Goal: Task Accomplishment & Management: Complete application form

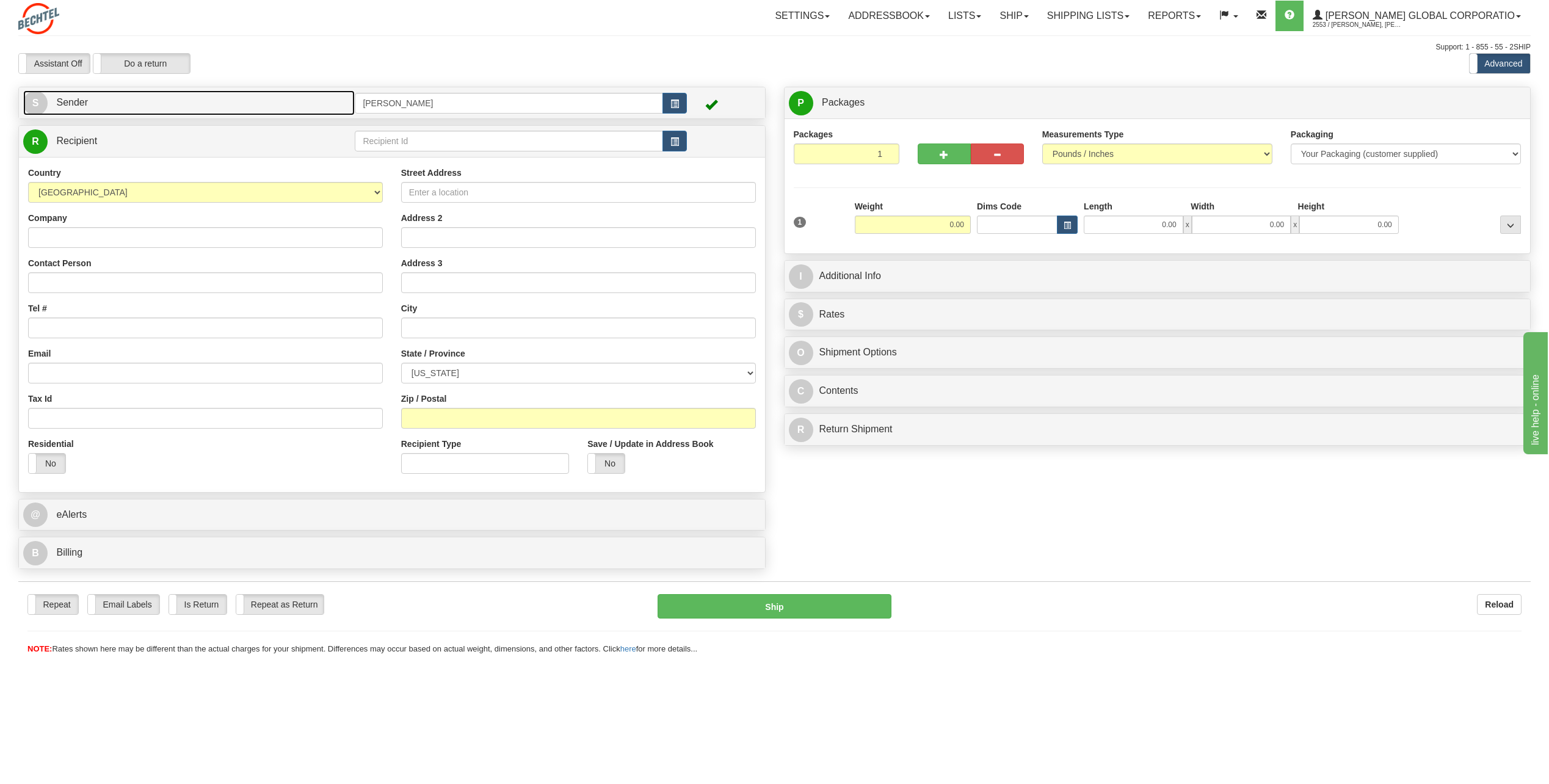
click at [31, 96] on span "S" at bounding box center [35, 103] width 24 height 24
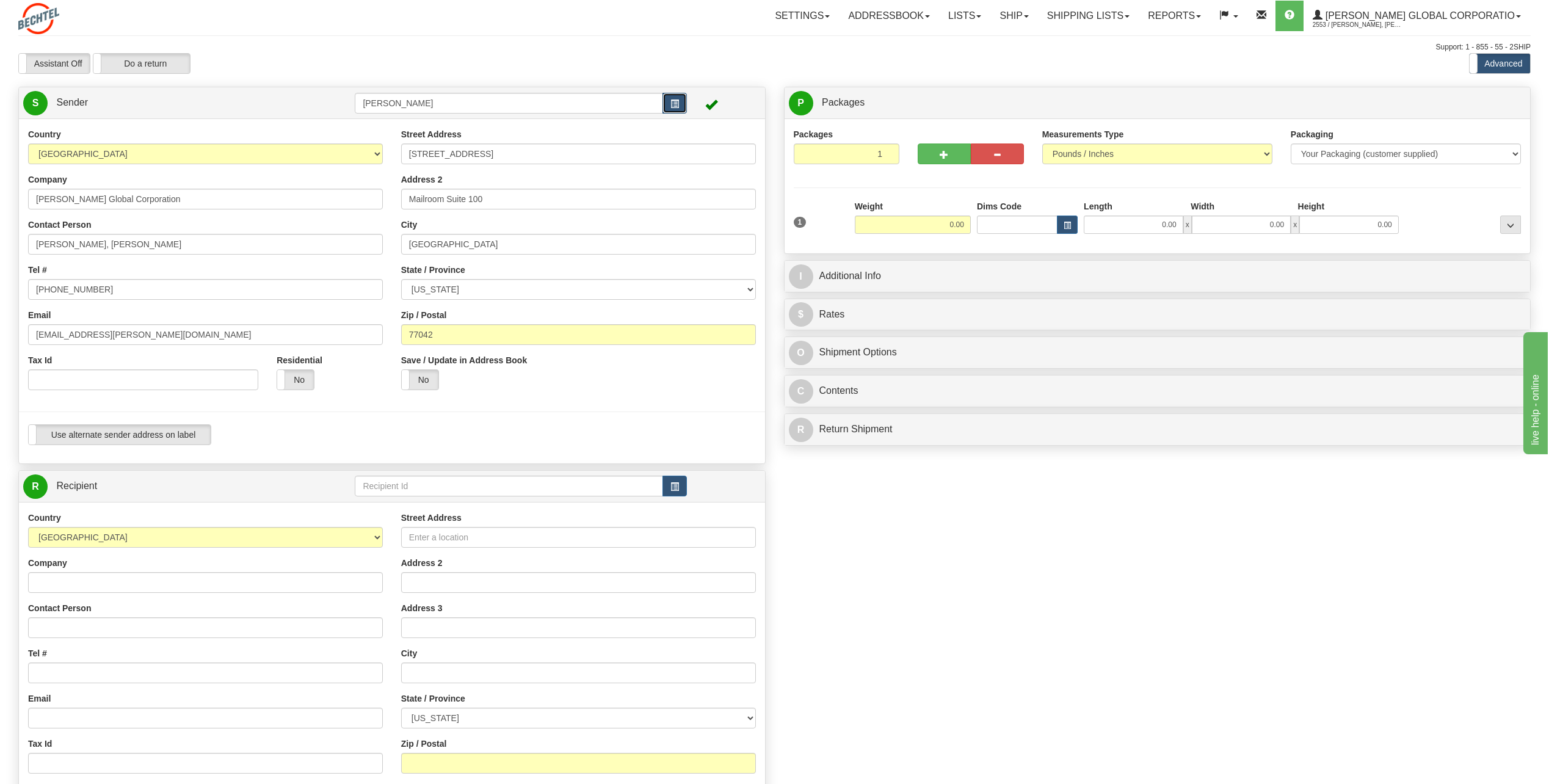
click at [673, 107] on span "button" at bounding box center [674, 104] width 8 height 8
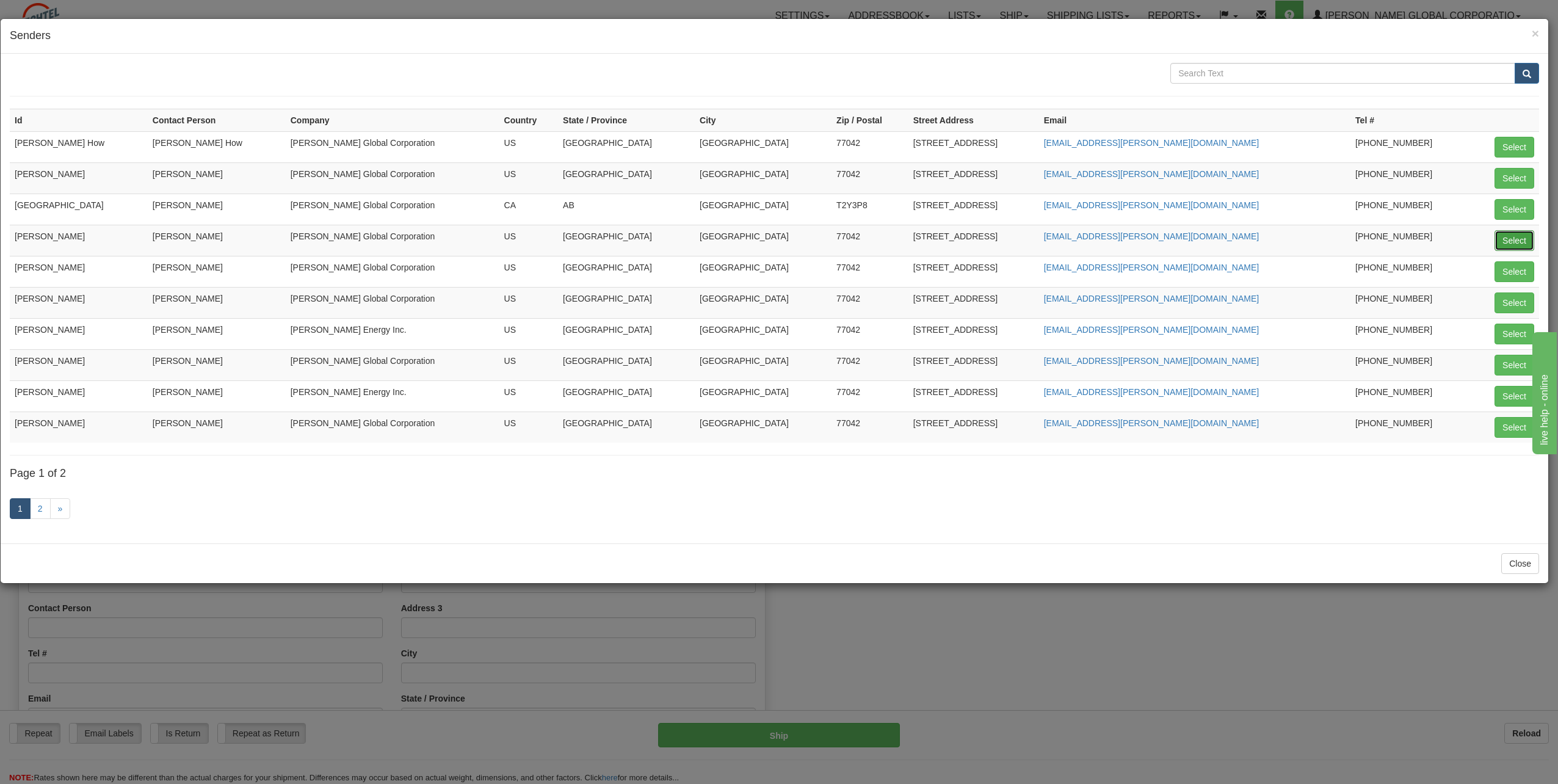
click at [1510, 242] on button "Select" at bounding box center [1514, 241] width 40 height 21
type input "[PERSON_NAME]"
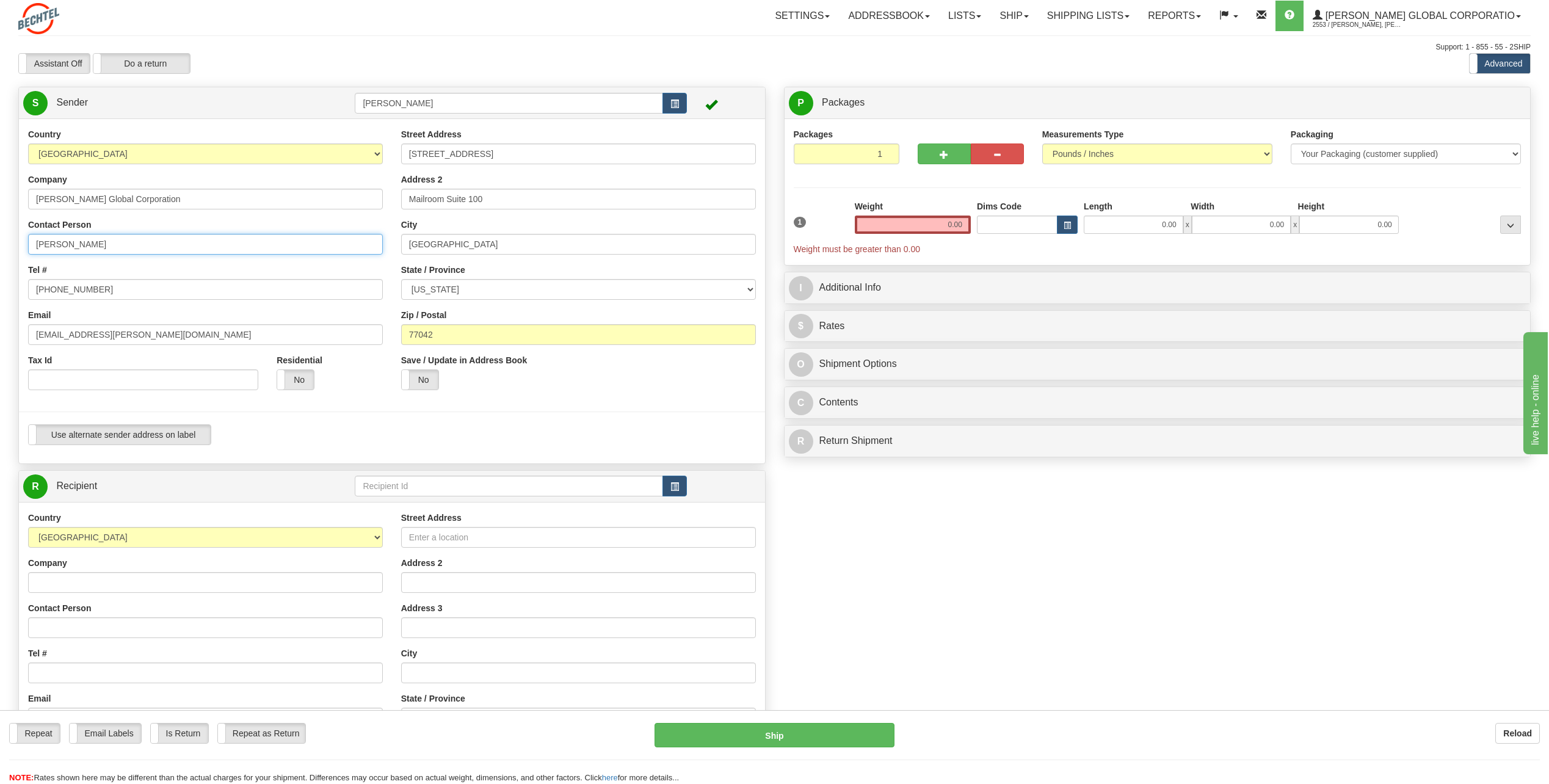
click at [145, 240] on input "[PERSON_NAME]" at bounding box center [205, 244] width 355 height 21
type input "C"
type input "[PERSON_NAME]"
click at [360, 273] on div "Tel # [PHONE_NUMBER]" at bounding box center [205, 281] width 355 height 36
click at [94, 290] on input "[PHONE_NUMBER]" at bounding box center [205, 289] width 355 height 21
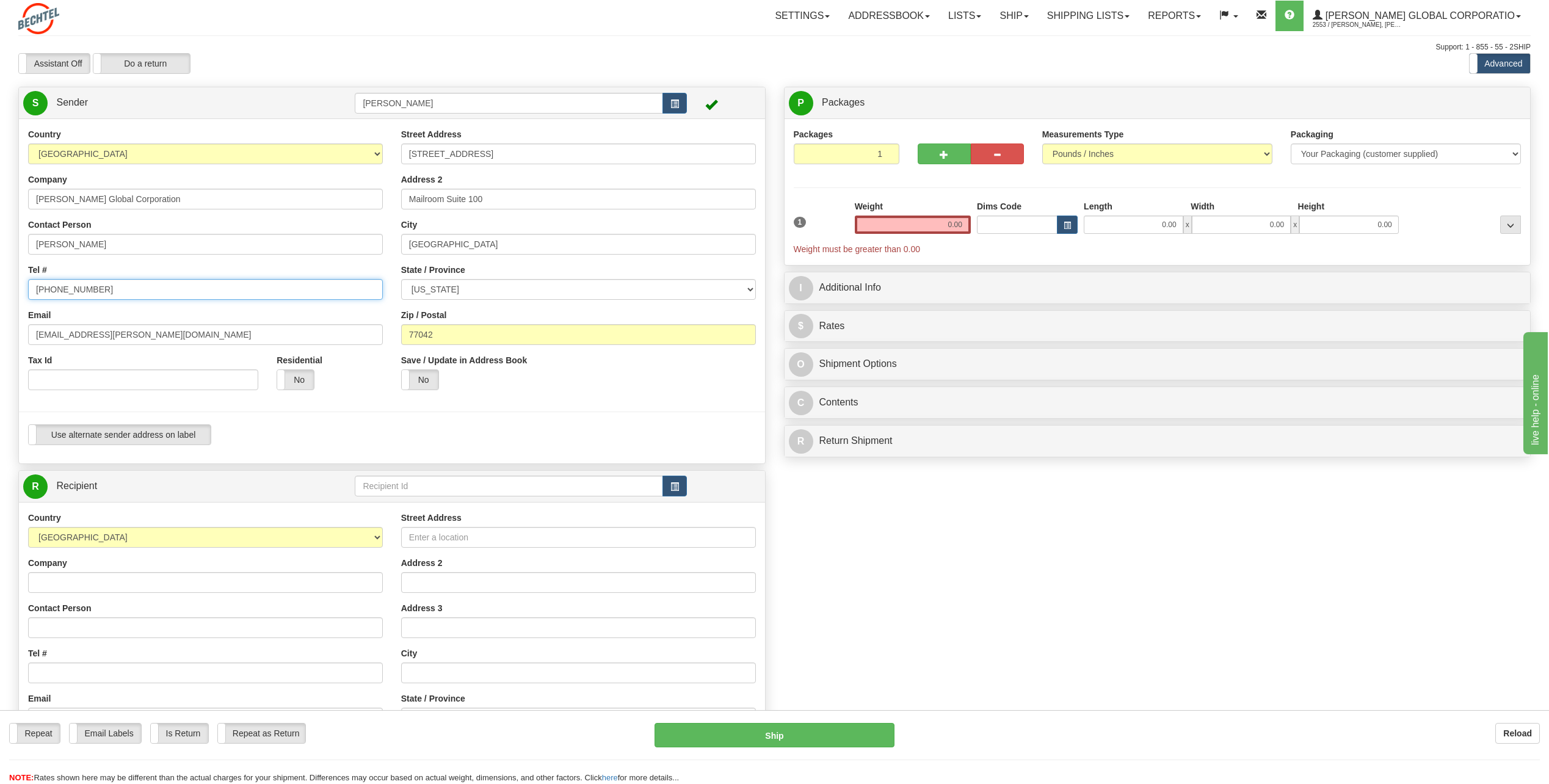
type input "[PHONE_NUMBER]"
drag, startPoint x: 73, startPoint y: 335, endPoint x: 0, endPoint y: 337, distance: 73.0
click at [0, 334] on div "Toggle navigation Settings Shipping Preferences Fields Preferences New" at bounding box center [774, 491] width 1549 height 982
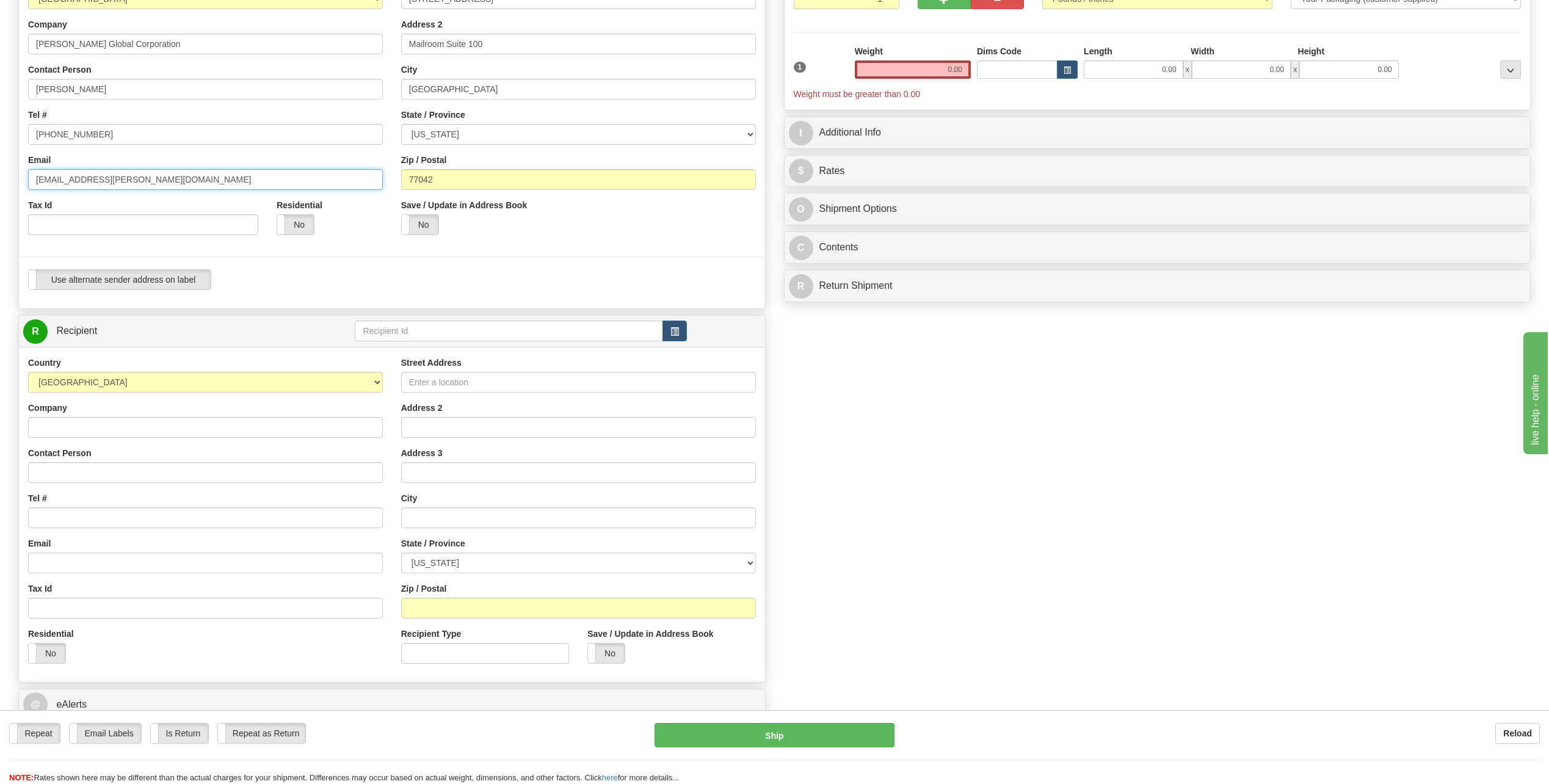
scroll to position [183, 0]
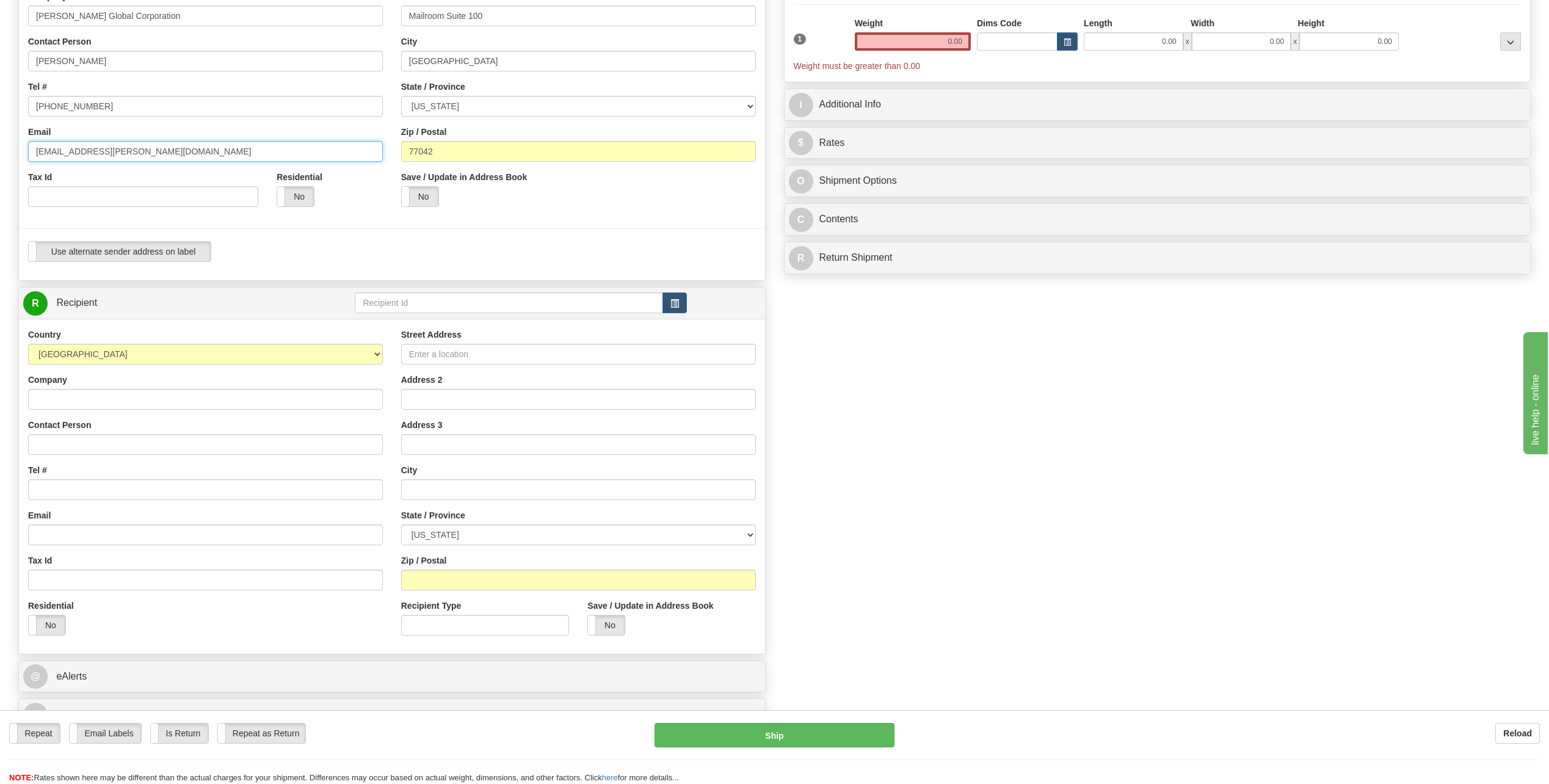
type input "[EMAIL_ADDRESS][PERSON_NAME][DOMAIN_NAME]"
click at [41, 299] on span "R" at bounding box center [35, 303] width 24 height 24
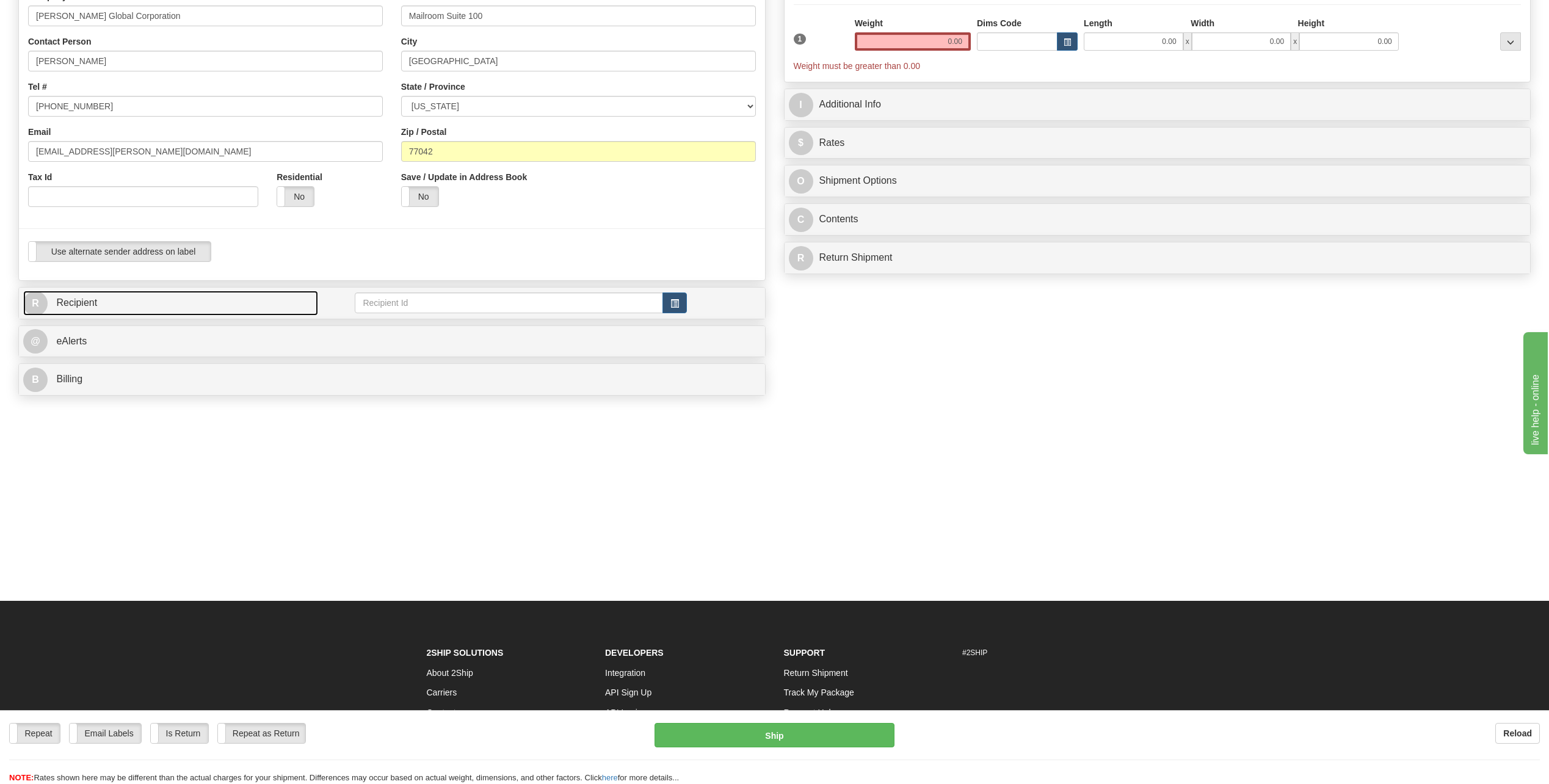
click at [41, 299] on span "R" at bounding box center [35, 303] width 24 height 24
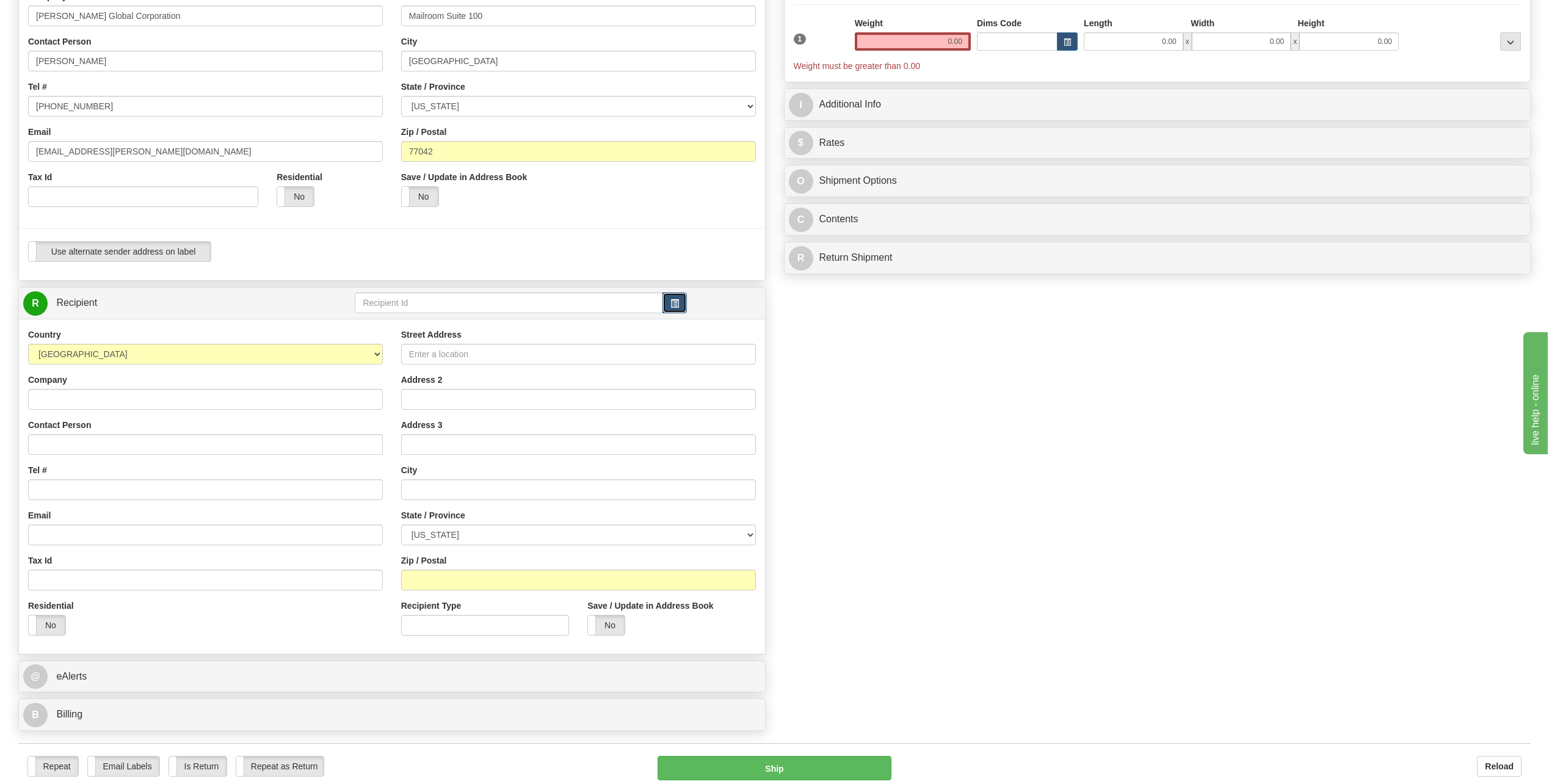
click at [669, 302] on button "button" at bounding box center [674, 302] width 24 height 21
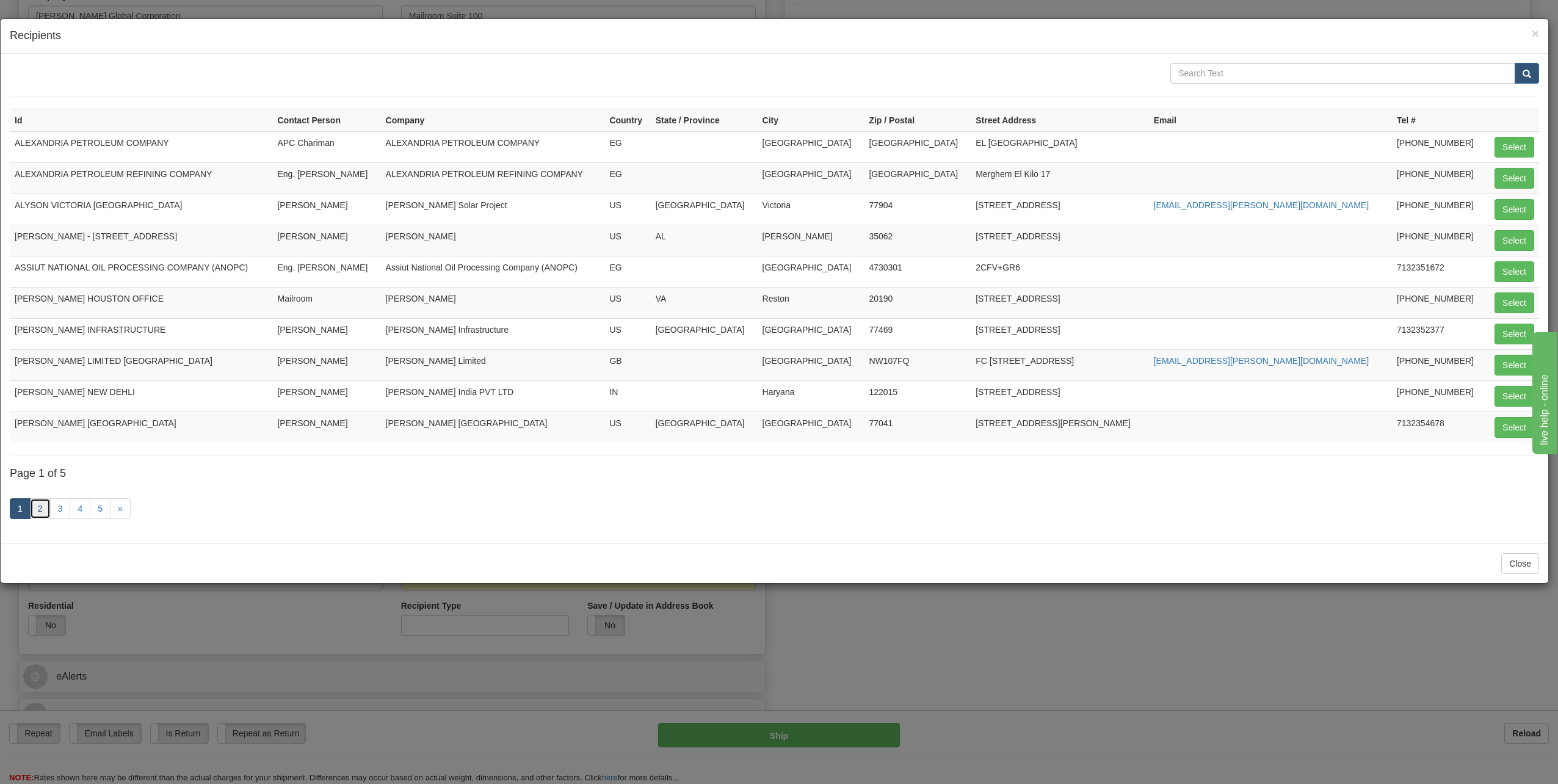
click at [42, 512] on link "2" at bounding box center [40, 509] width 21 height 21
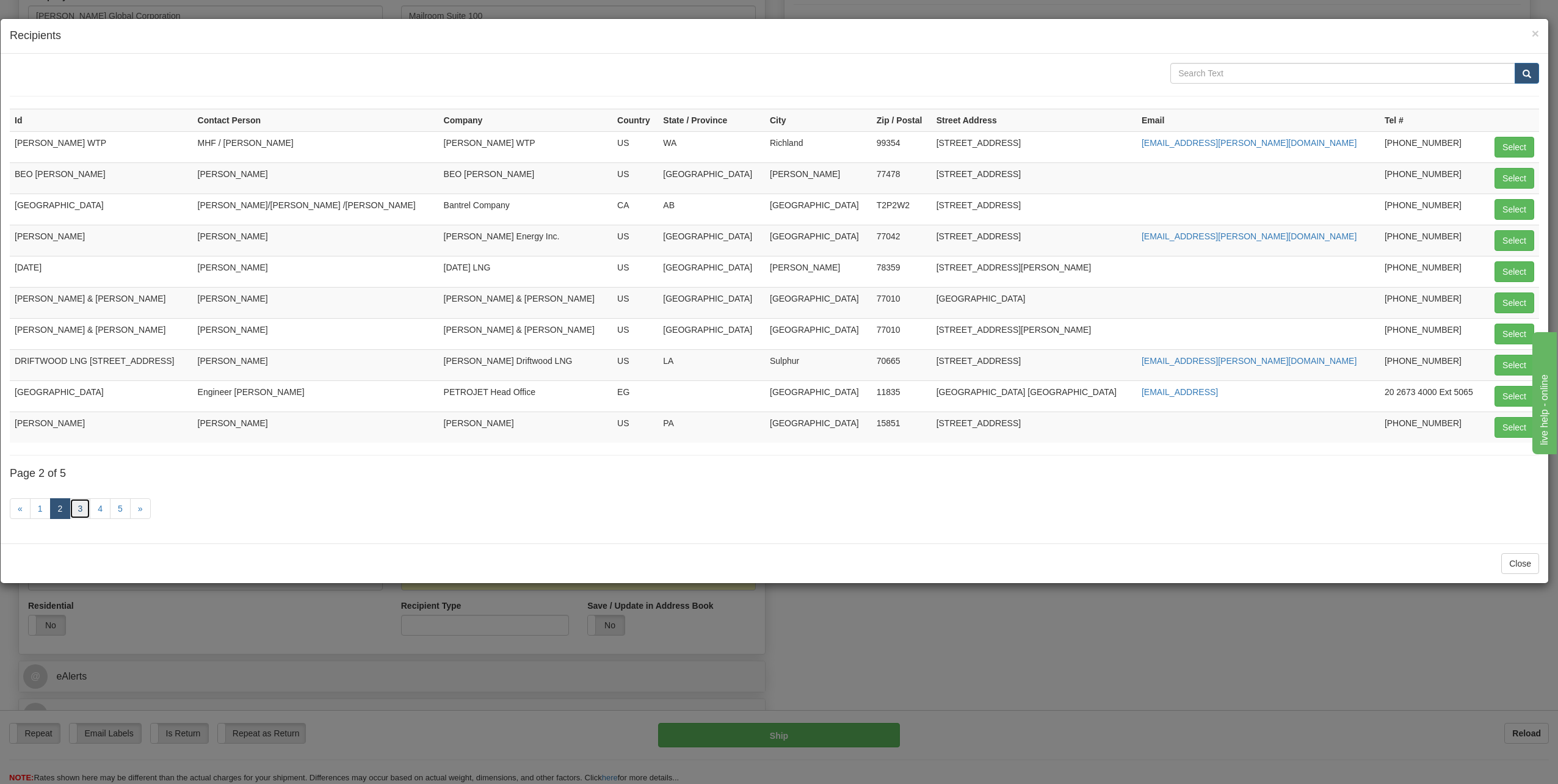
click at [79, 511] on link "3" at bounding box center [80, 509] width 21 height 21
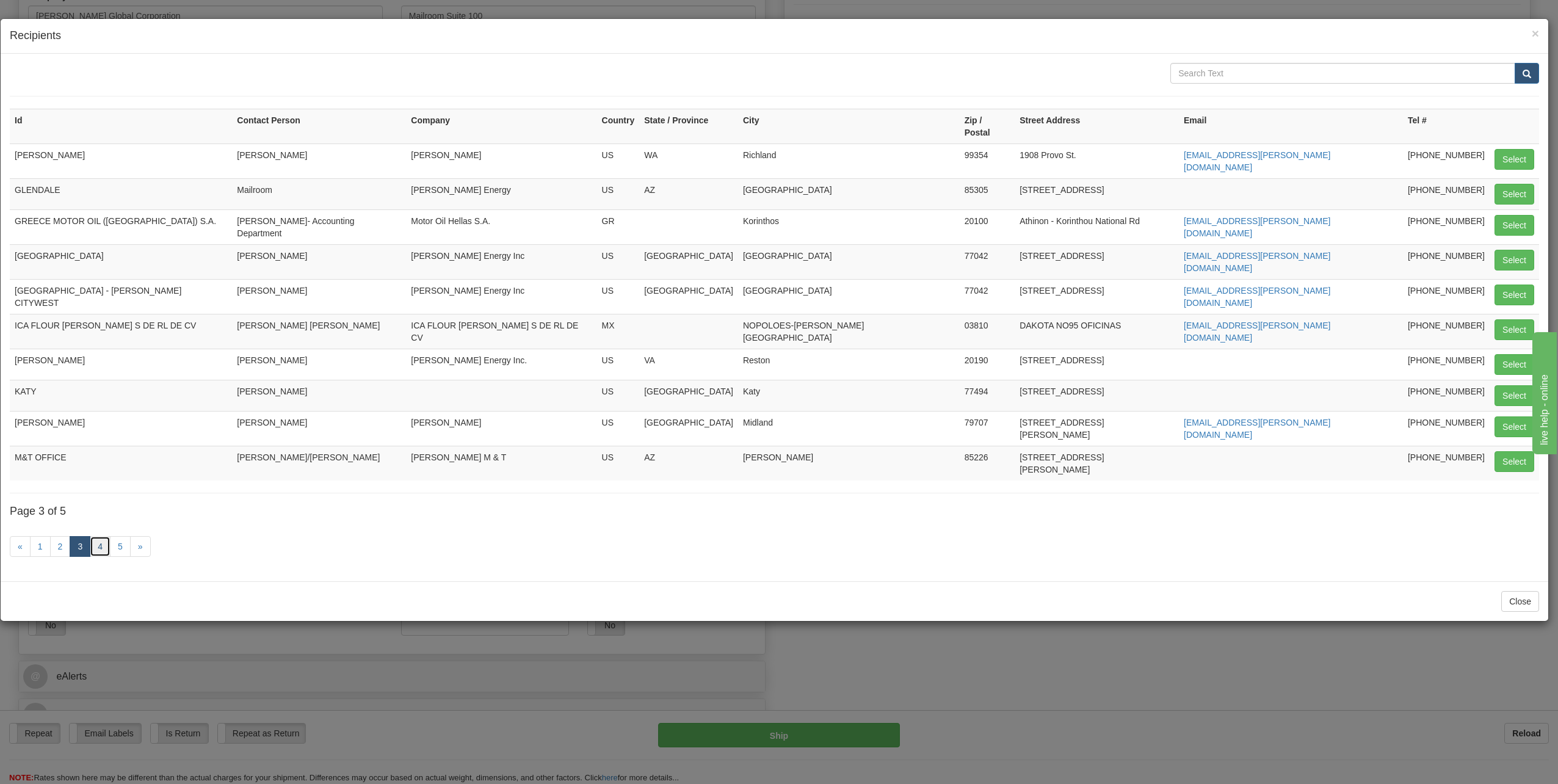
click at [100, 536] on link "4" at bounding box center [100, 546] width 21 height 21
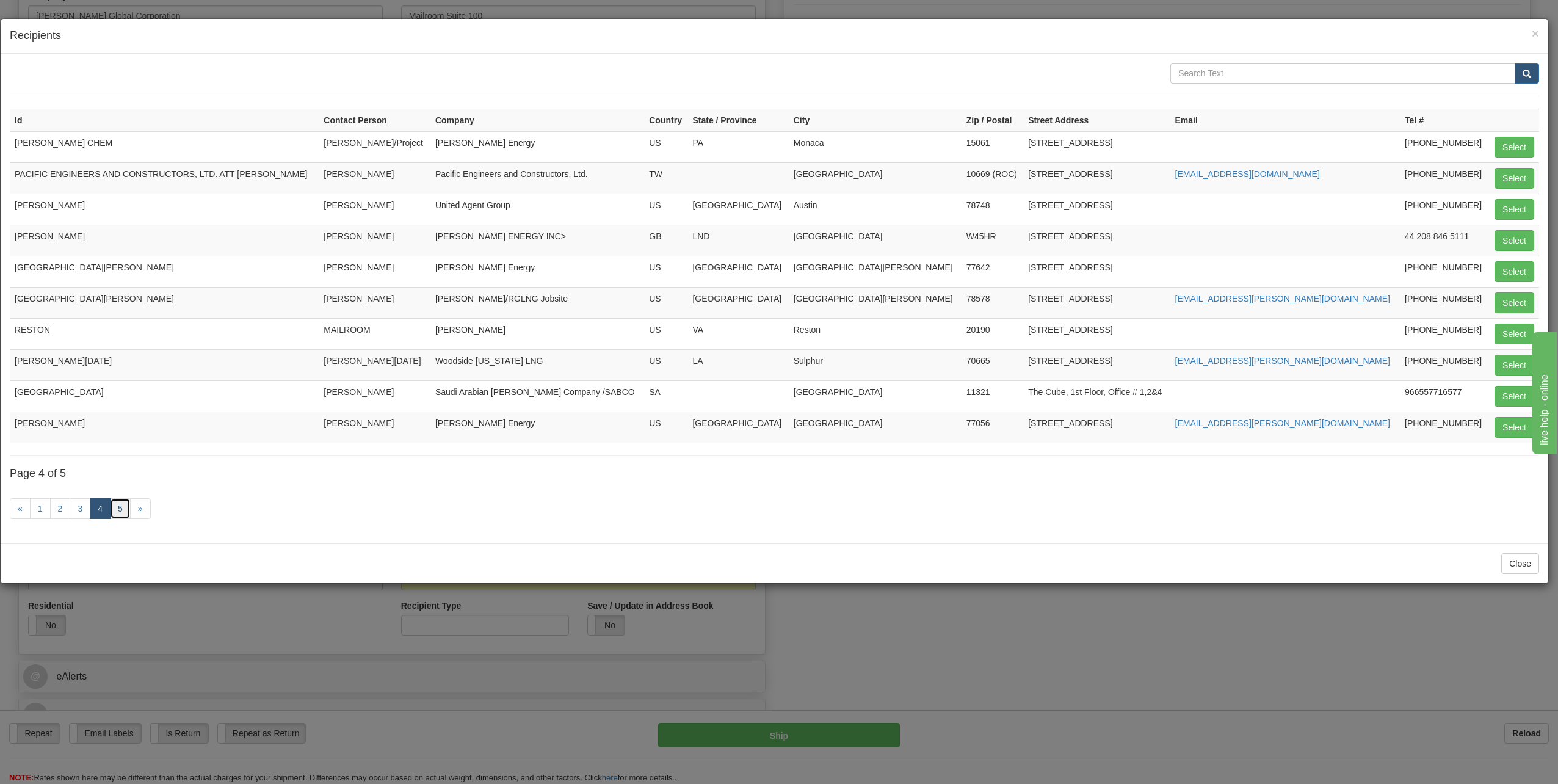
click at [112, 511] on link "5" at bounding box center [120, 509] width 21 height 21
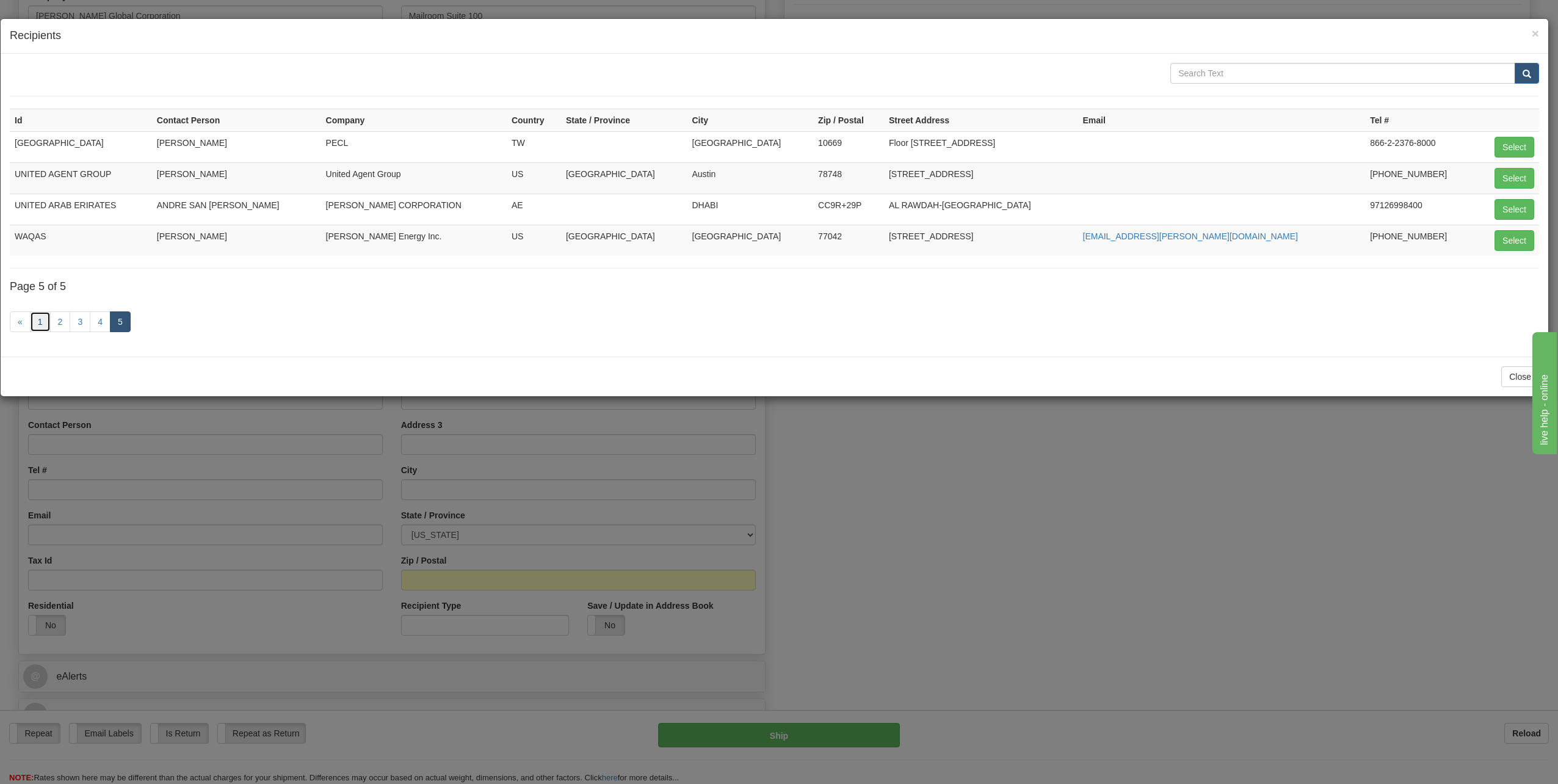
click at [40, 324] on link "1" at bounding box center [40, 321] width 21 height 21
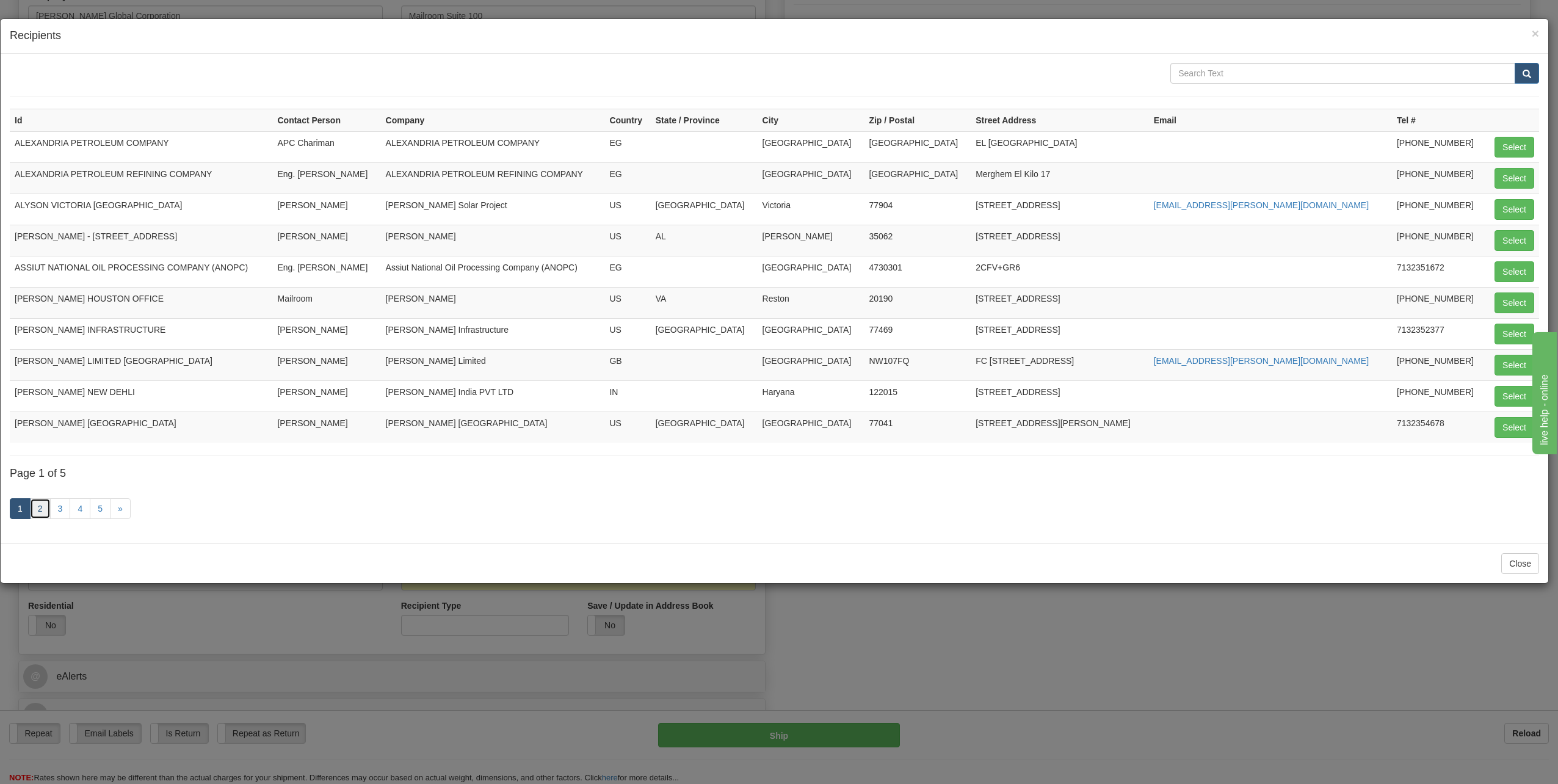
click at [36, 504] on link "2" at bounding box center [40, 509] width 21 height 21
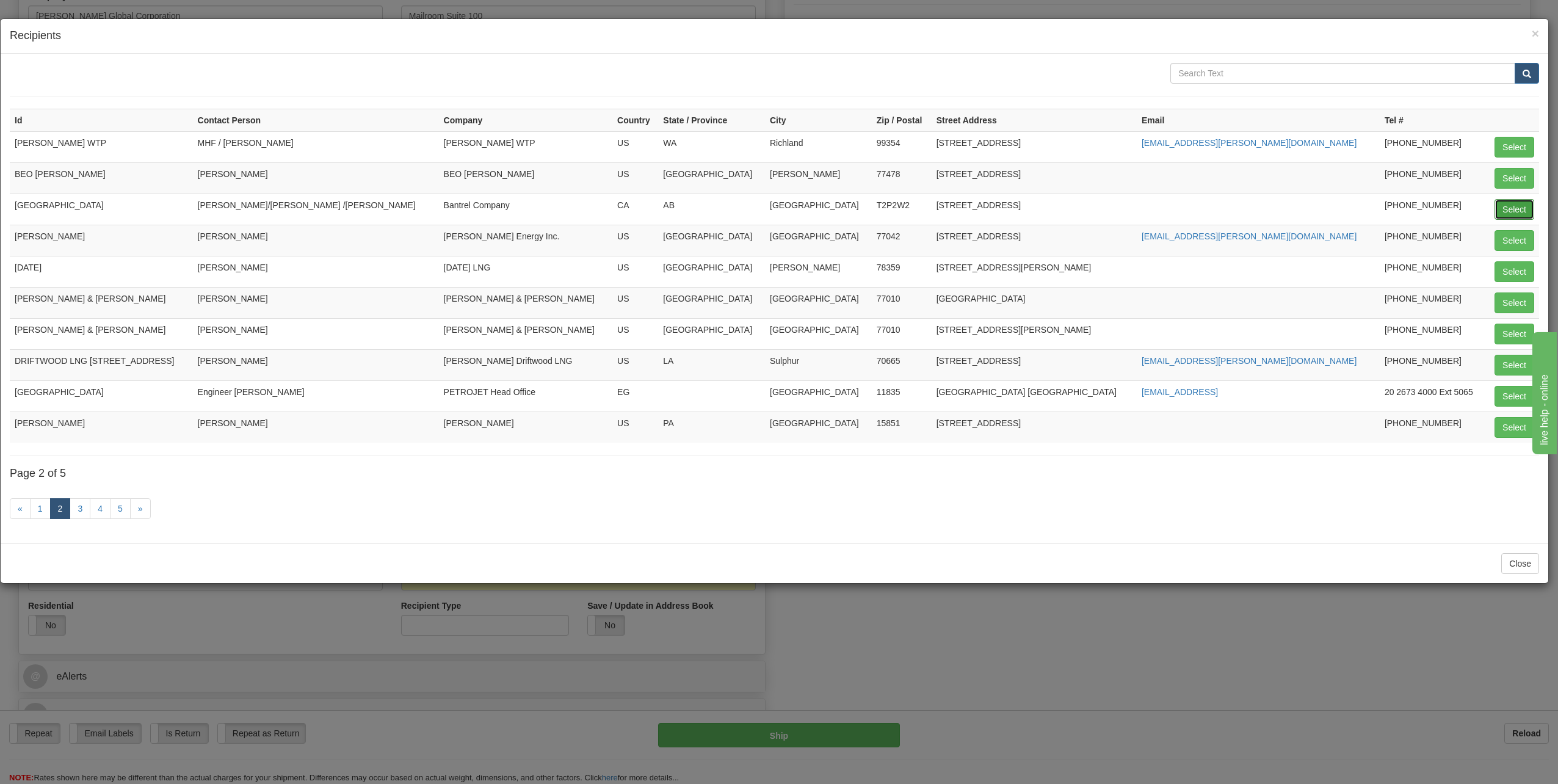
click at [1510, 208] on button "Select" at bounding box center [1514, 209] width 40 height 21
type input "[GEOGRAPHIC_DATA]"
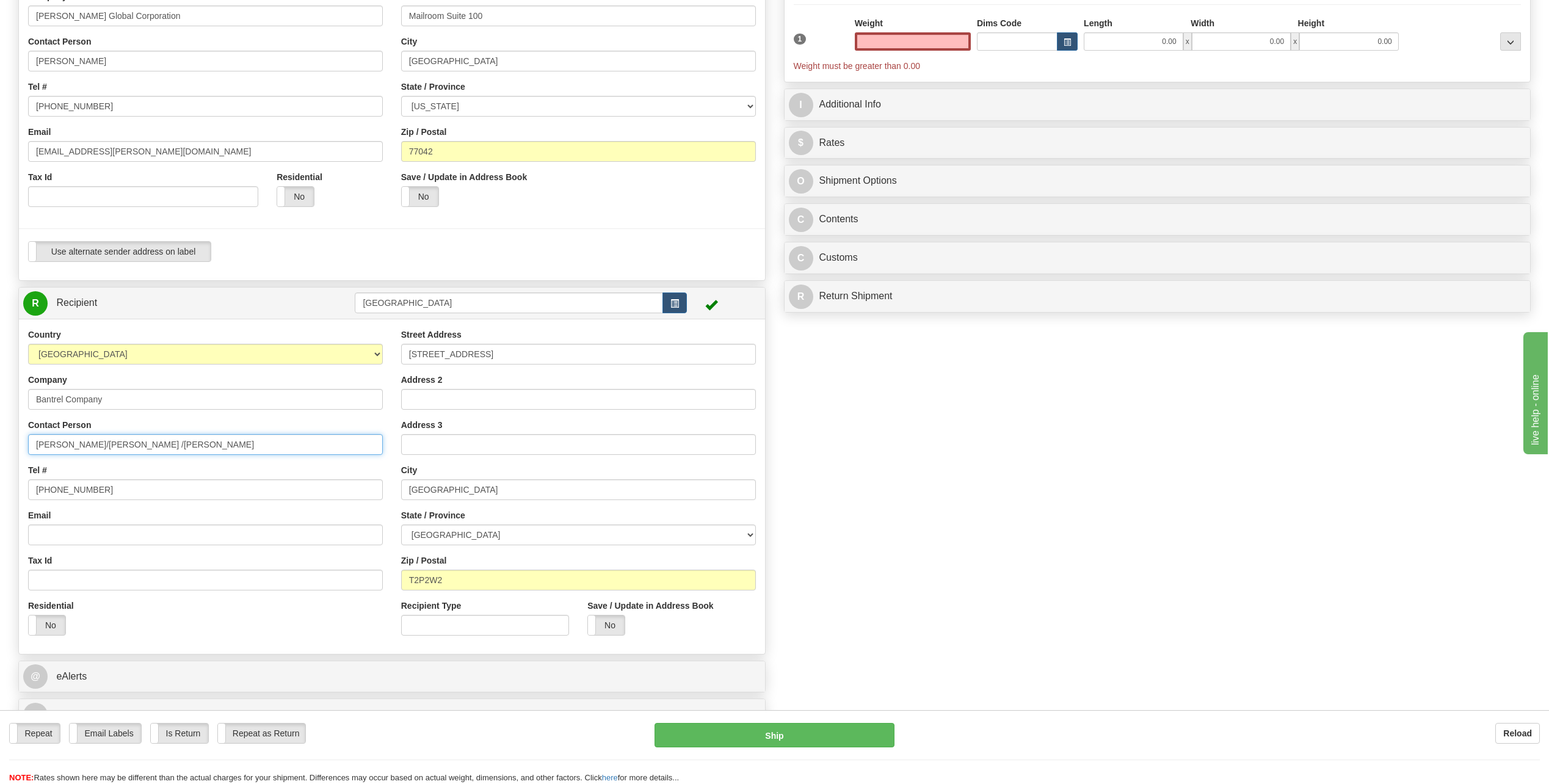
type input "0.00"
click at [181, 448] on input "[PERSON_NAME]/[PERSON_NAME] /[PERSON_NAME]" at bounding box center [205, 444] width 355 height 21
type input "[PERSON_NAME]/[PERSON_NAME] /[PERSON_NAME]"
click at [105, 485] on input "[PHONE_NUMBER]" at bounding box center [205, 489] width 355 height 21
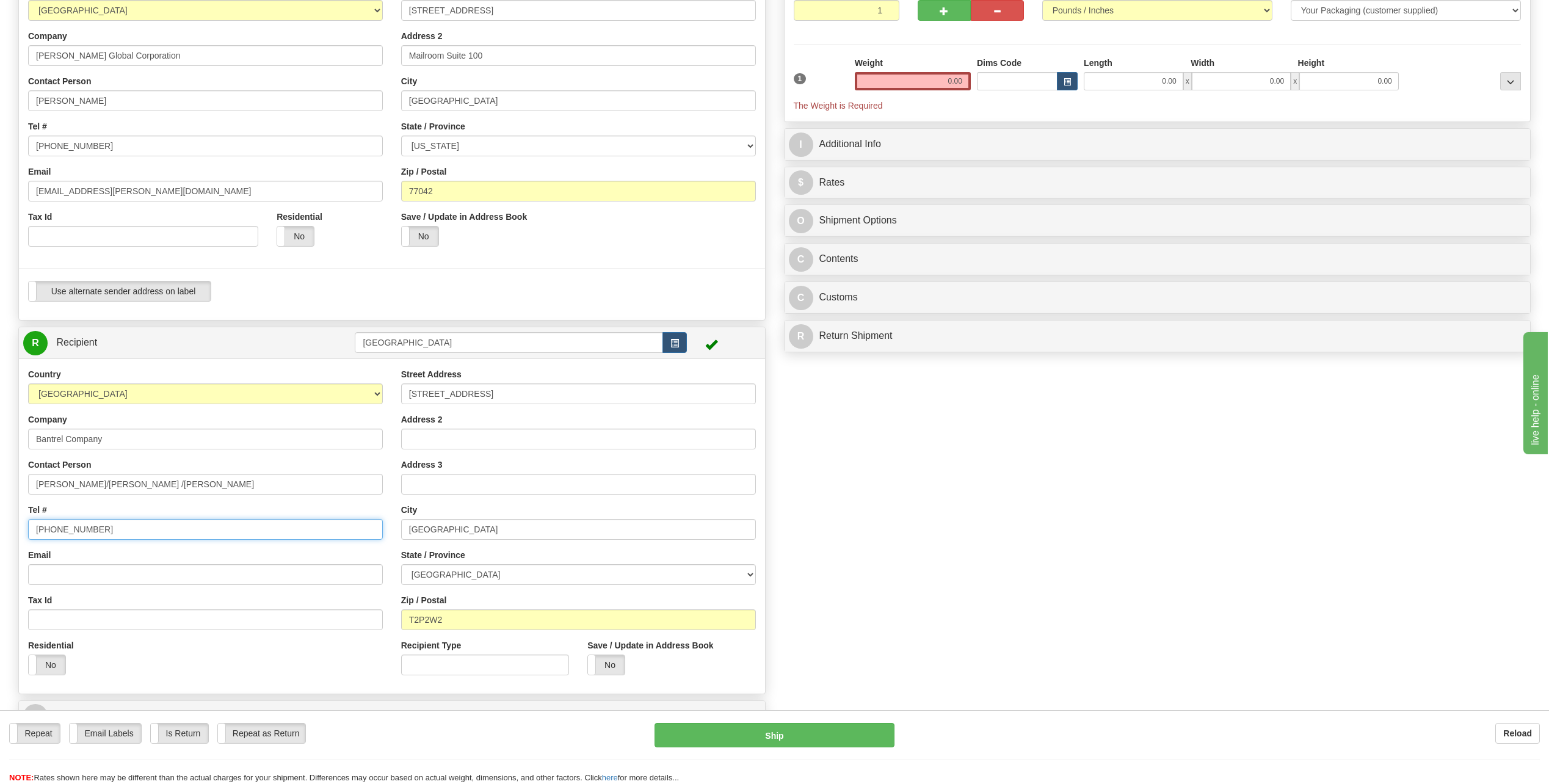
scroll to position [122, 0]
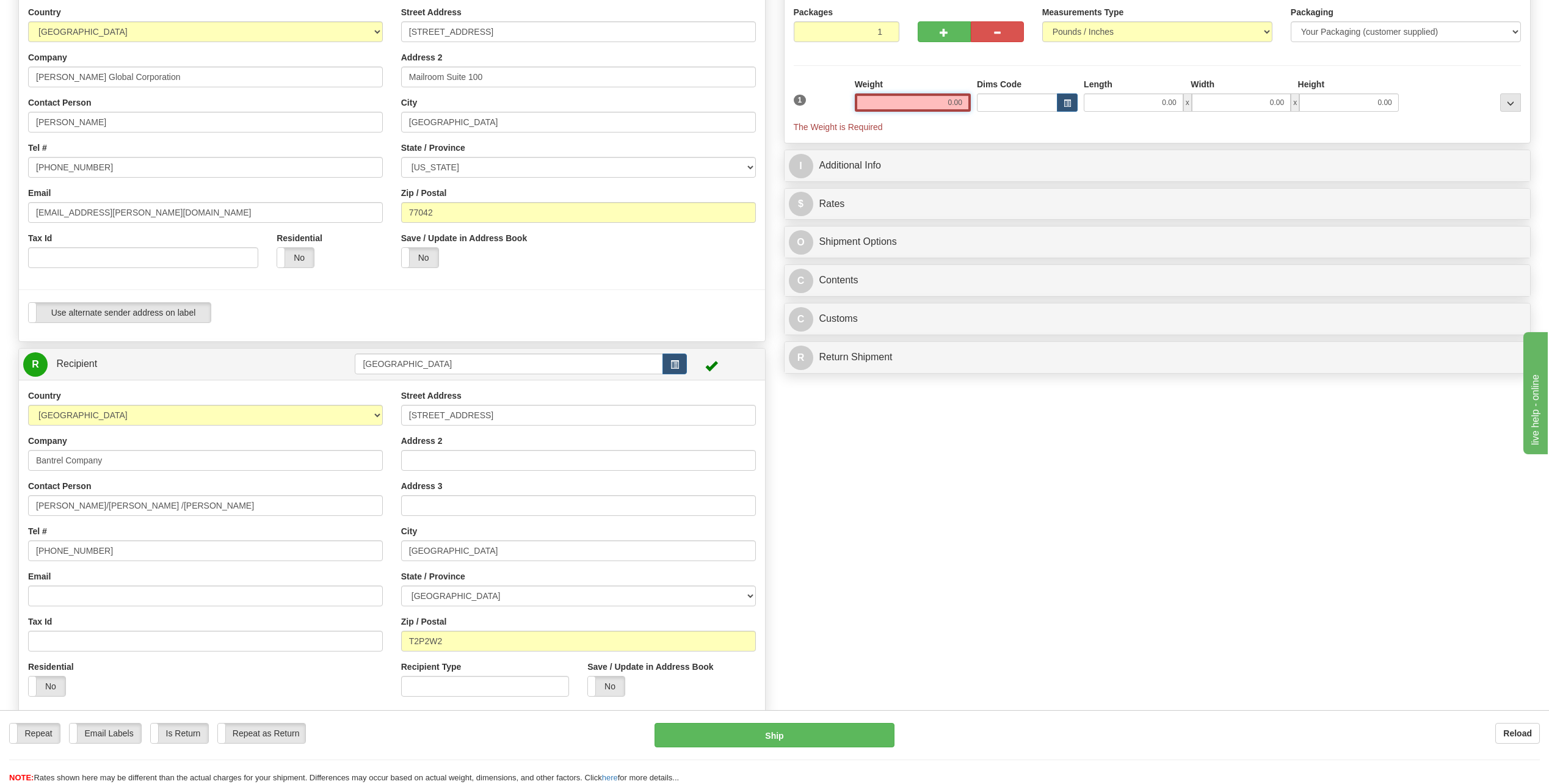
drag, startPoint x: 934, startPoint y: 97, endPoint x: 1056, endPoint y: 102, distance: 122.1
click at [1056, 102] on div "1 Weight 0.00 Dims Code 0.00" at bounding box center [1158, 105] width 734 height 55
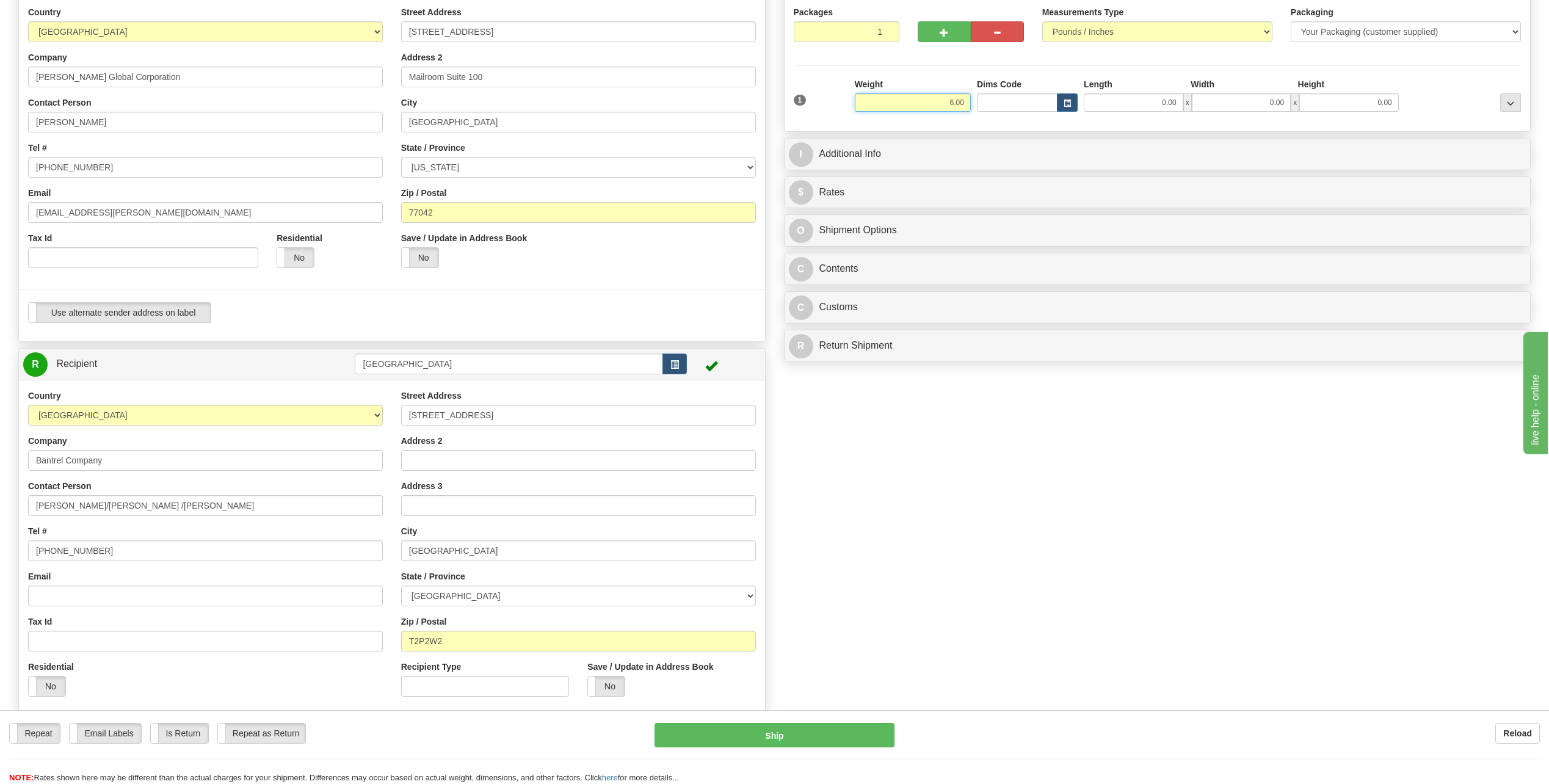
type input "6.00"
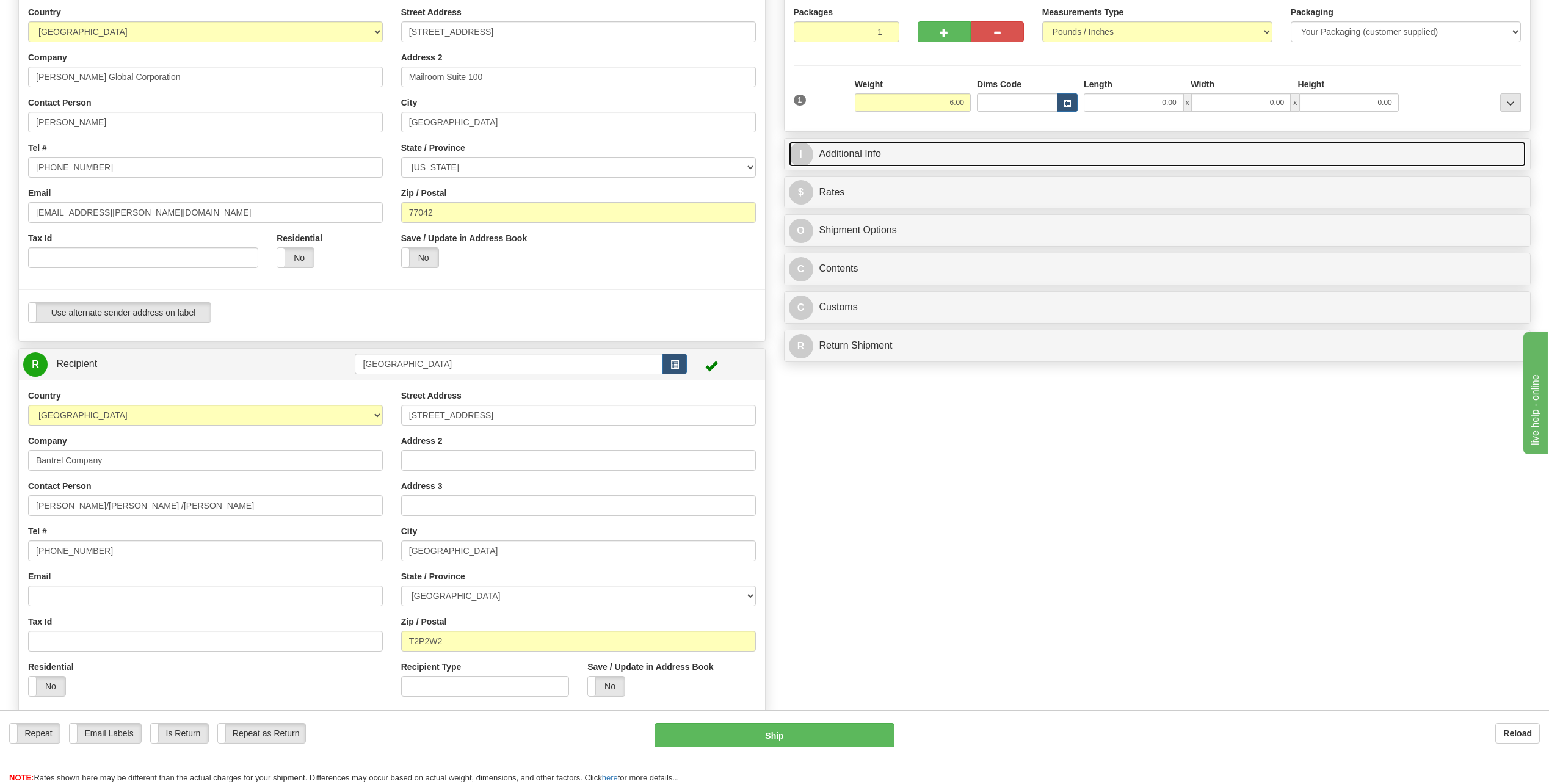
click at [800, 152] on span "I" at bounding box center [801, 154] width 24 height 24
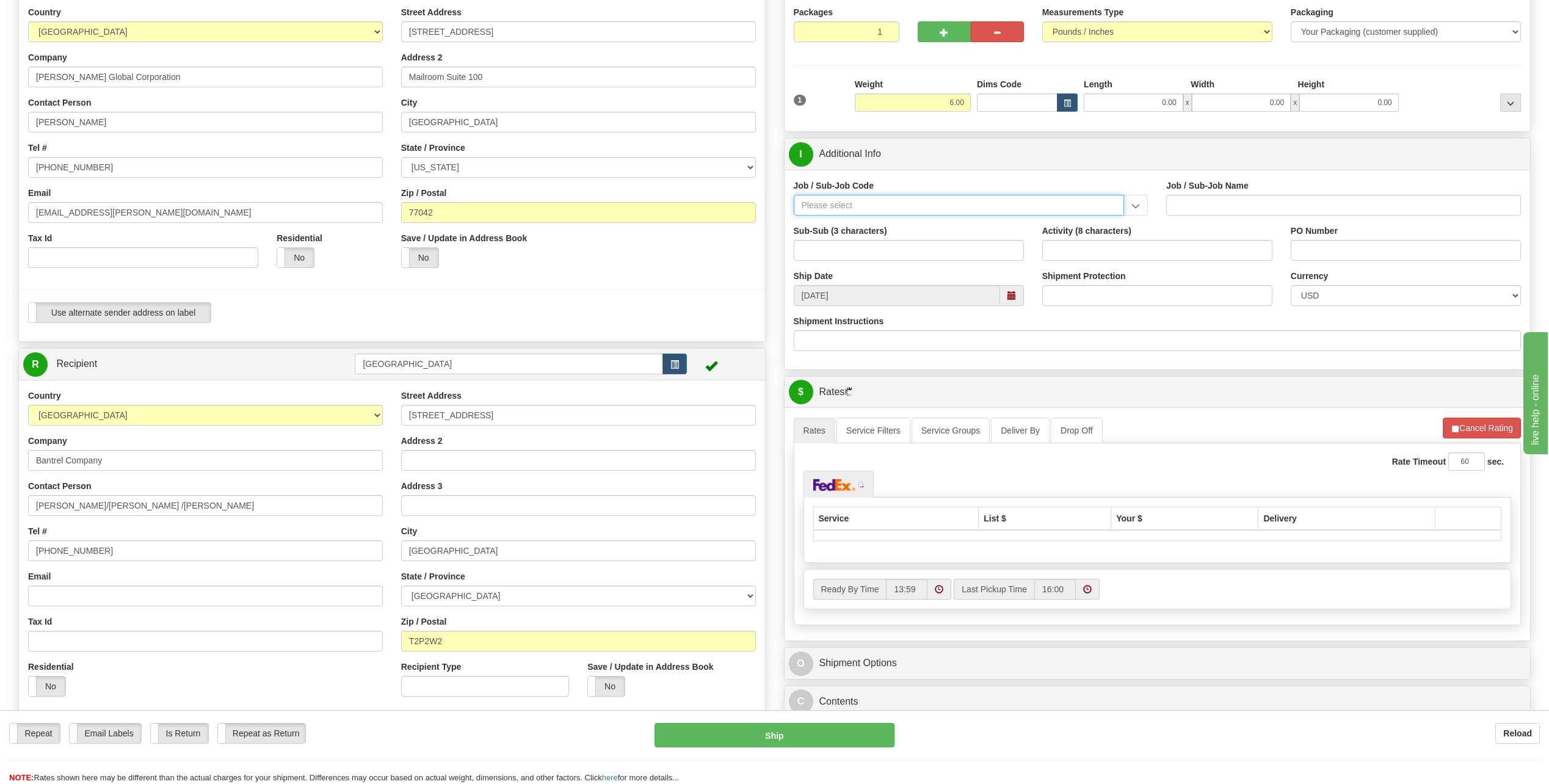
click at [852, 199] on input "Job / Sub-Job Code" at bounding box center [959, 205] width 331 height 21
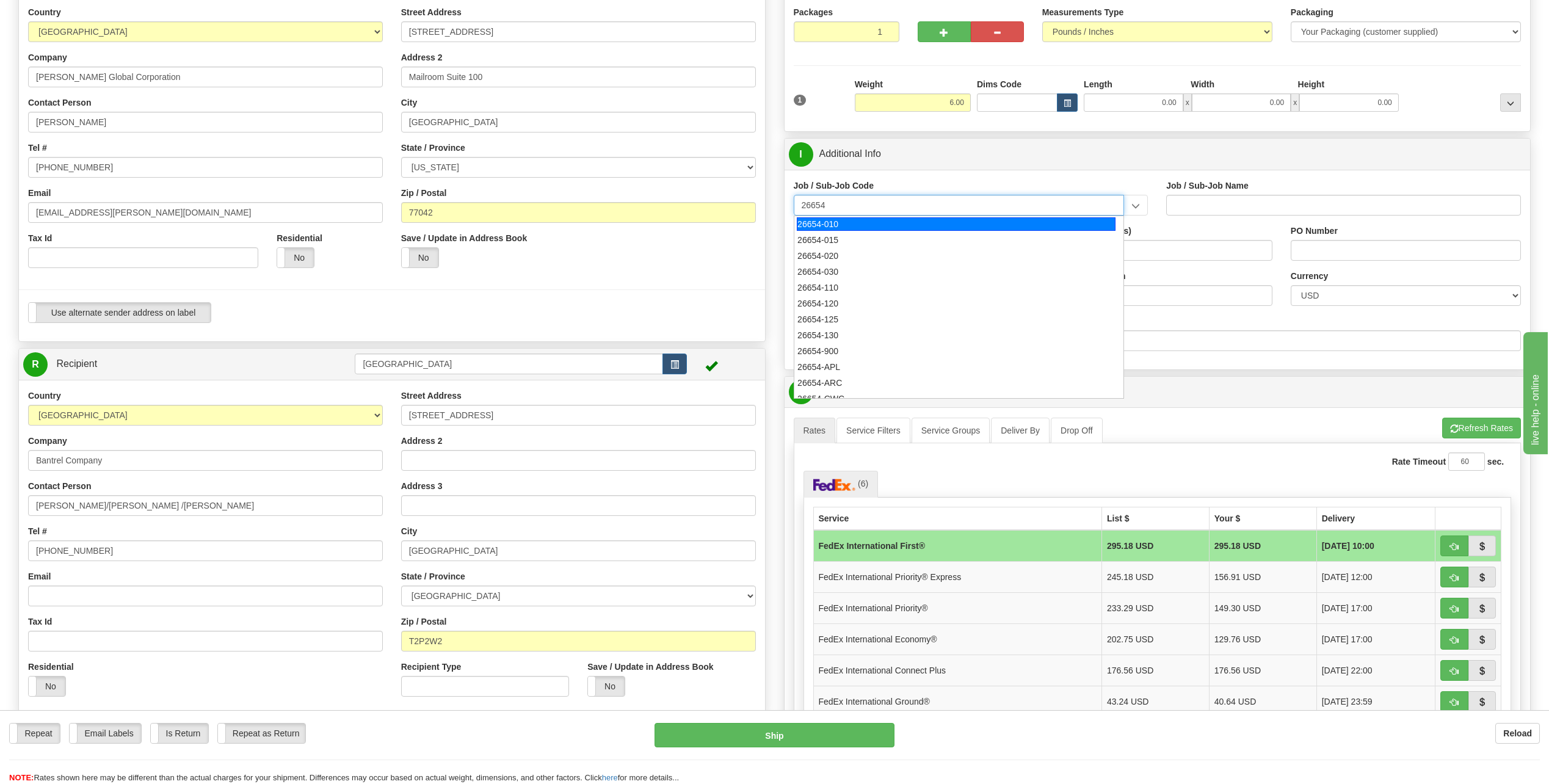
click at [836, 223] on div "26654-010" at bounding box center [955, 224] width 318 height 13
type input "26654-010"
type input "WLNG PR-GT PIPELINE SERVICES - [PERSON_NAME] NON-INDIA"
type input "26654-010"
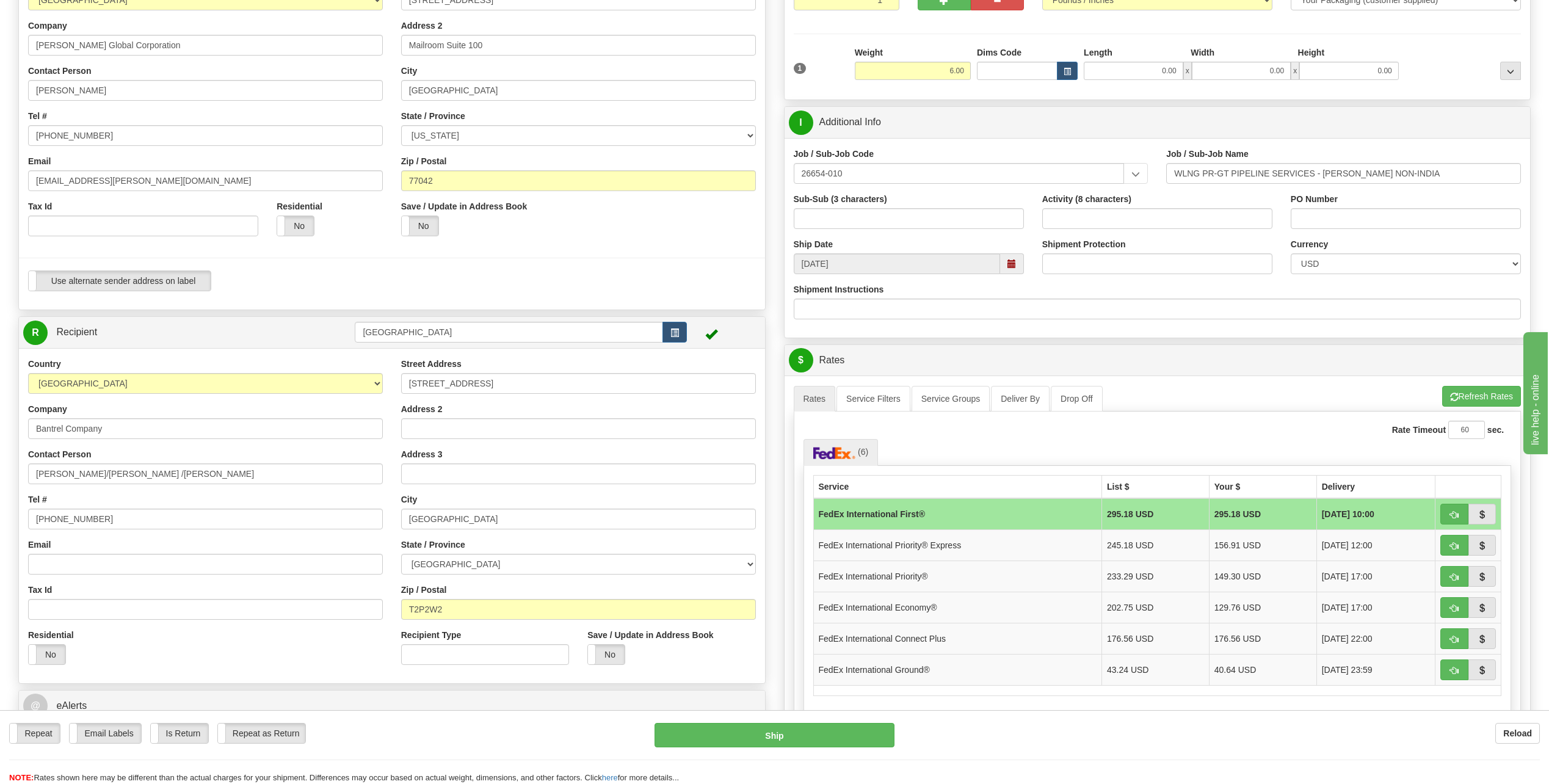
scroll to position [183, 0]
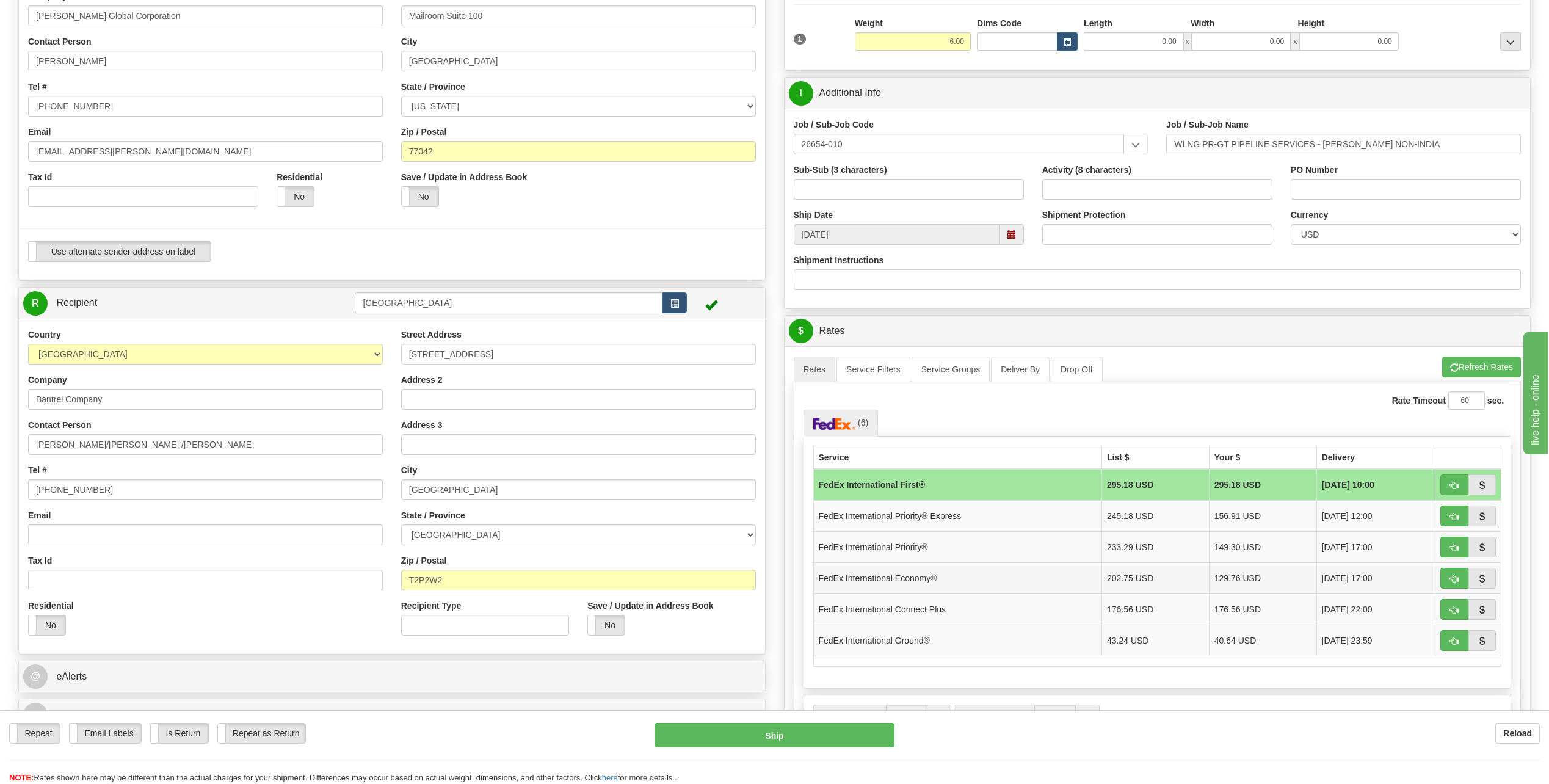
click at [934, 577] on td "FedEx International Economy®" at bounding box center [957, 577] width 289 height 31
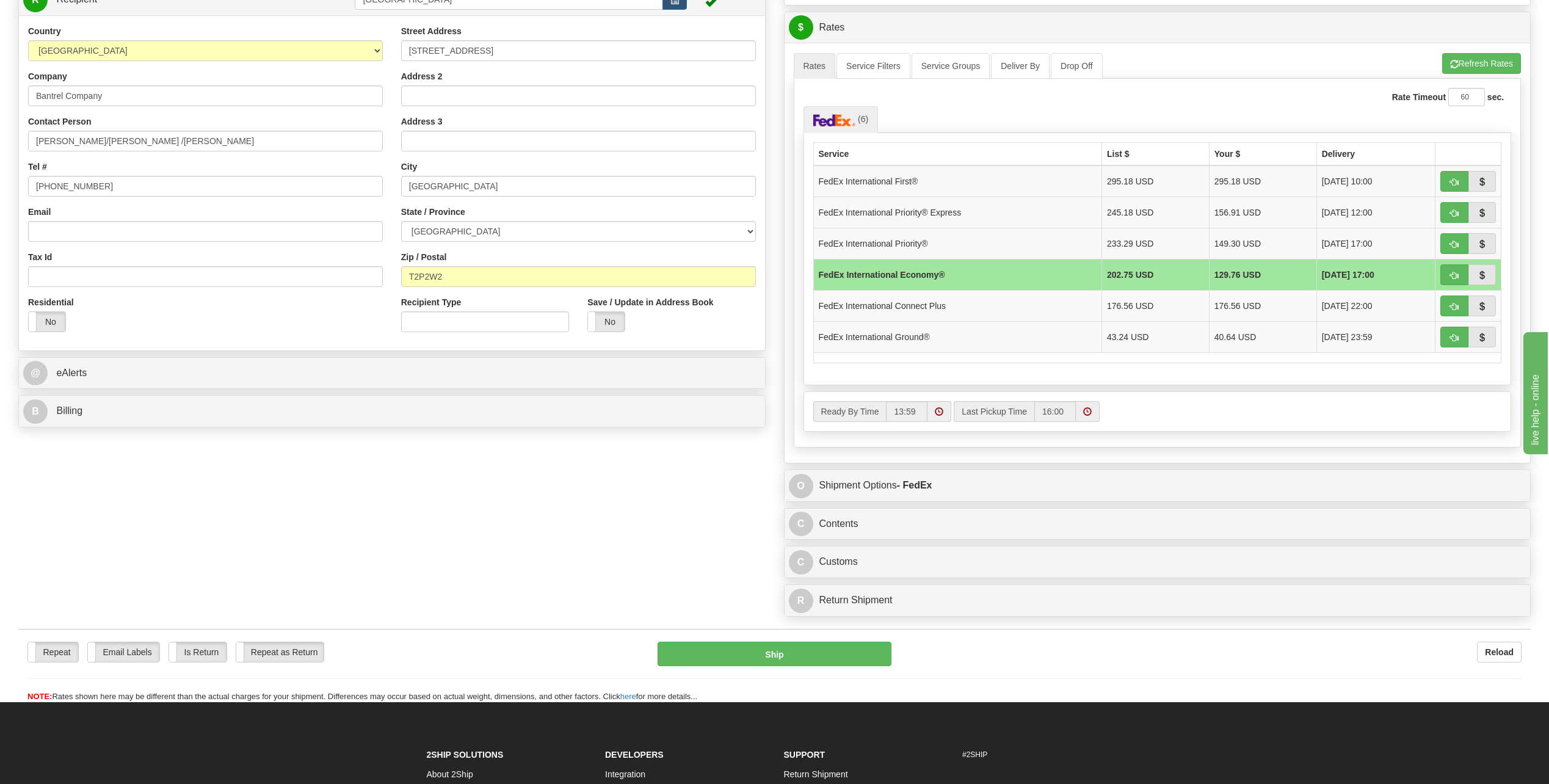
scroll to position [549, 0]
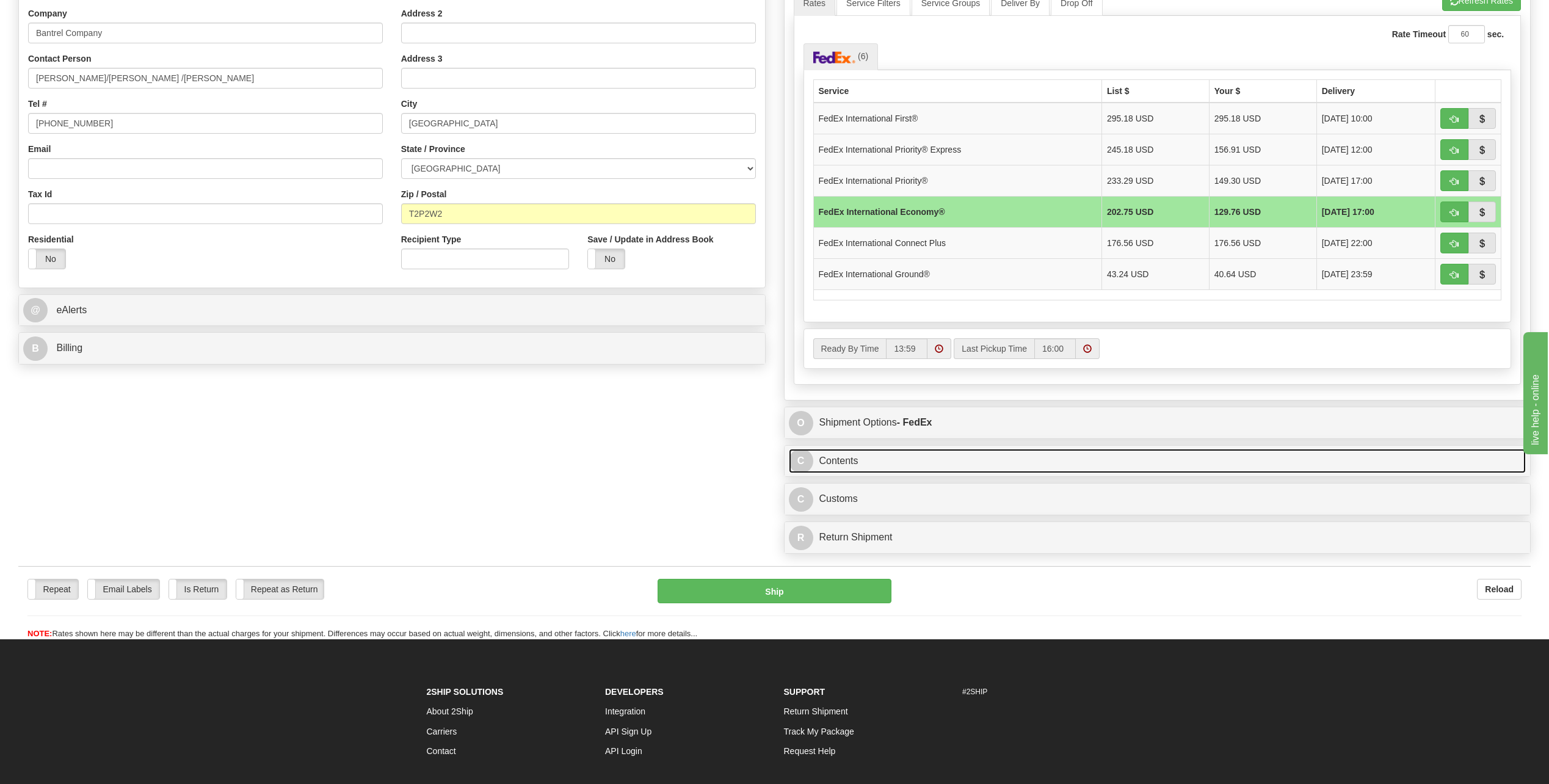
click at [802, 462] on span "C" at bounding box center [801, 461] width 24 height 24
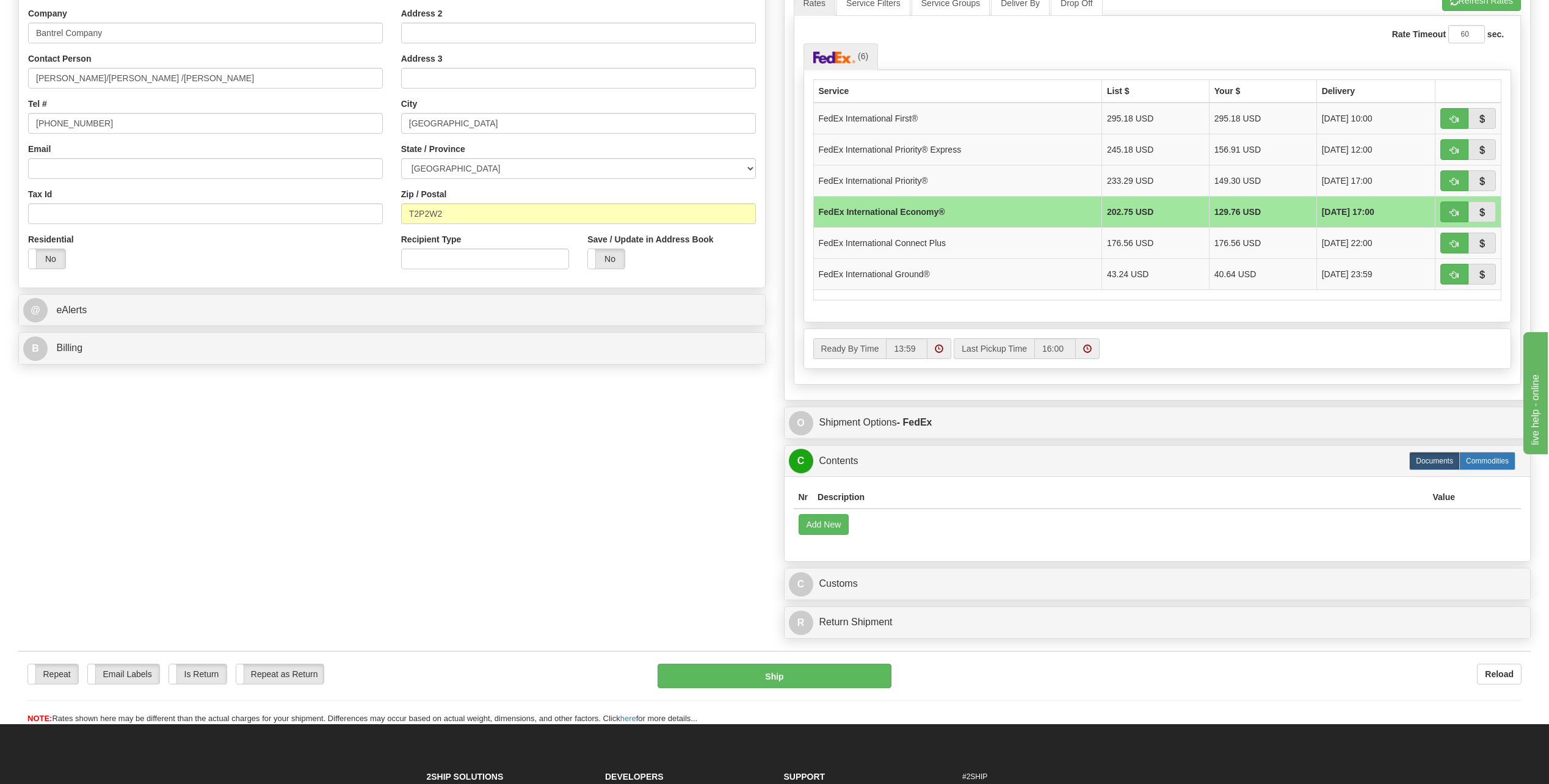
click at [1477, 461] on label "Commodities" at bounding box center [1487, 461] width 56 height 19
radio input "true"
click at [823, 523] on button "Add New" at bounding box center [824, 525] width 50 height 21
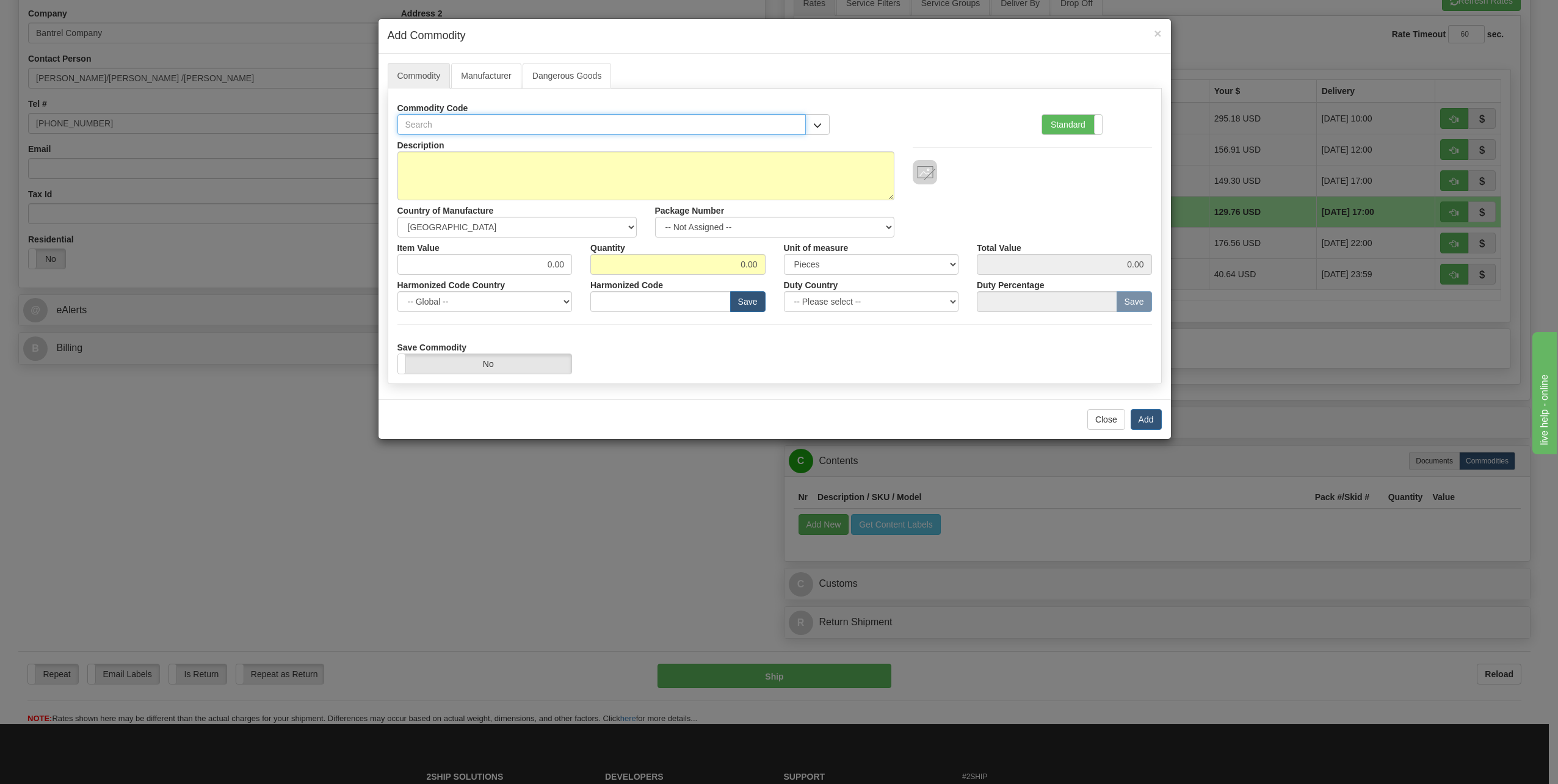
click at [445, 124] on input "text" at bounding box center [602, 124] width 409 height 21
type input "8471.30"
click at [503, 168] on textarea "Description" at bounding box center [646, 175] width 497 height 49
click at [582, 174] on textarea "Dell 5440 Laptop [PERSON_NAME] Asset 222660" at bounding box center [646, 175] width 497 height 49
drag, startPoint x: 472, startPoint y: 163, endPoint x: 481, endPoint y: 163, distance: 9.0
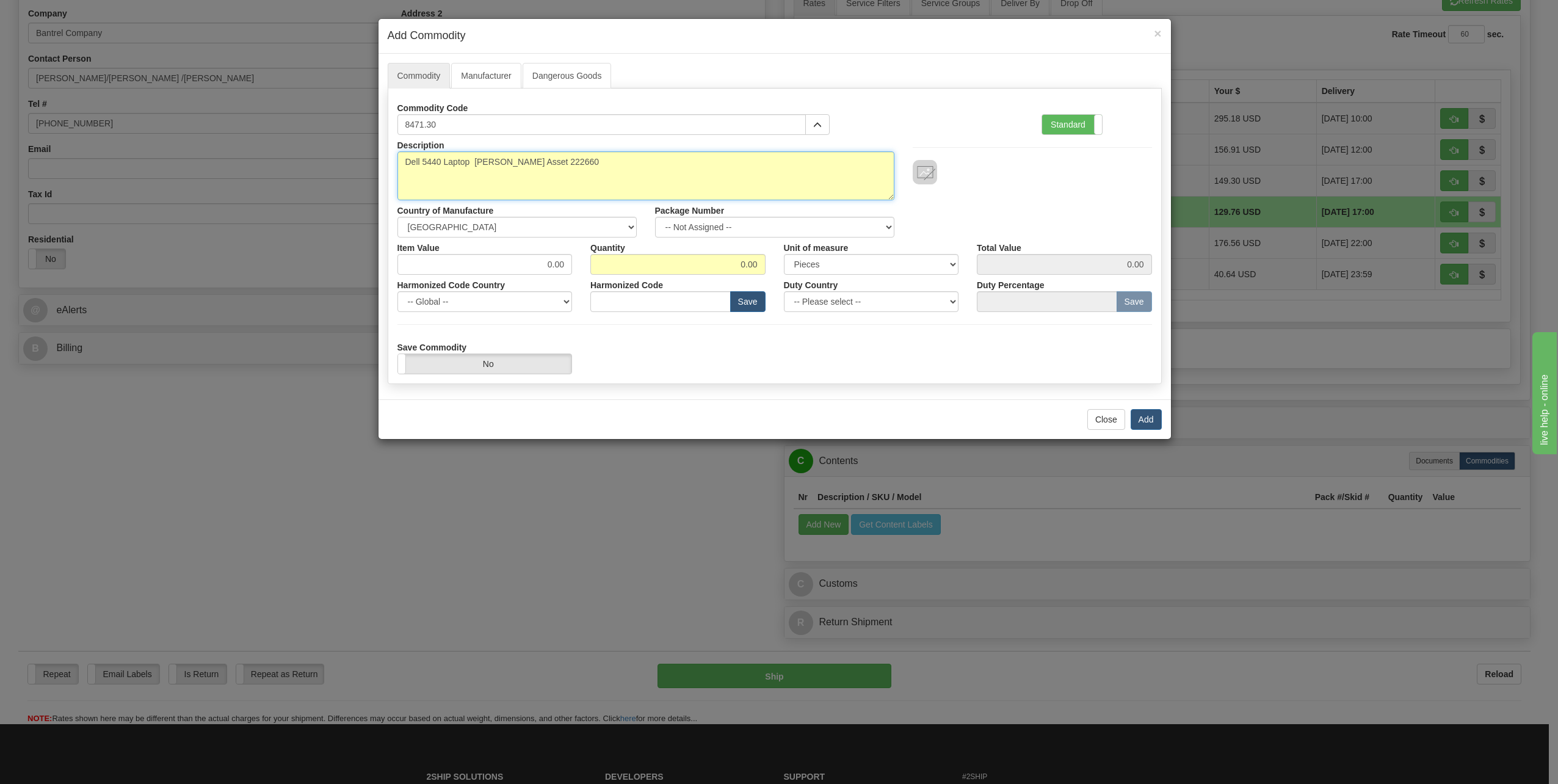
click at [475, 163] on textarea "Dell 5440 Laptop [PERSON_NAME] Asset 222660" at bounding box center [646, 175] width 497 height 49
click at [574, 183] on textarea "Dell 5440 Laptop [PERSON_NAME] Asset 222660" at bounding box center [646, 175] width 497 height 49
type textarea "Dell 5440 Laptop [PERSON_NAME] Asset 222660"
click at [886, 223] on select "-- Not Assigned -- Item 1" at bounding box center [775, 227] width 239 height 21
select select "0"
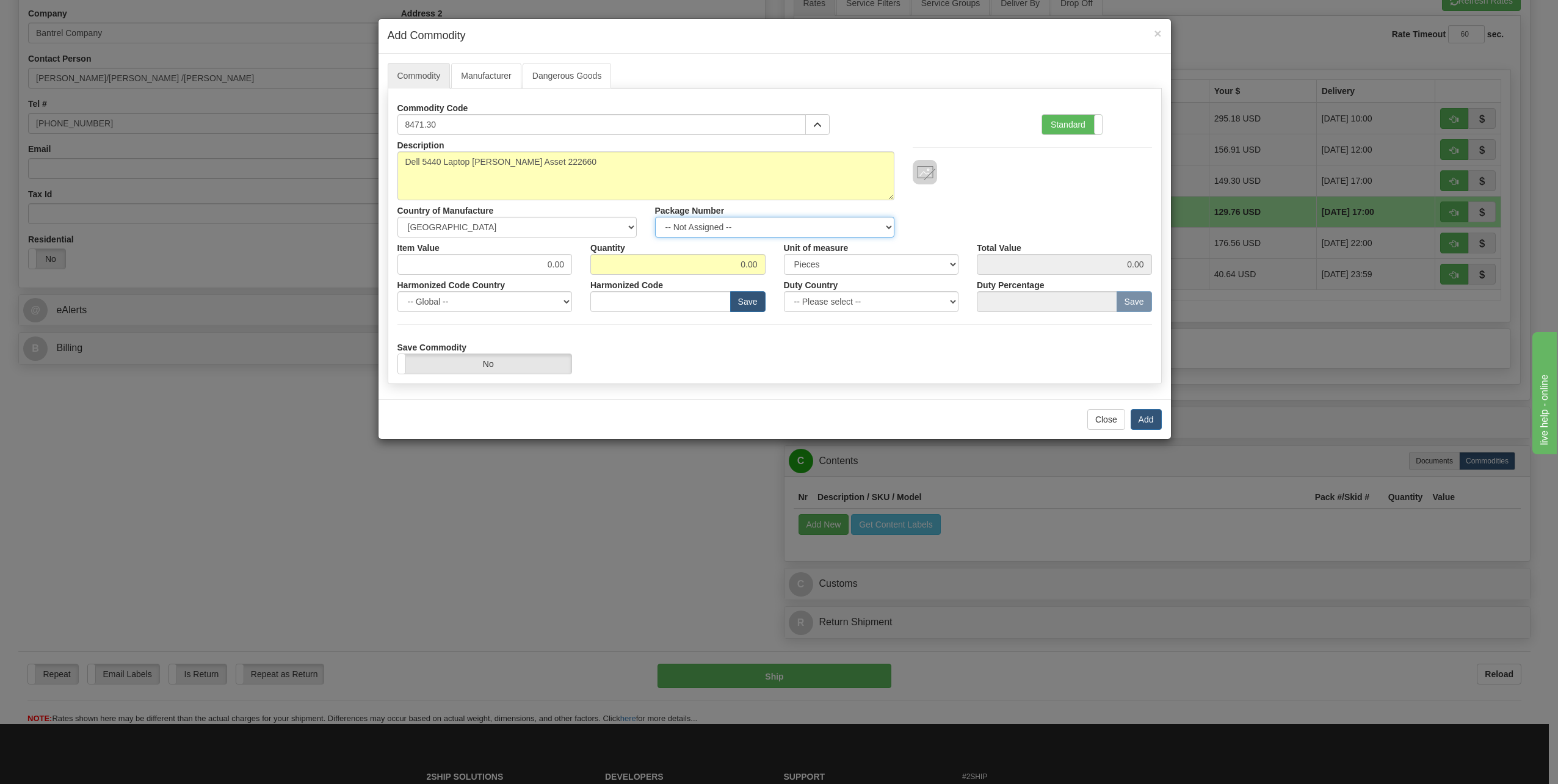
click at [655, 217] on select "-- Not Assigned -- Item 1" at bounding box center [775, 227] width 239 height 21
drag, startPoint x: 539, startPoint y: 262, endPoint x: 662, endPoint y: 273, distance: 123.5
click at [662, 273] on div "Item Value 0.00 Quantity 0.00 Unit of measure 3 Thousand Square Inches Adjustme…" at bounding box center [775, 256] width 773 height 37
type input "1000"
click at [629, 343] on div "Save Commodity Yes No" at bounding box center [775, 356] width 773 height 37
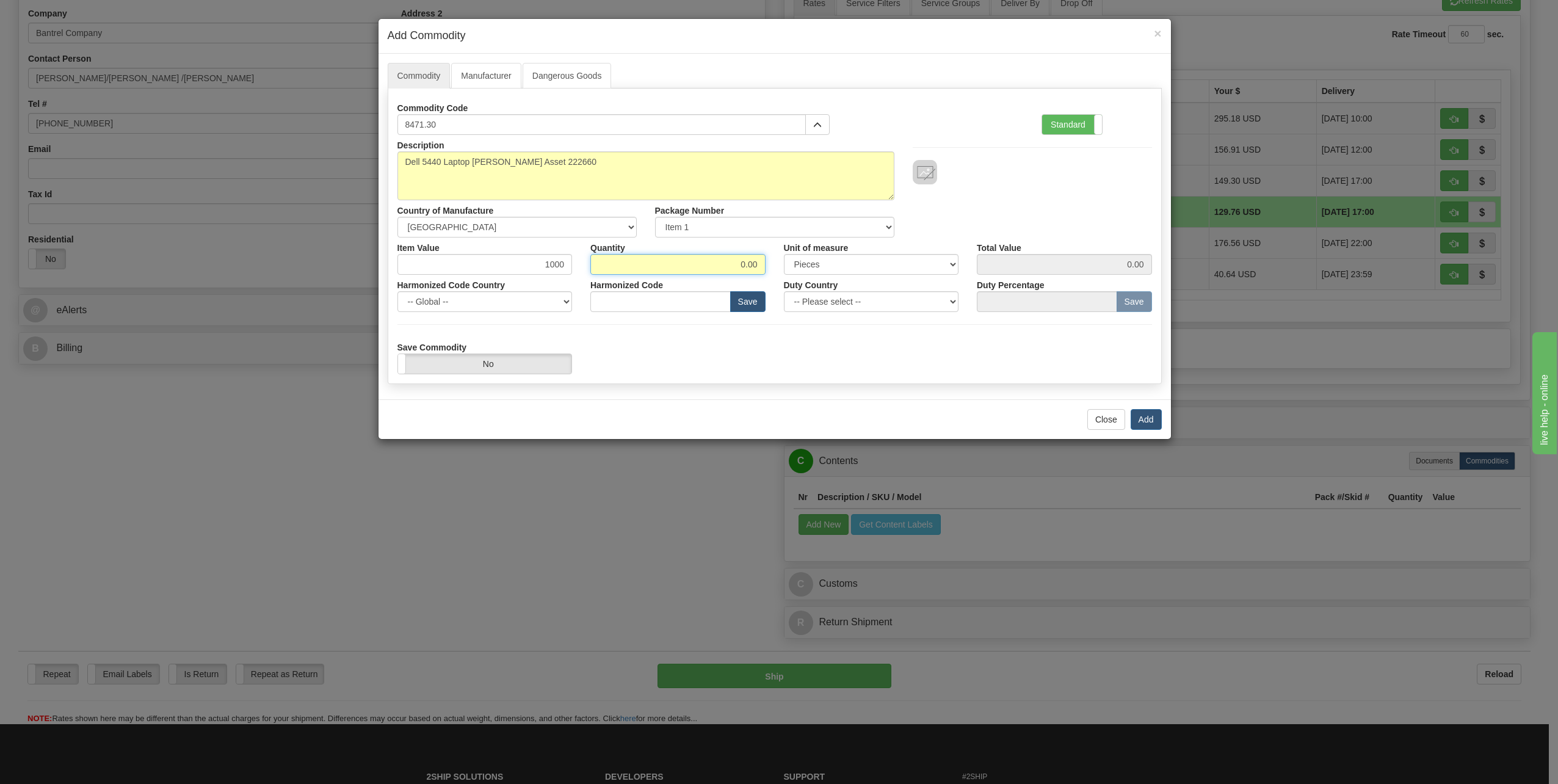
drag, startPoint x: 733, startPoint y: 266, endPoint x: 830, endPoint y: 277, distance: 97.6
click at [830, 276] on div "Description Dell 5440 Laptop [PERSON_NAME] Asset 222660 Country of Manufacture …" at bounding box center [775, 255] width 754 height 239
type input "1"
type input "1000.00"
click at [792, 344] on div "Save Commodity Yes No" at bounding box center [775, 356] width 773 height 37
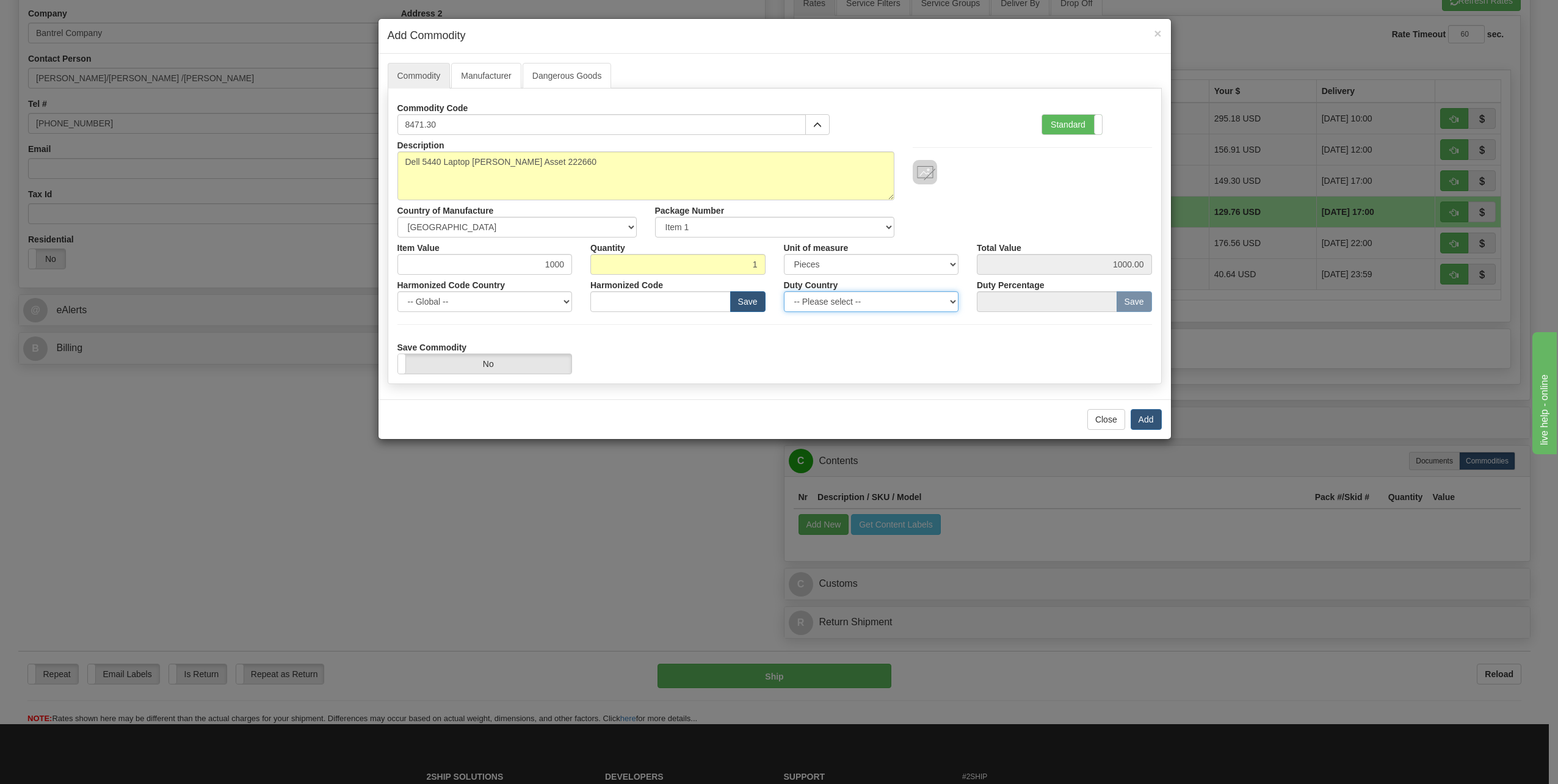
click at [951, 297] on select "-- Please select -- [GEOGRAPHIC_DATA] [GEOGRAPHIC_DATA] [GEOGRAPHIC_DATA] [GEOG…" at bounding box center [872, 301] width 175 height 21
select select "US"
click at [784, 291] on select "-- Please select -- [GEOGRAPHIC_DATA] [GEOGRAPHIC_DATA] [GEOGRAPHIC_DATA] [GEOG…" at bounding box center [872, 301] width 175 height 21
click at [1145, 421] on button "Add" at bounding box center [1145, 419] width 31 height 21
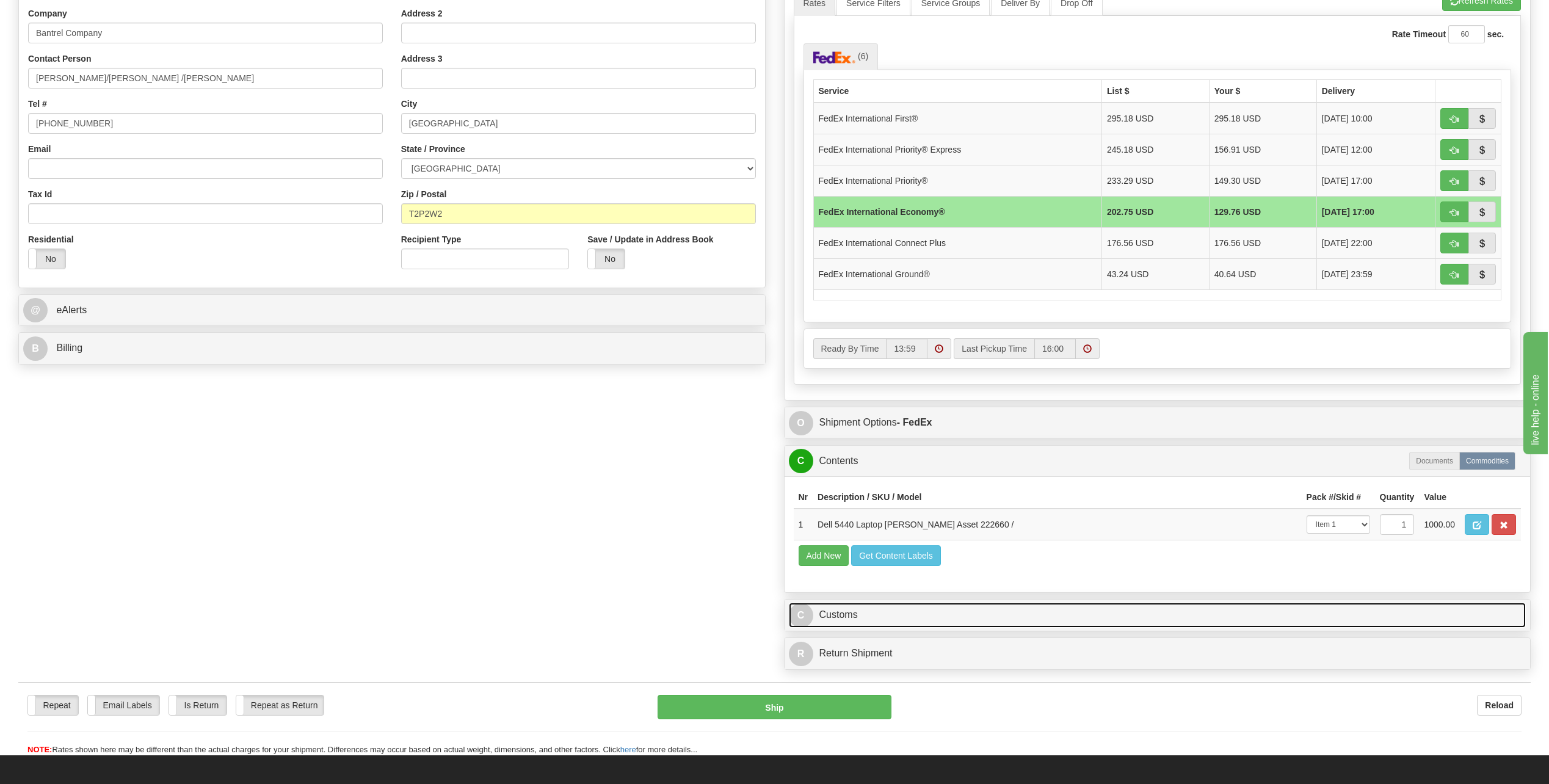
click at [799, 613] on span "C" at bounding box center [801, 615] width 24 height 24
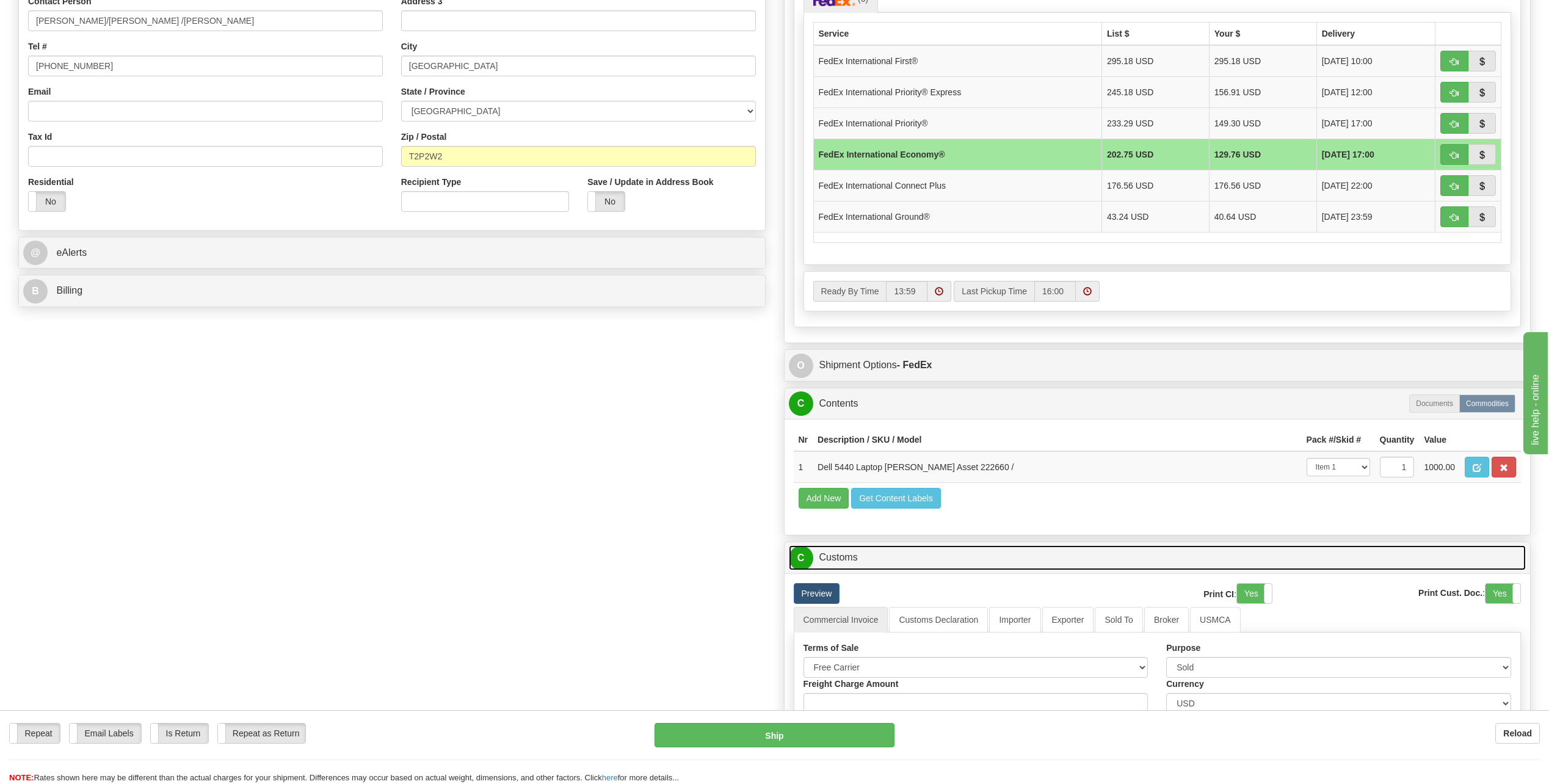
scroll to position [671, 0]
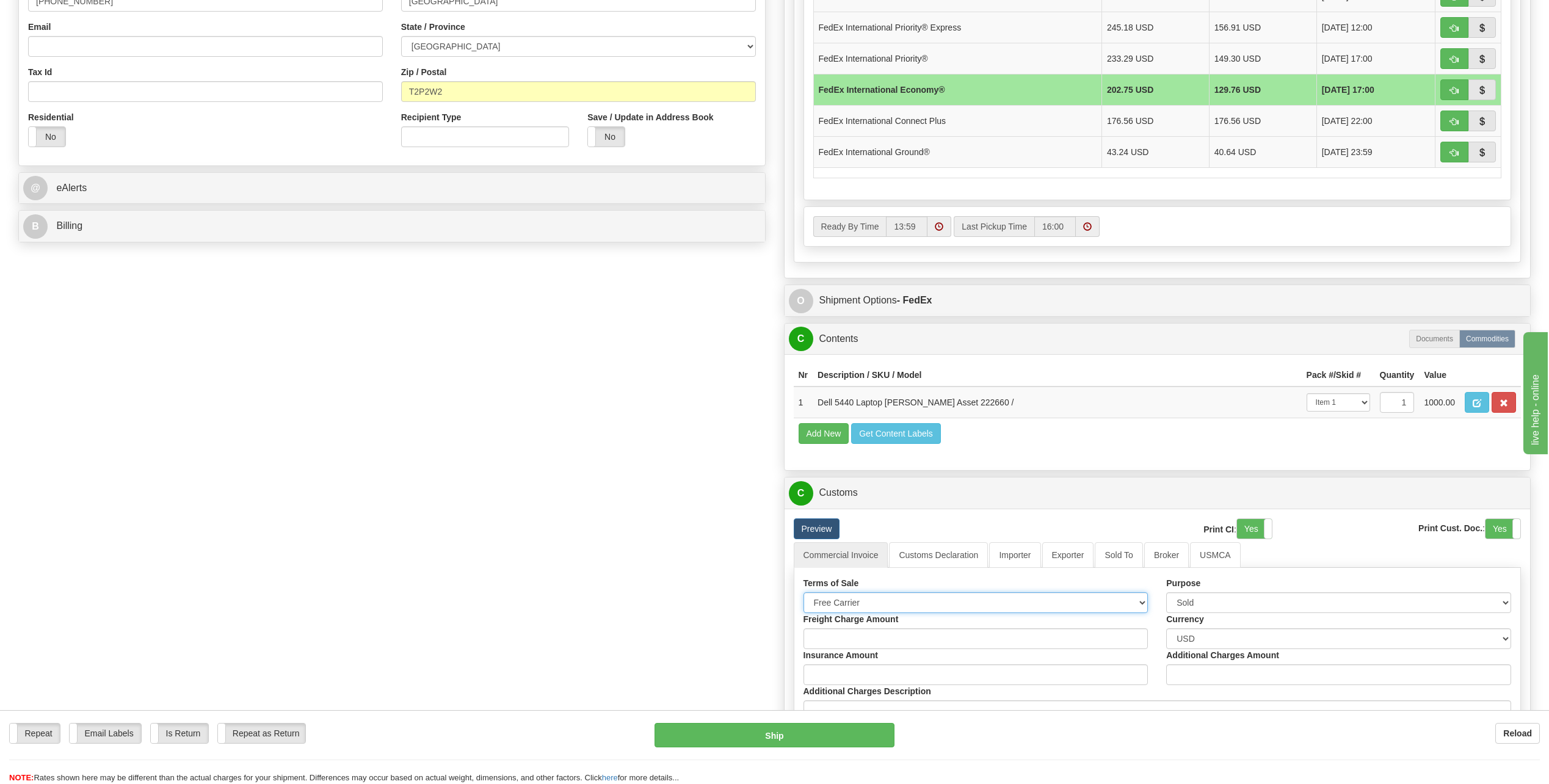
click at [1141, 600] on select "Free Carrier Free On Board Ex Works Delivered Duty Unpaid Delivered Duty Paid C…" at bounding box center [976, 602] width 345 height 21
select select "6"
click at [804, 592] on select "Free Carrier Free On Board Ex Works Delivered Duty Unpaid Delivered Duty Paid C…" at bounding box center [976, 602] width 345 height 21
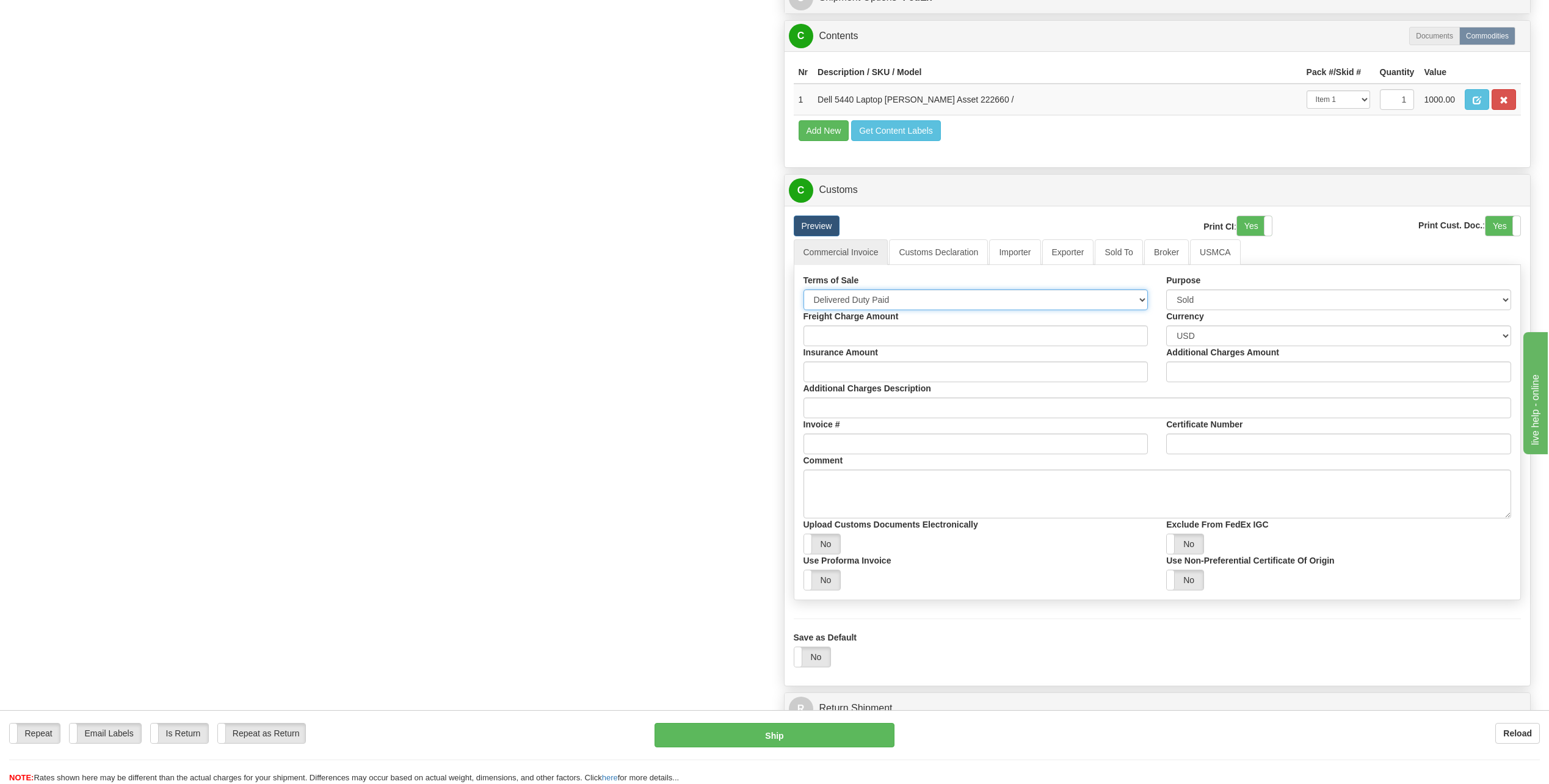
scroll to position [976, 0]
click at [1511, 295] on div "Purpose Sold Not Sold Gift Sample Repair and Return Personal Effects Merchandis…" at bounding box center [1338, 289] width 363 height 36
click at [1507, 297] on select "Sold Not Sold Gift Sample Repair and Return Personal Effects Merchandise Danger…" at bounding box center [1338, 297] width 345 height 21
select select "2"
click at [1166, 287] on select "Sold Not Sold Gift Sample Repair and Return Personal Effects Merchandise Danger…" at bounding box center [1338, 297] width 345 height 21
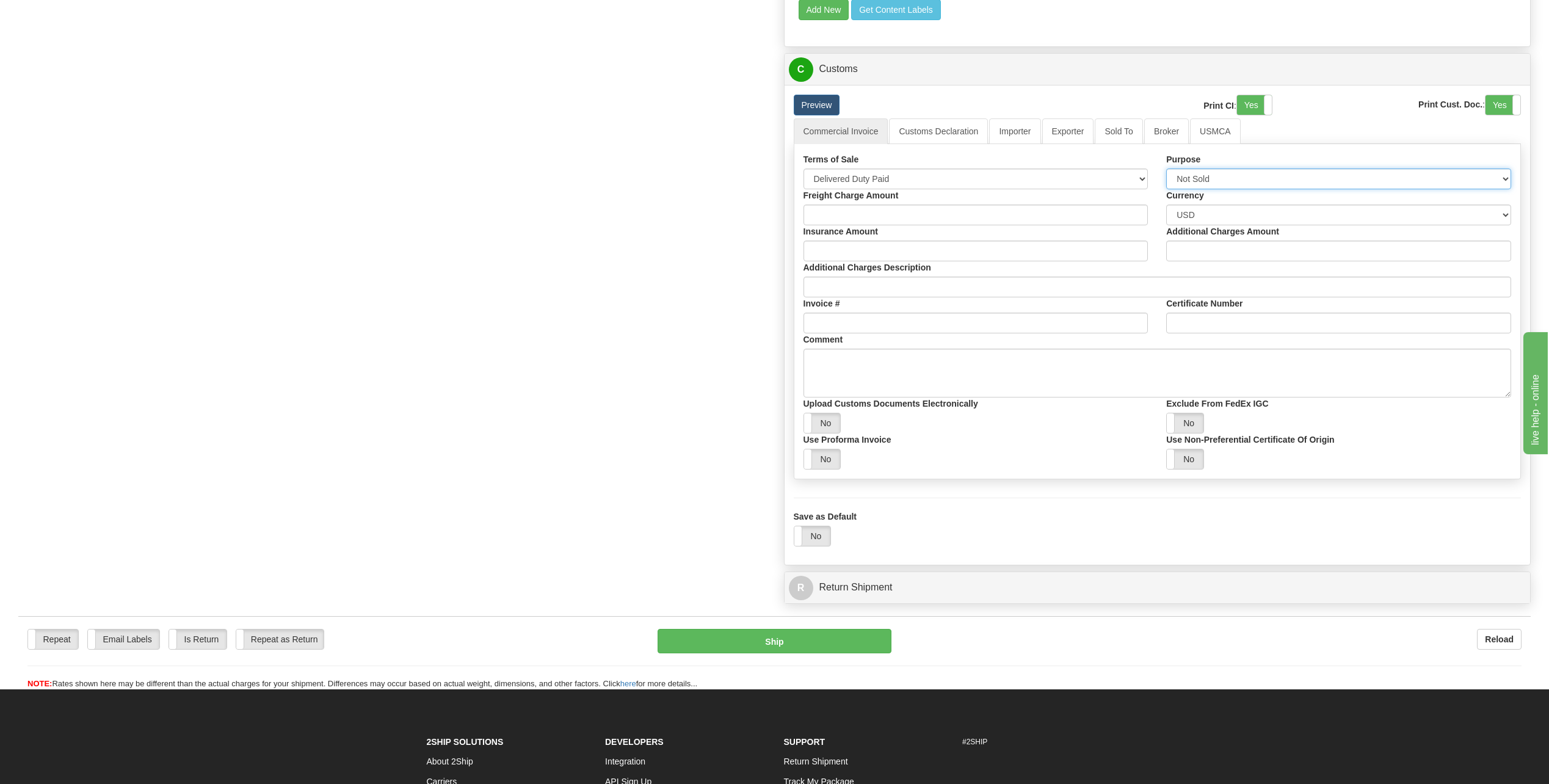
scroll to position [1099, 0]
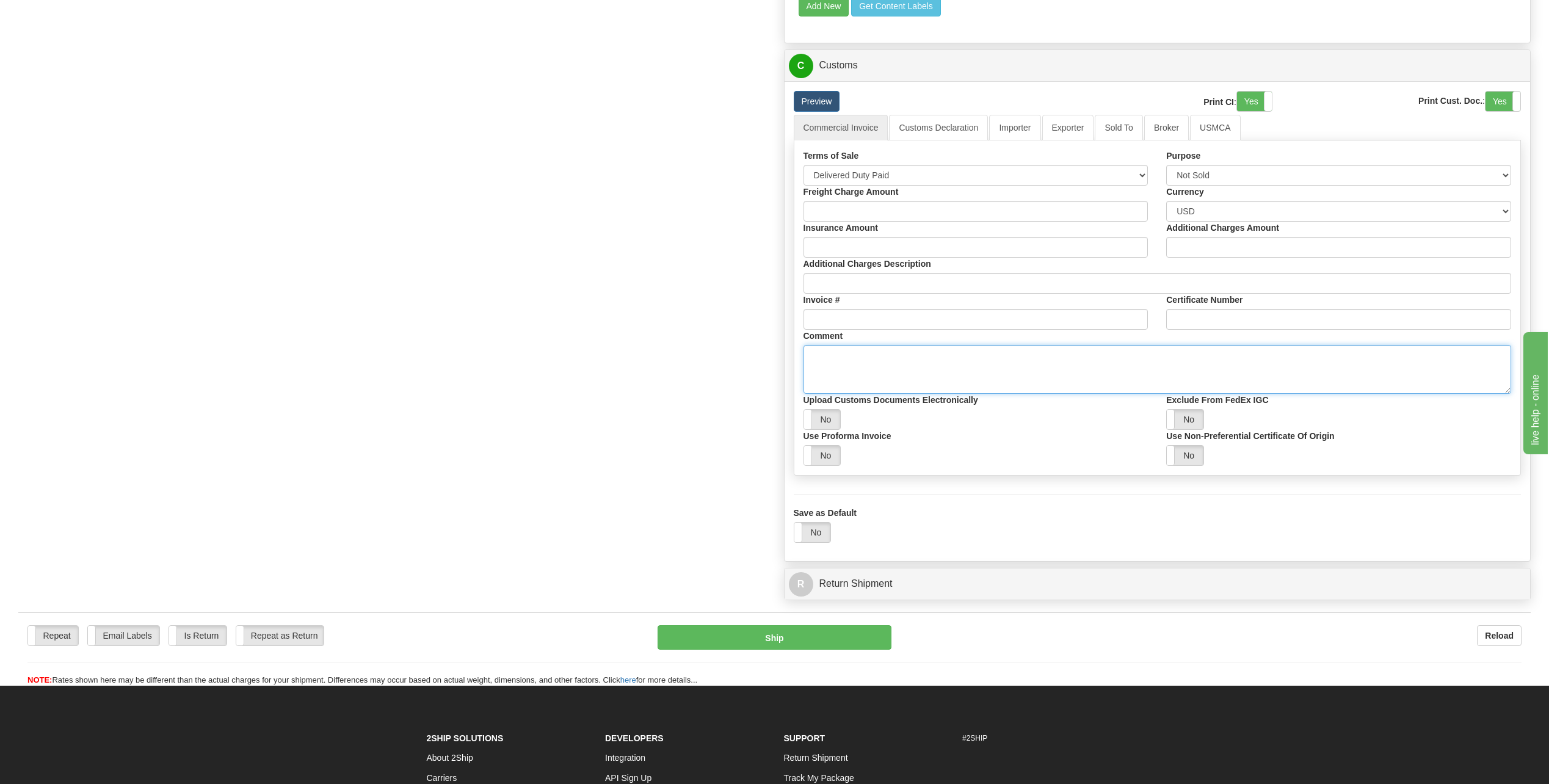
click at [881, 360] on textarea "Comment" at bounding box center [1158, 369] width 709 height 49
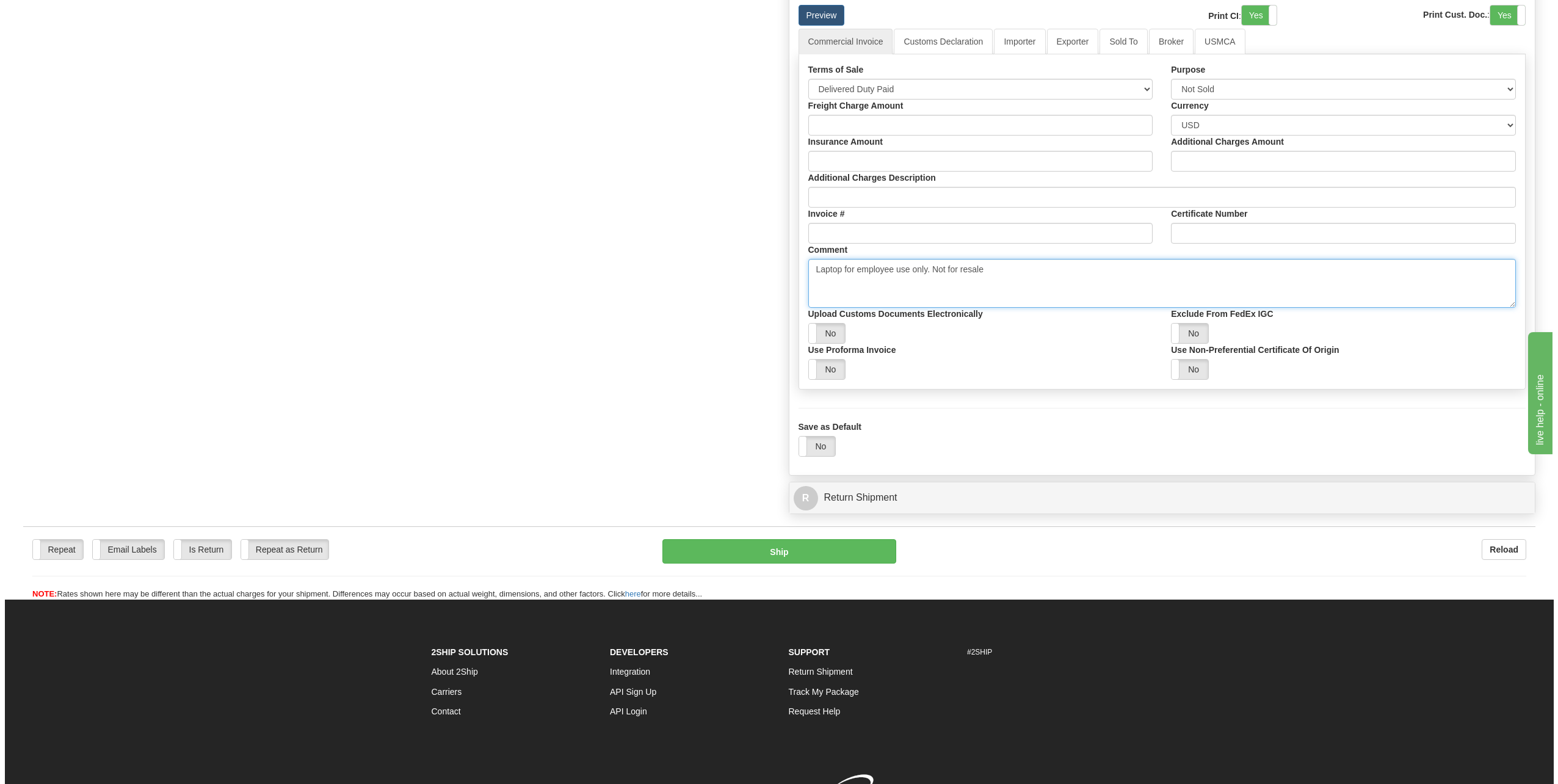
scroll to position [1221, 0]
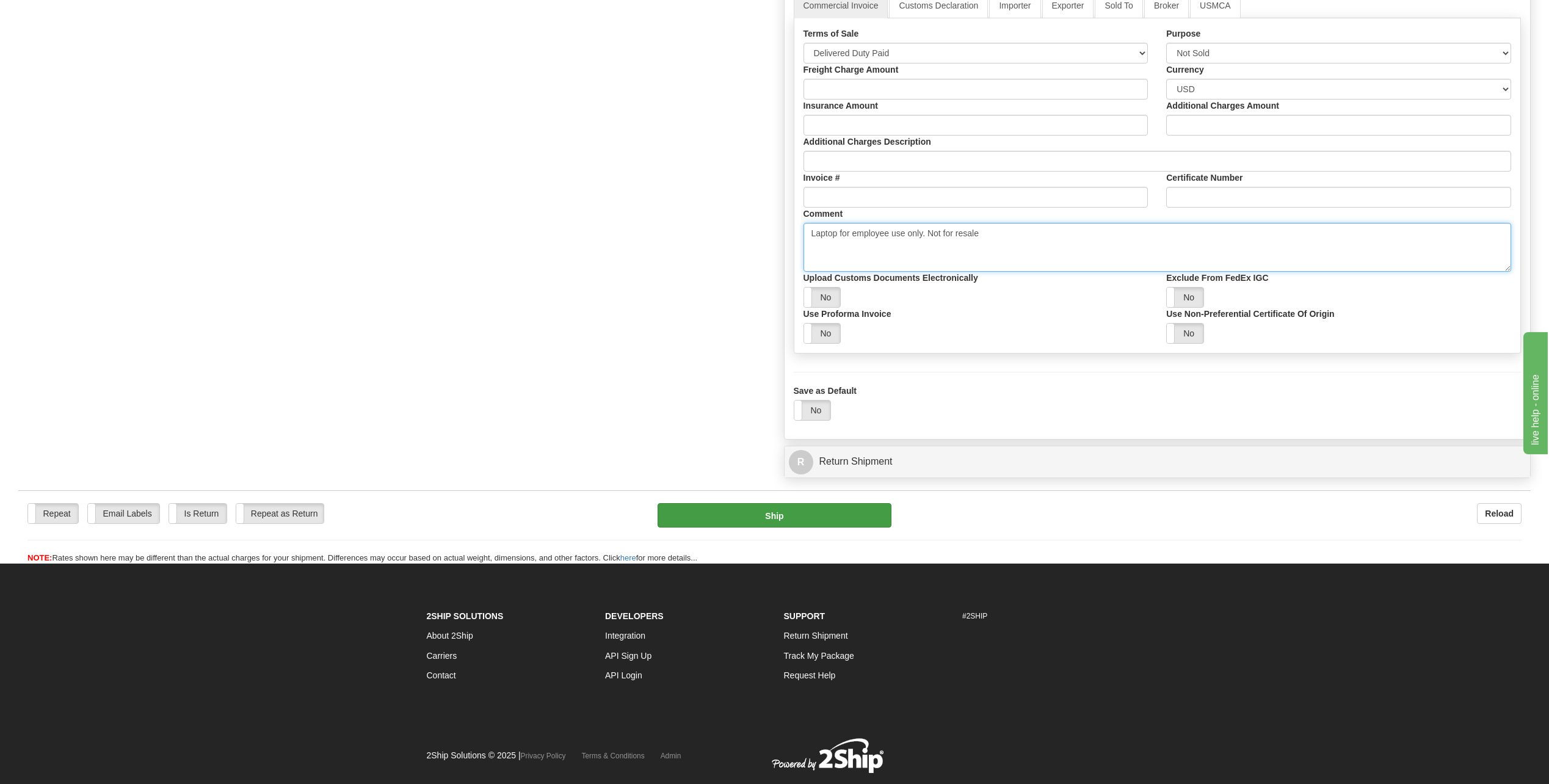
type textarea "Laptop for employee use only. Not for resale"
click at [844, 511] on button "Ship" at bounding box center [774, 515] width 233 height 24
type input "03"
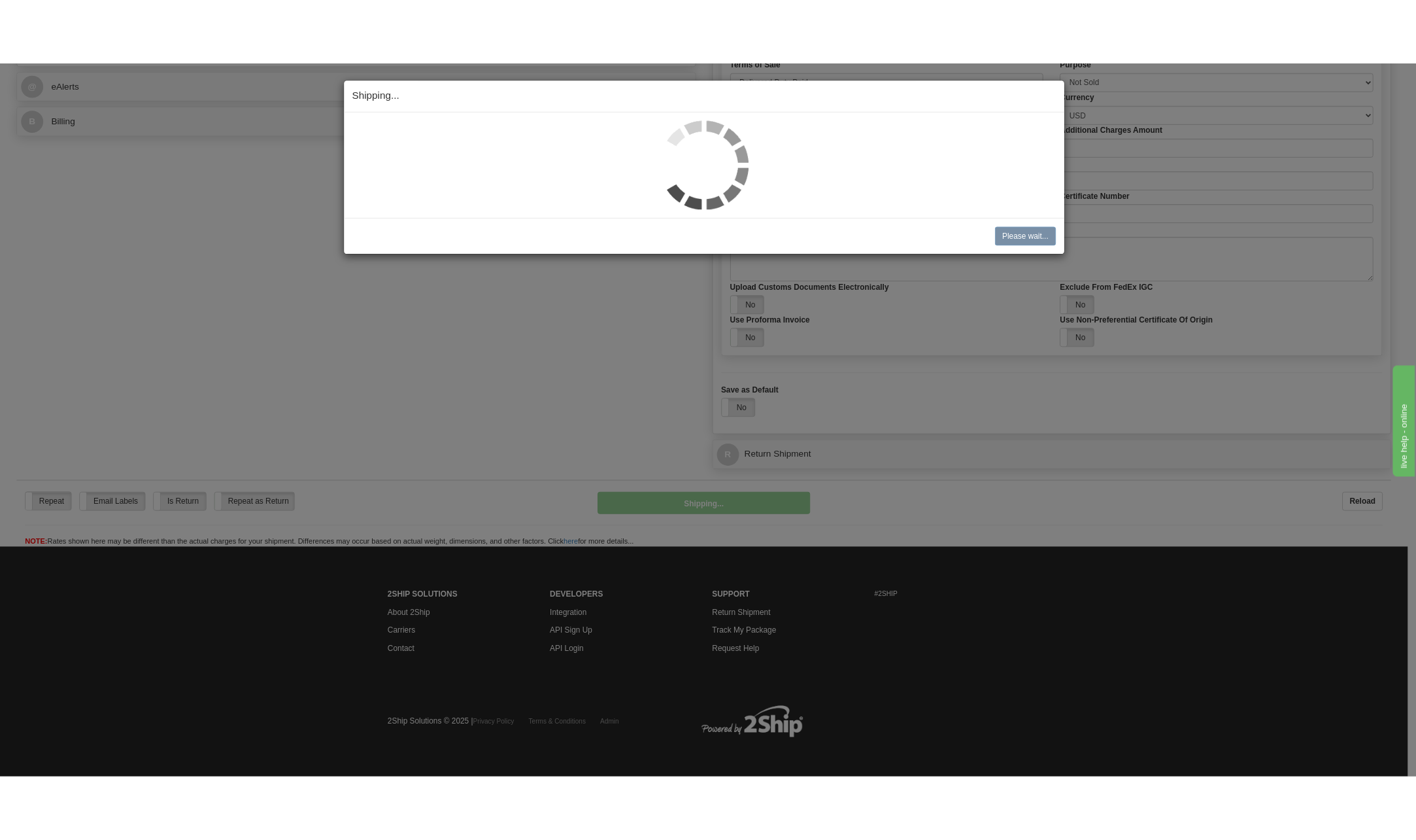
scroll to position [858, 0]
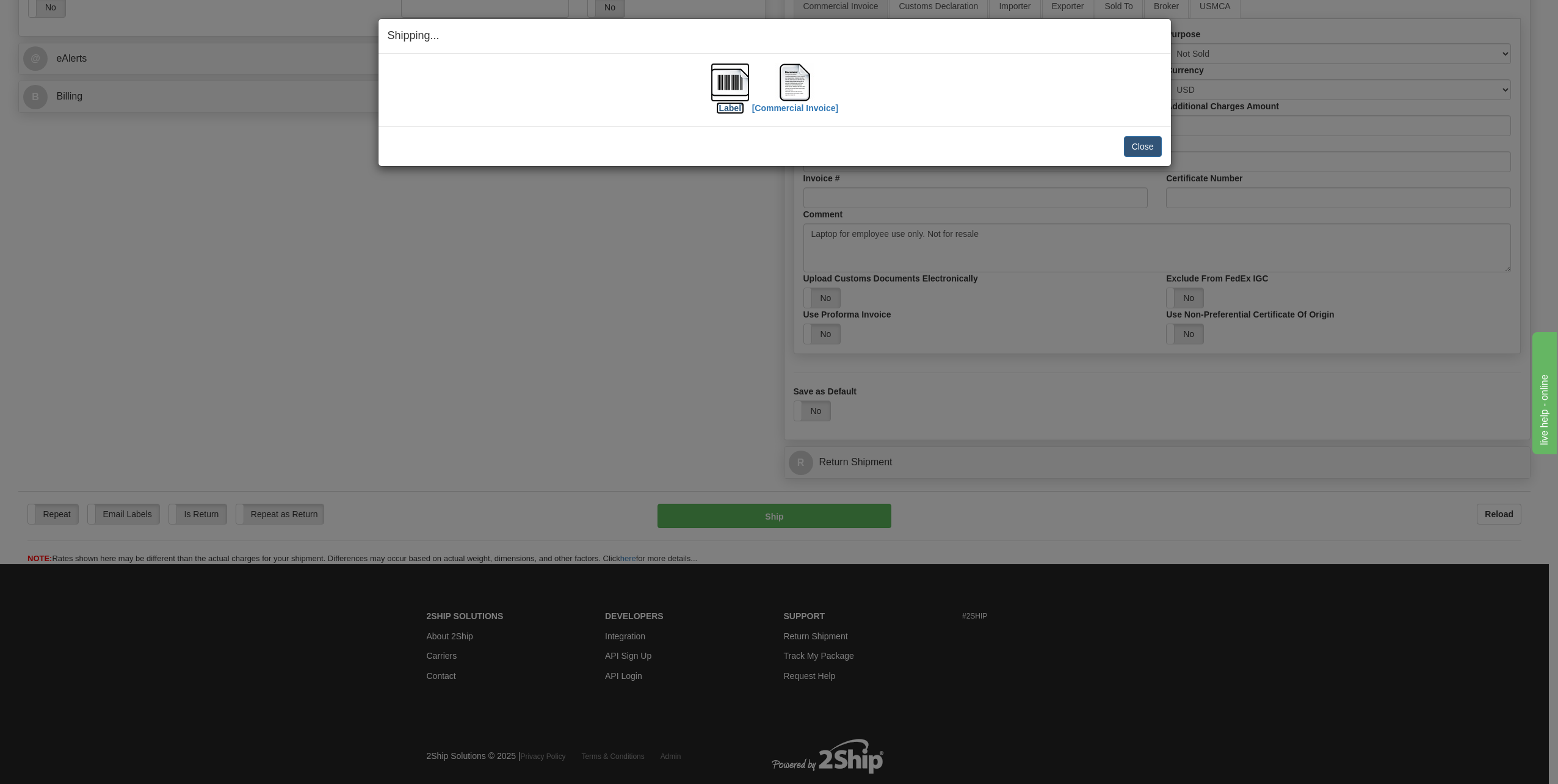
click at [728, 78] on img at bounding box center [730, 82] width 39 height 39
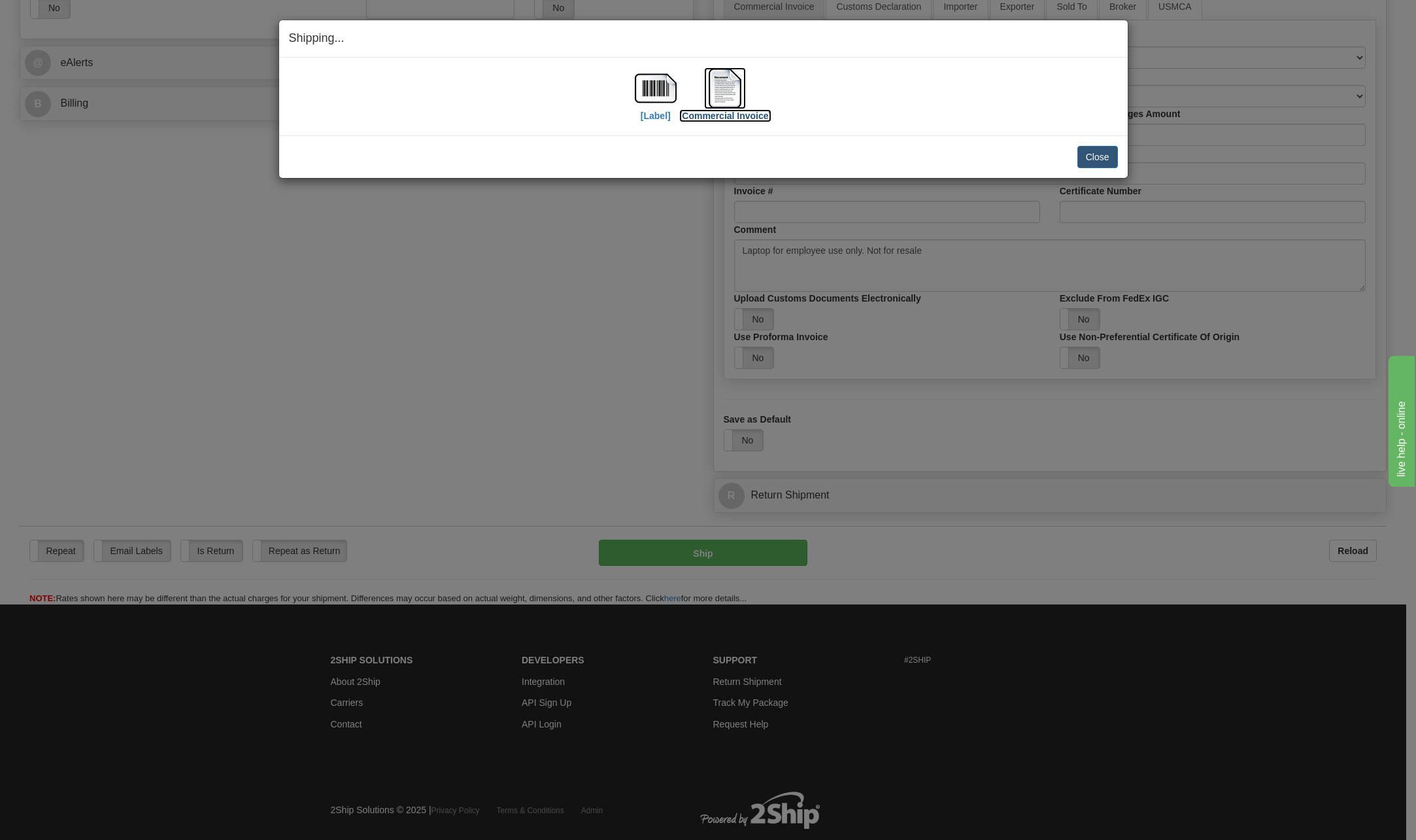
click at [722, 87] on img at bounding box center [725, 88] width 42 height 42
click at [1110, 155] on button "Close" at bounding box center [1098, 157] width 41 height 22
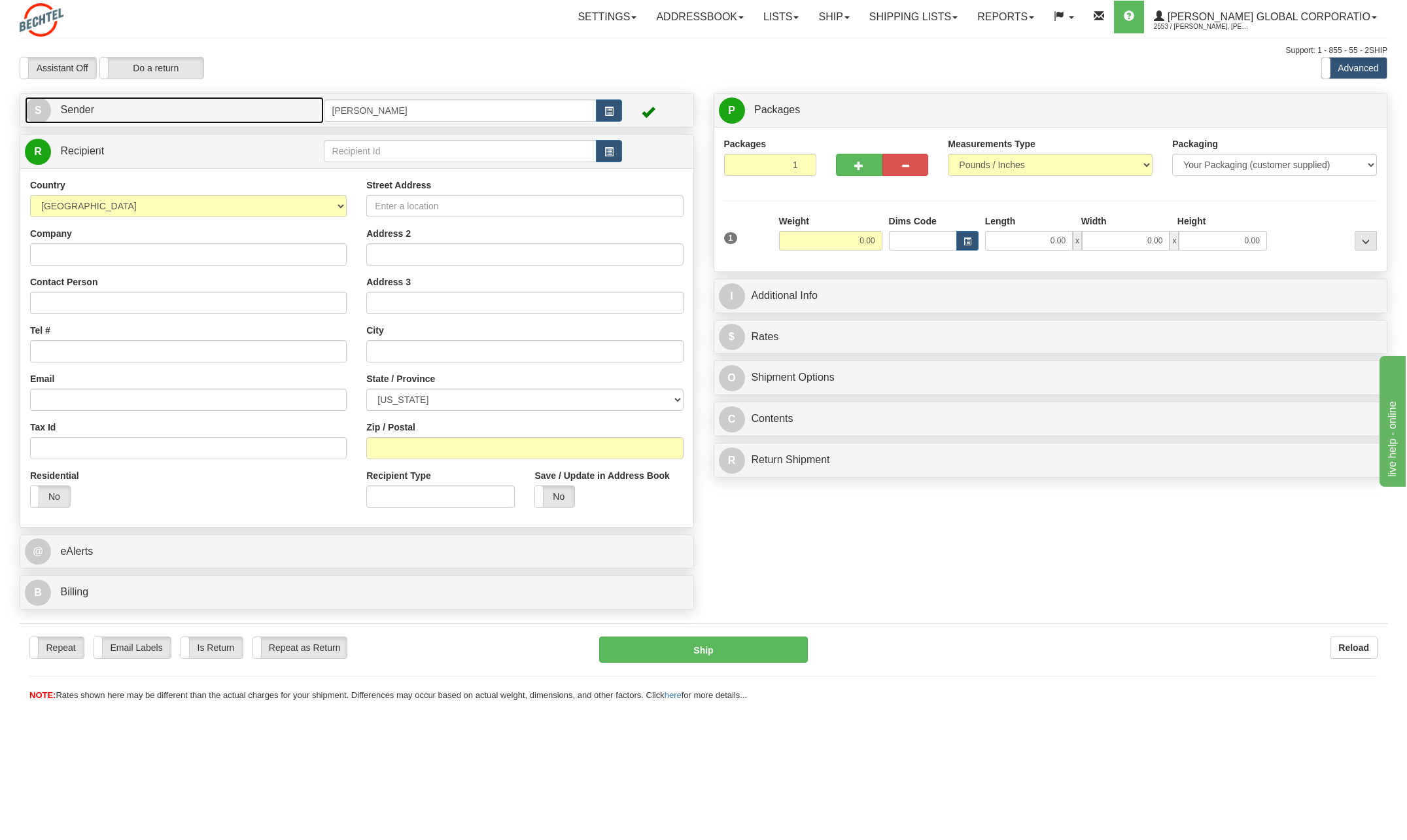
click at [31, 105] on span "S" at bounding box center [38, 110] width 26 height 26
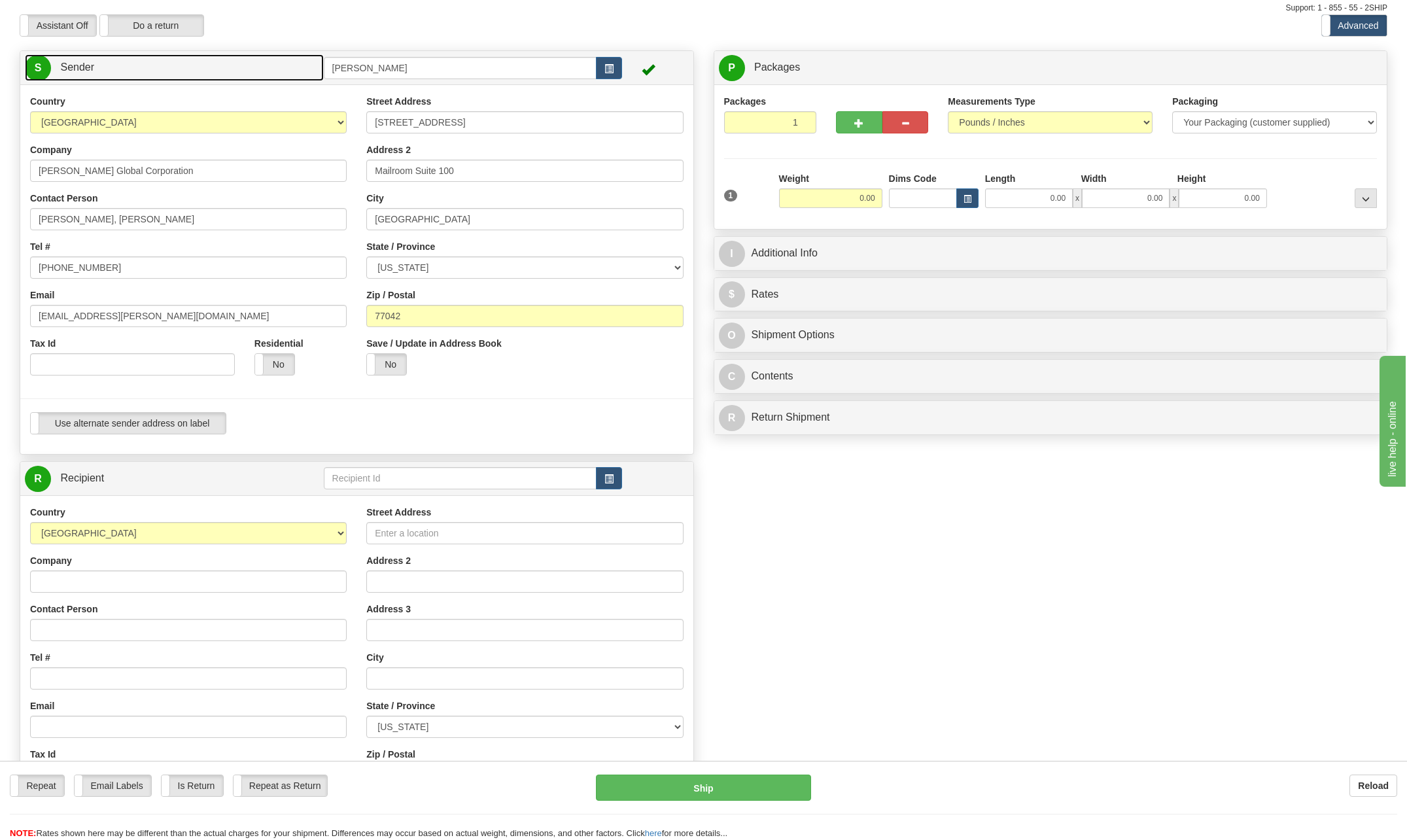
scroll to position [65, 0]
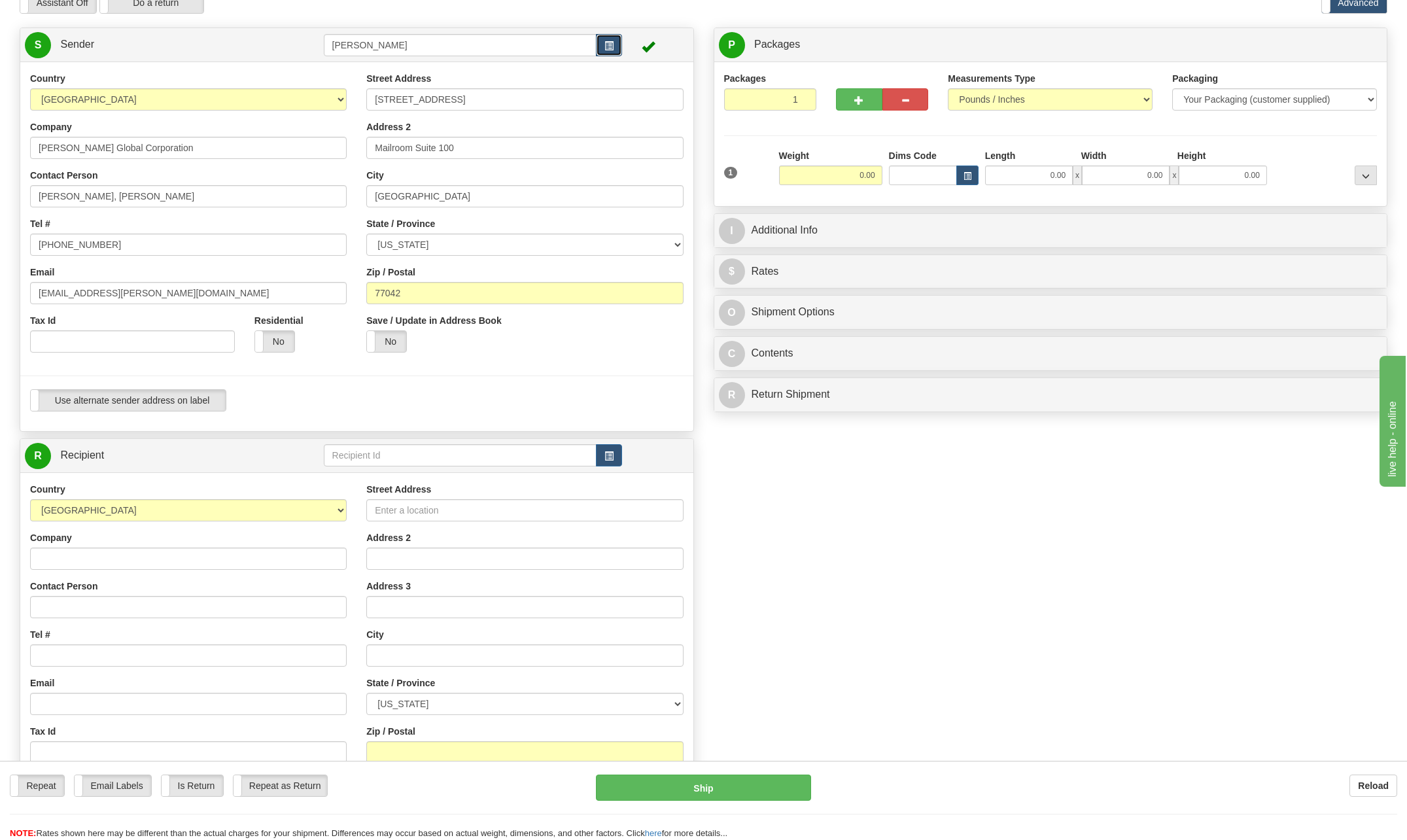
click at [611, 44] on span "button" at bounding box center [608, 46] width 9 height 9
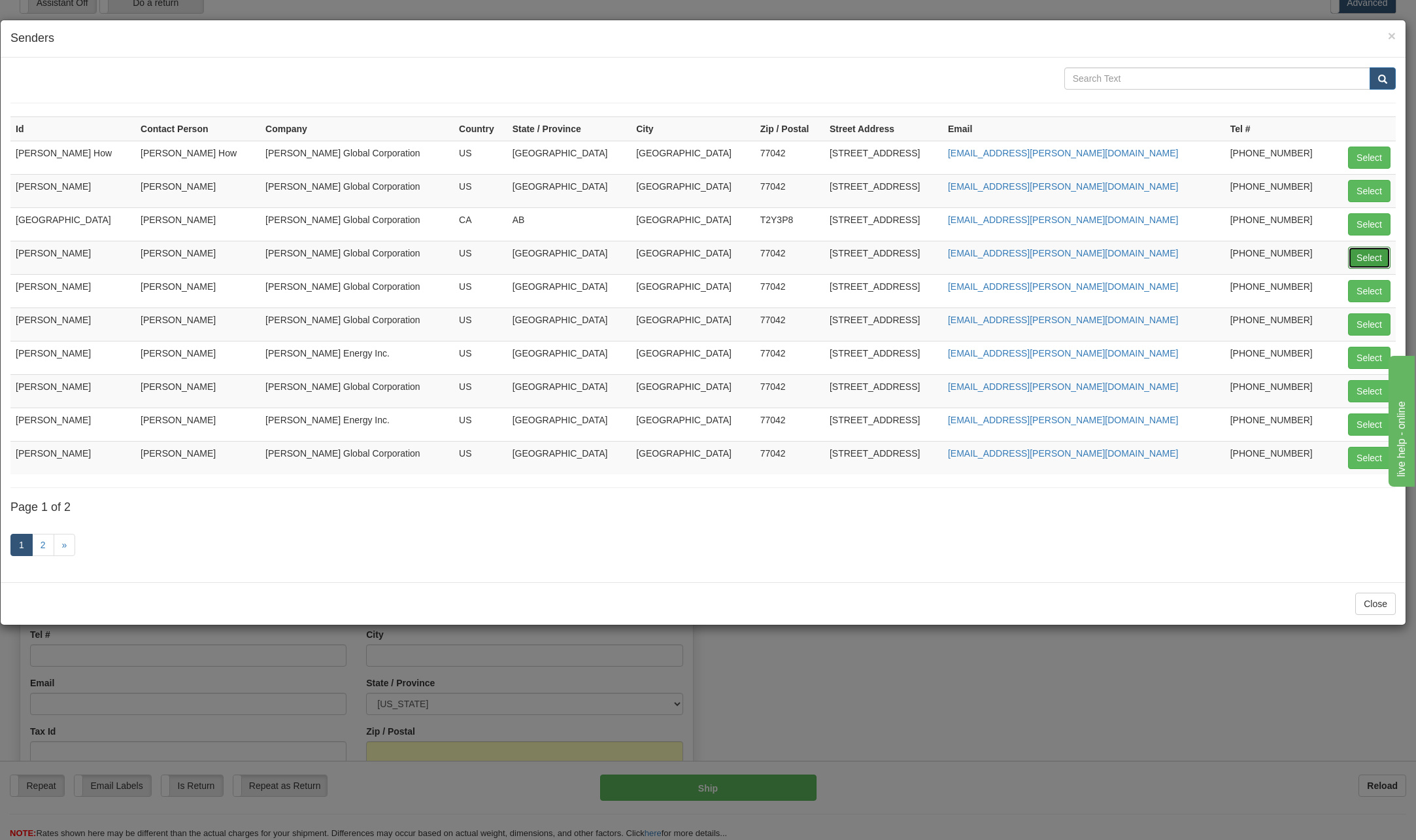
click at [1362, 256] on button "Select" at bounding box center [1369, 258] width 43 height 22
type input "[PERSON_NAME]"
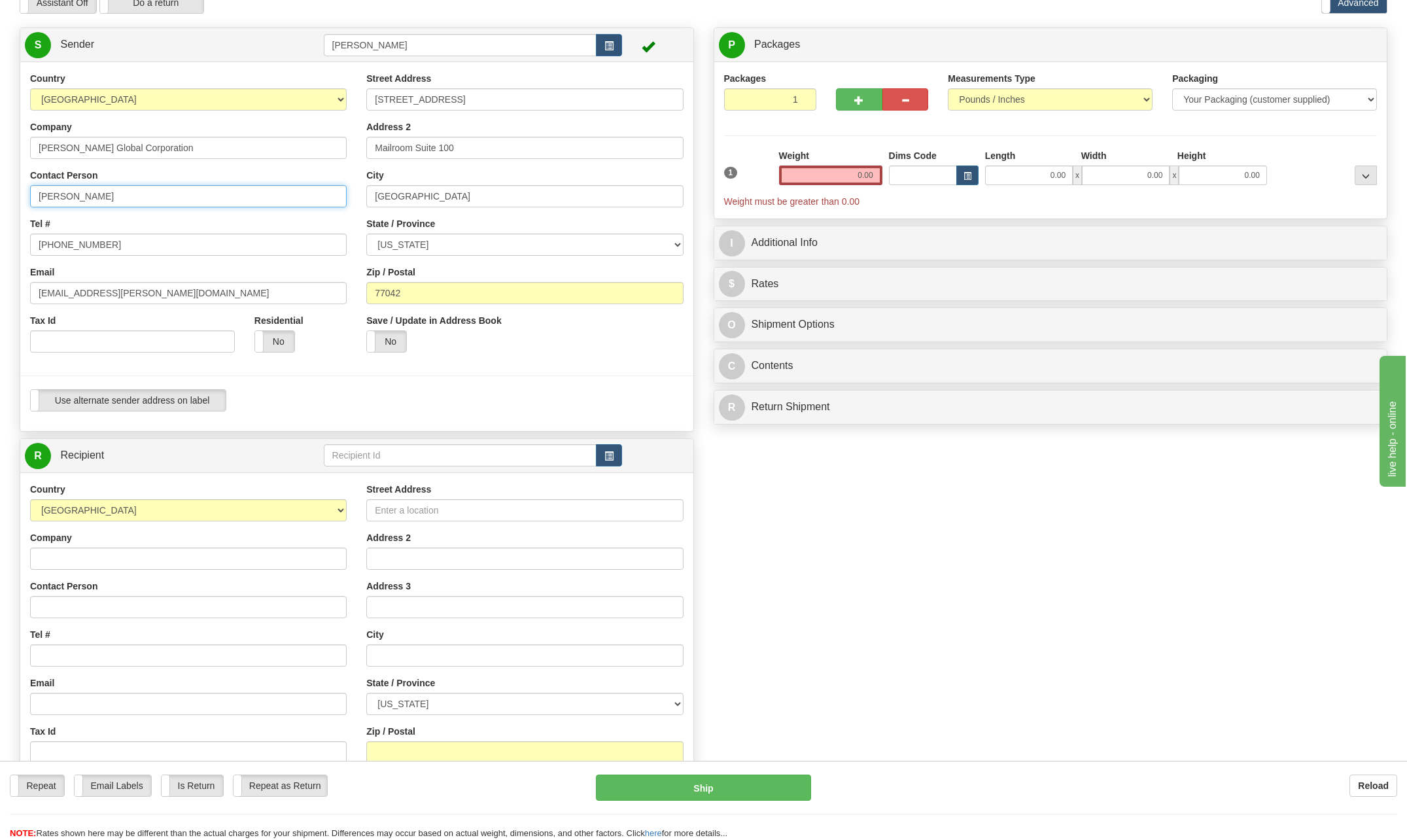
click at [131, 196] on input "[PERSON_NAME]" at bounding box center [188, 196] width 316 height 22
type input "C"
type input "Rick Skovan"
click at [296, 218] on div "Tel # [PHONE_NUMBER]" at bounding box center [188, 236] width 316 height 39
click at [118, 242] on input "[PHONE_NUMBER]" at bounding box center [188, 244] width 316 height 22
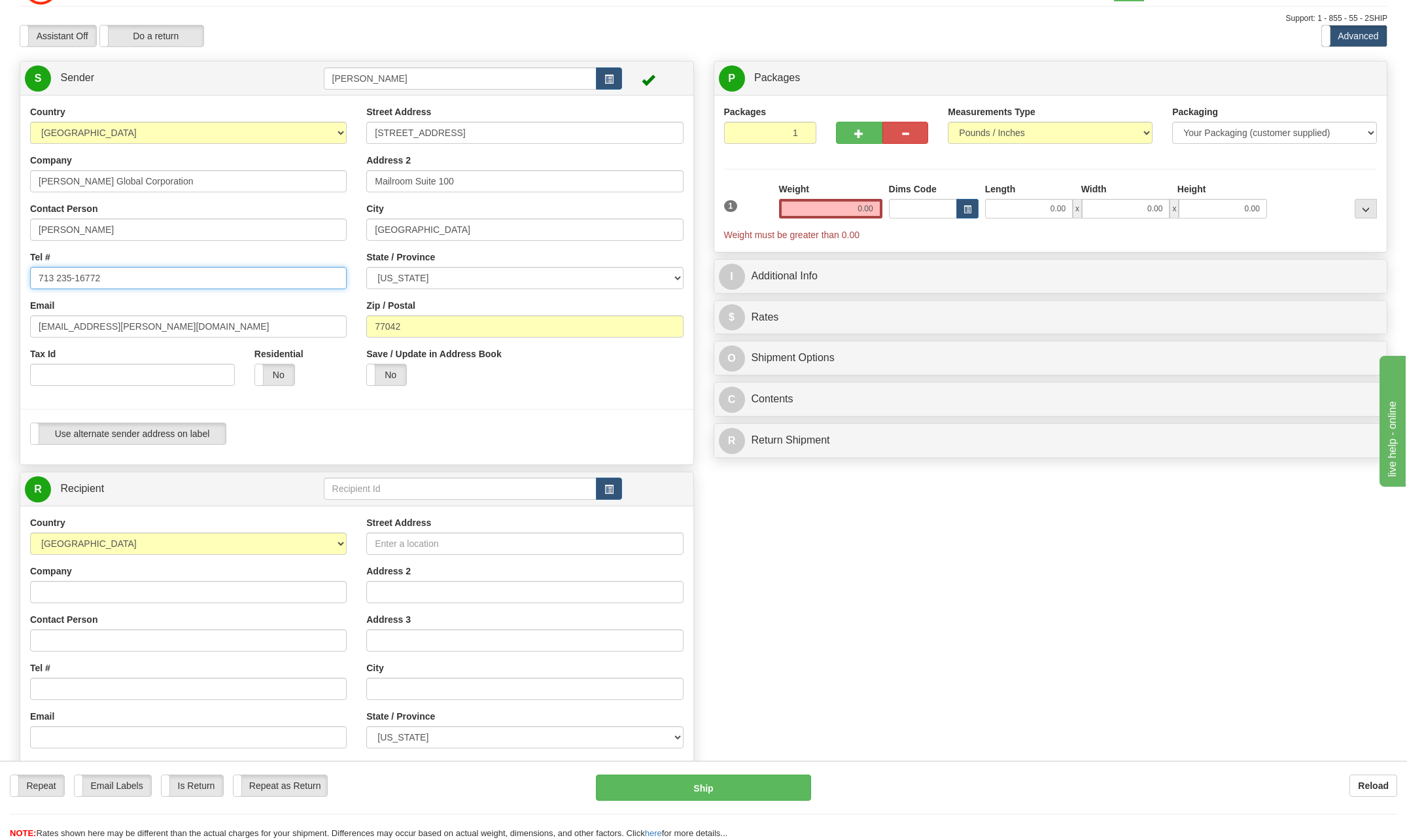
scroll to position [0, 0]
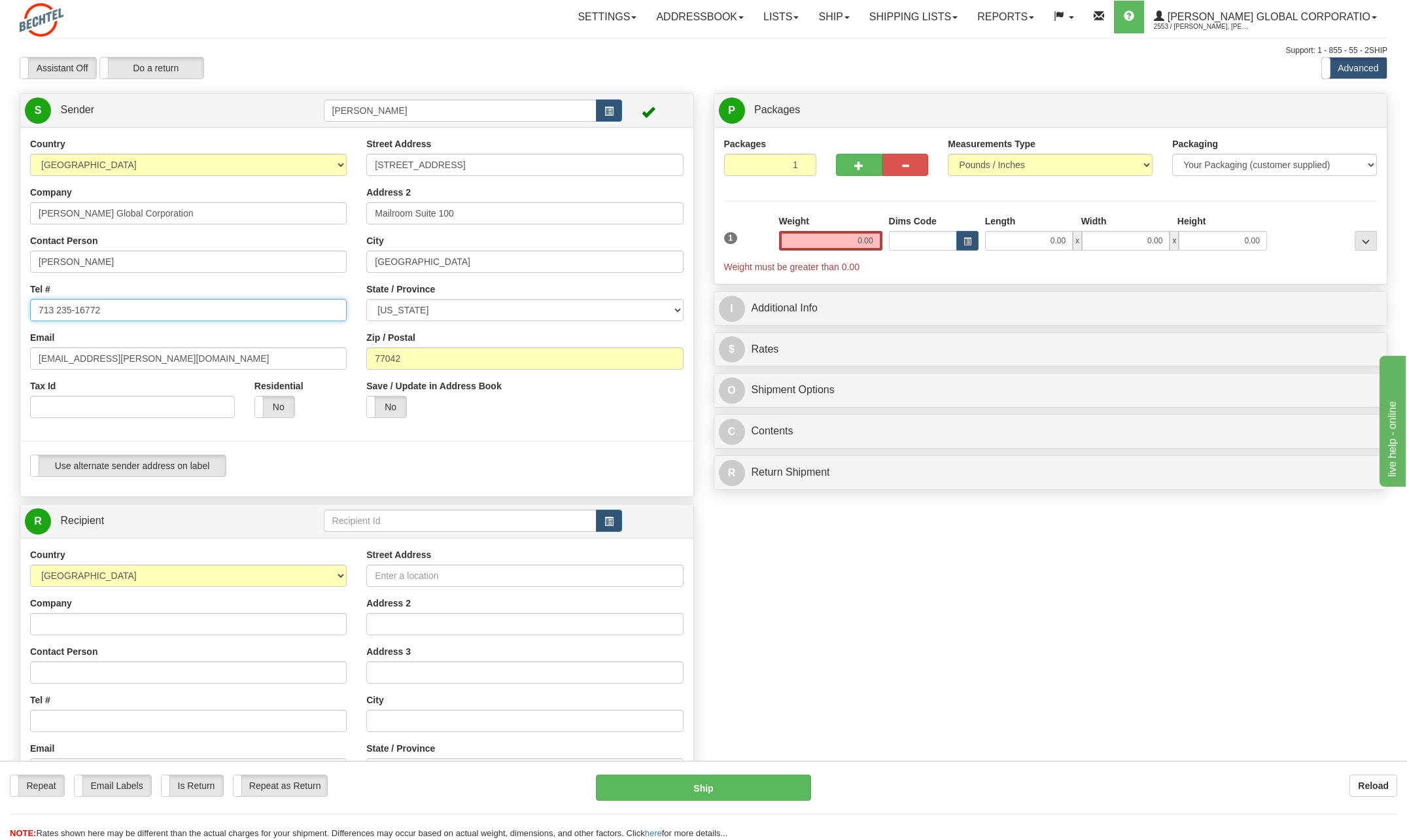
click at [186, 315] on input "713 235-16772" at bounding box center [188, 310] width 316 height 22
type input "[PHONE_NUMBER]"
click at [326, 337] on div "Email chnguyen@bechtel.com" at bounding box center [188, 350] width 316 height 39
drag, startPoint x: 78, startPoint y: 356, endPoint x: -19, endPoint y: 350, distance: 96.9
click at [0, 350] on html "Training Course Close Toggle navigation Settings Shipping Preferences New Sende…" at bounding box center [703, 420] width 1407 height 840
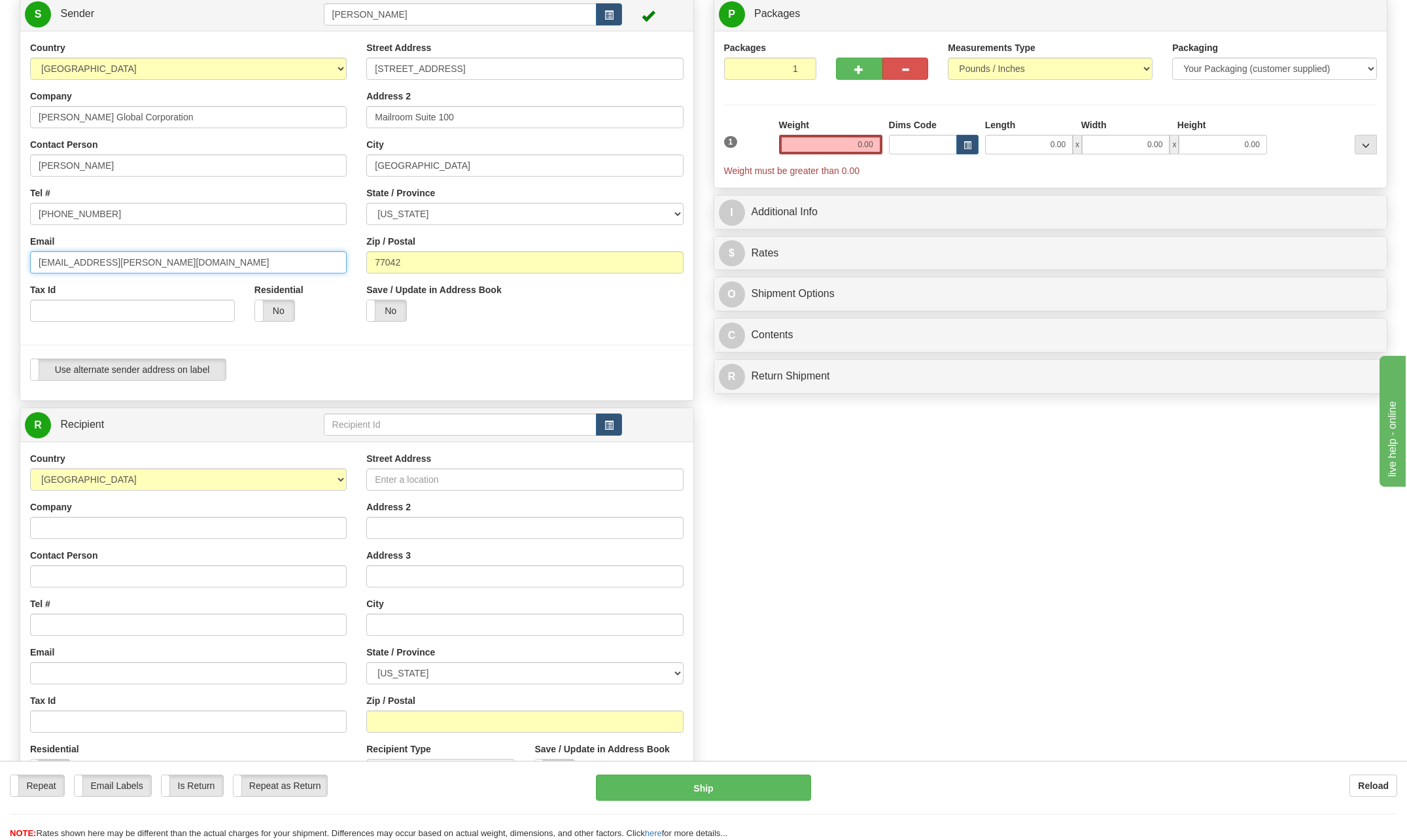
scroll to position [131, 0]
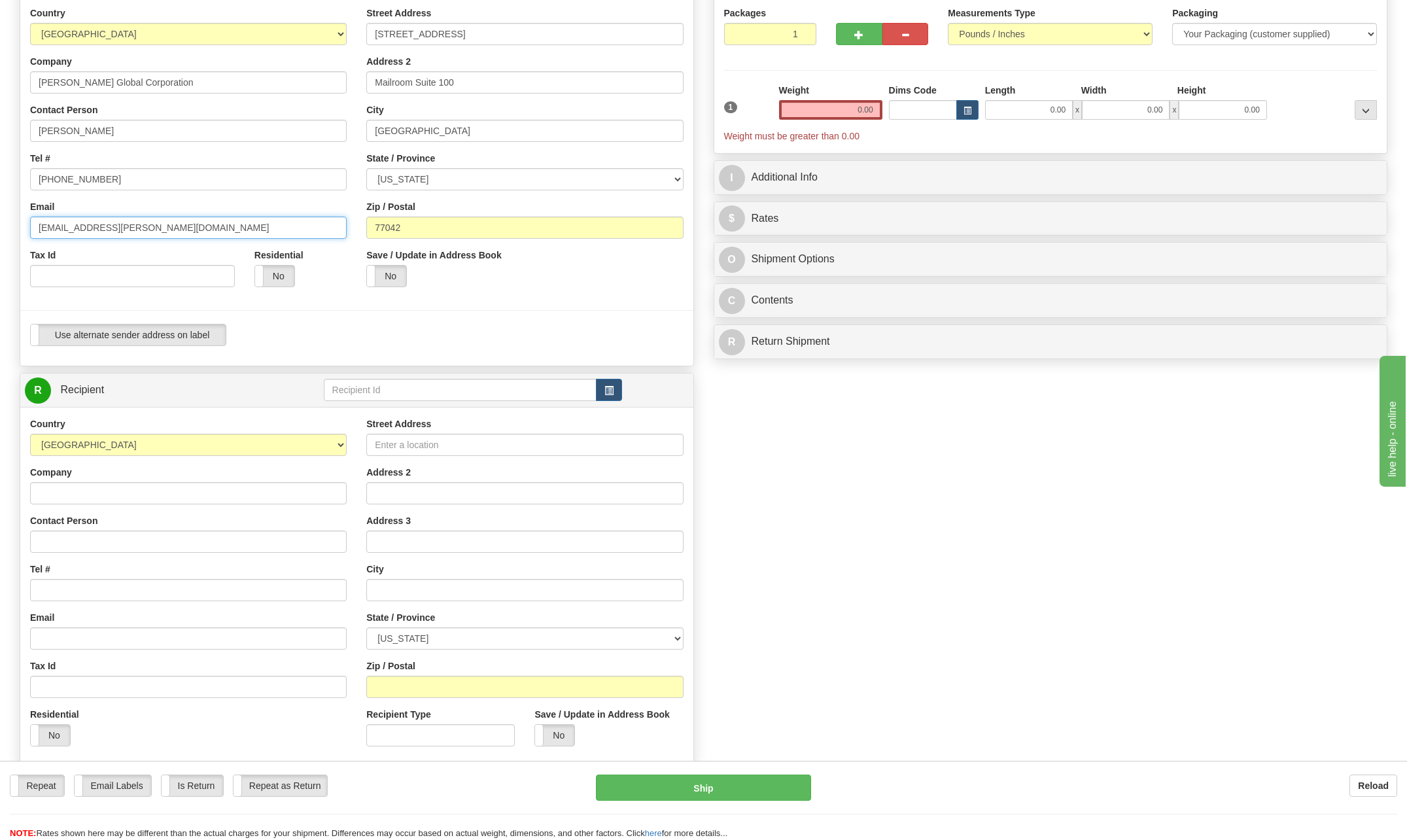
type input "[EMAIL_ADDRESS][PERSON_NAME][DOMAIN_NAME]"
click at [82, 492] on input "Company" at bounding box center [188, 493] width 316 height 22
type input "[PERSON_NAME]"
click at [428, 391] on input "text" at bounding box center [460, 390] width 273 height 22
click at [417, 453] on input "Street Address" at bounding box center [524, 445] width 316 height 22
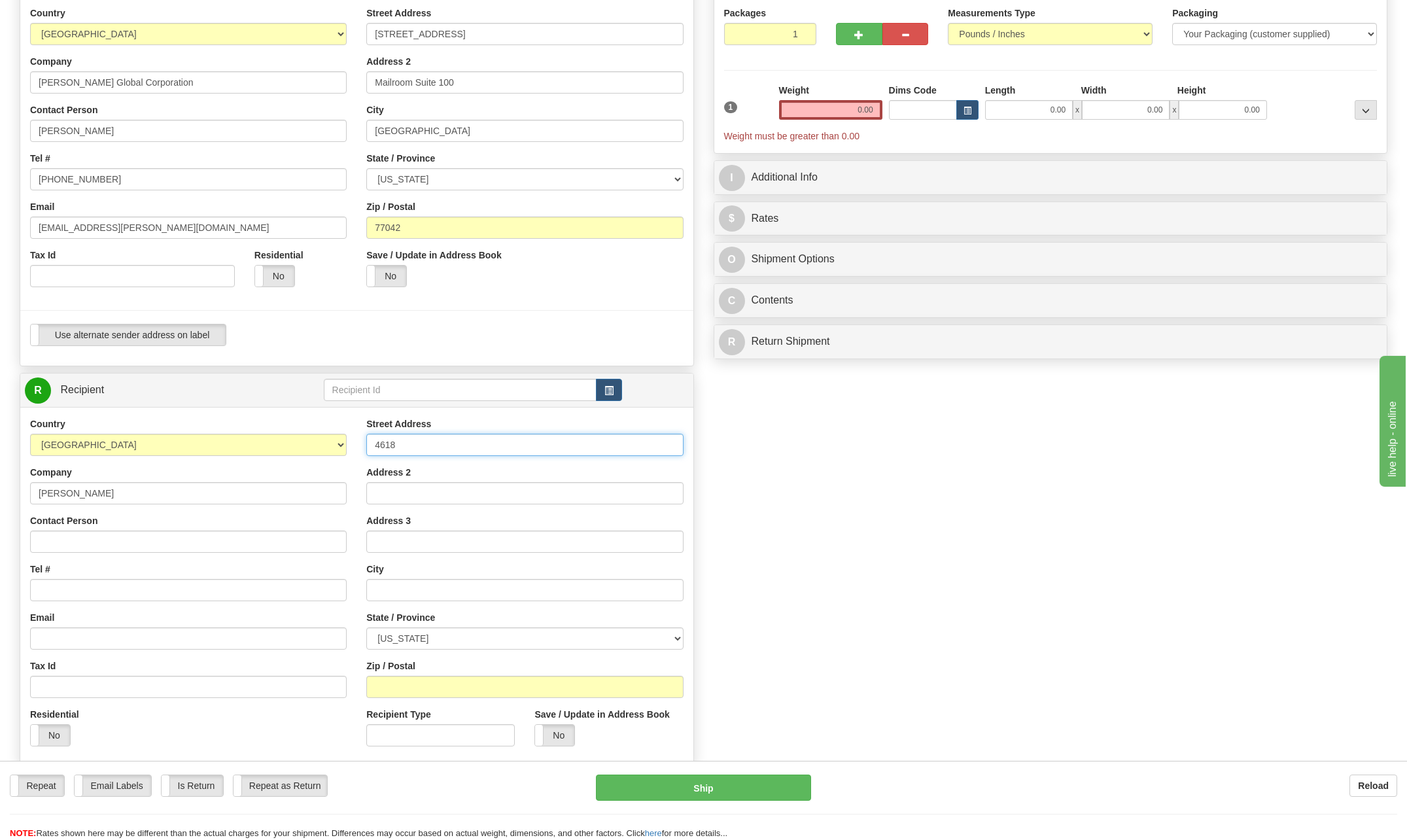
type input "4618 West 200 North"
type input "Sjonneke Jones"
type input "Winamac"
select select "IN"
type input "46996"
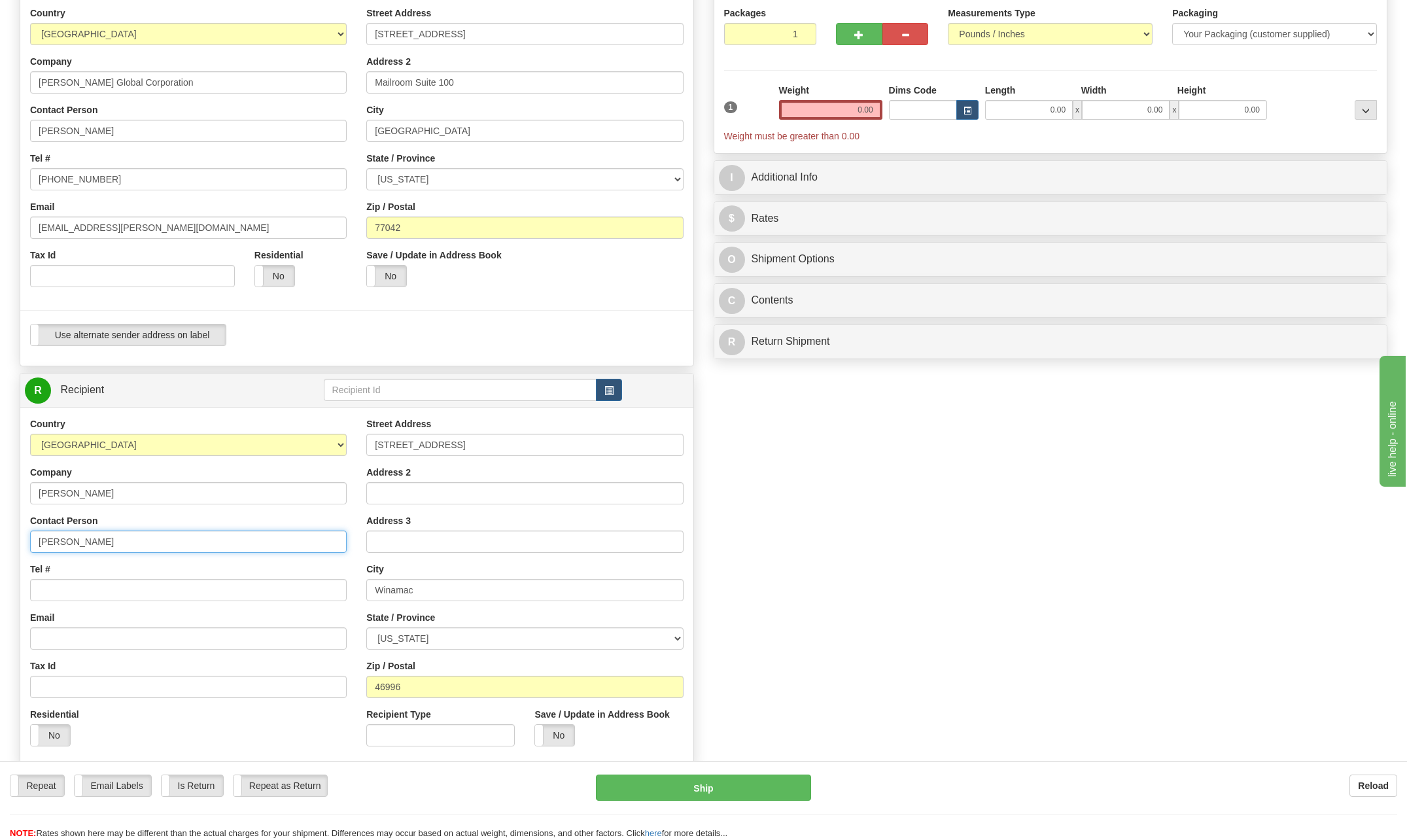
click at [117, 545] on input "Sjonneke Jones" at bounding box center [188, 541] width 316 height 22
type input "S"
type input "Ann Smith"
click at [297, 556] on div "Country AFGHANISTAN ALAND ISLANDS ALBANIA ALGERIA AMERICAN SAMOA ANDORRA ANGOLA…" at bounding box center [188, 586] width 336 height 339
drag, startPoint x: 849, startPoint y: 111, endPoint x: 986, endPoint y: 112, distance: 136.7
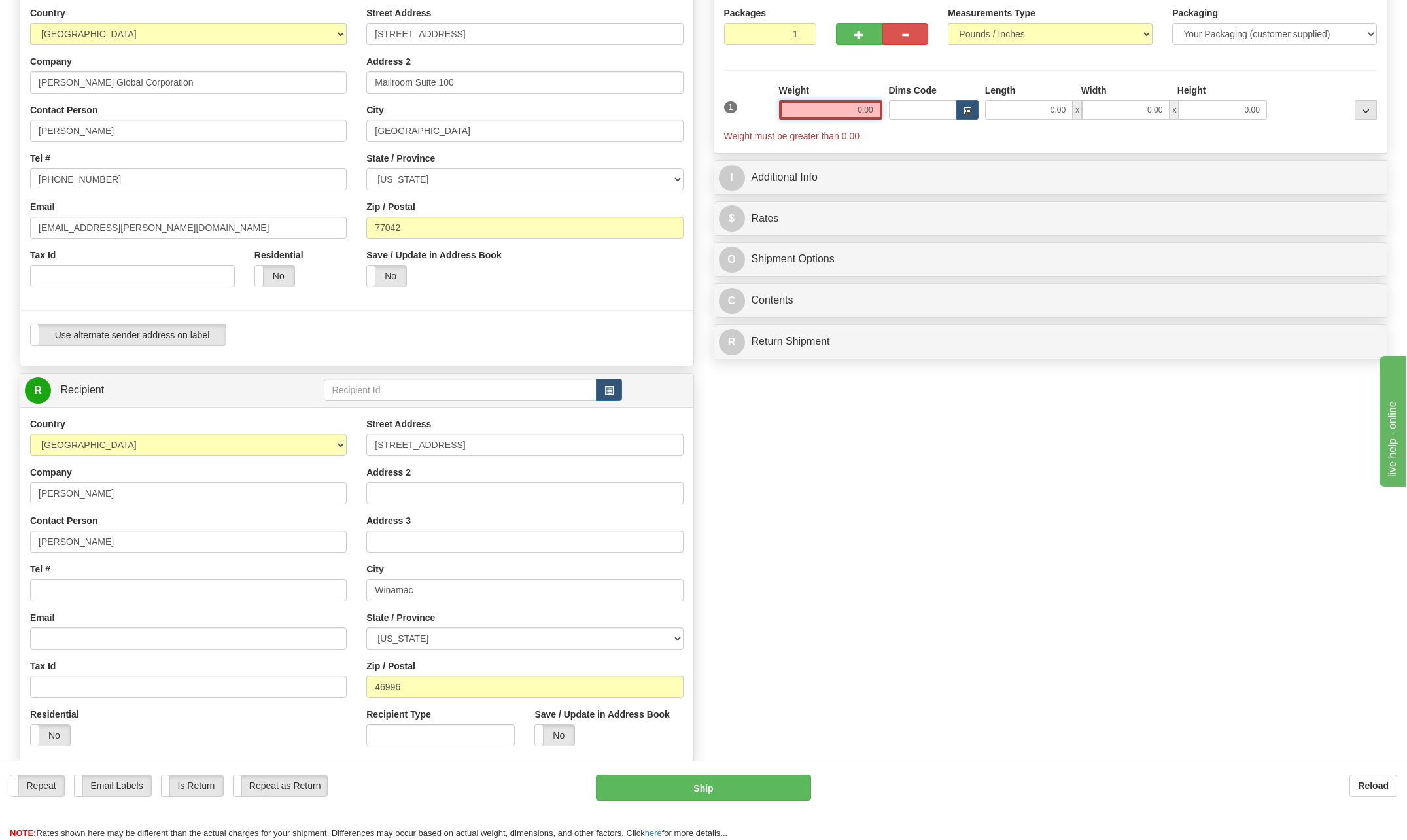
click at [988, 112] on div "1 Weight 0.00 Dims Code 0.00" at bounding box center [1051, 113] width 660 height 59
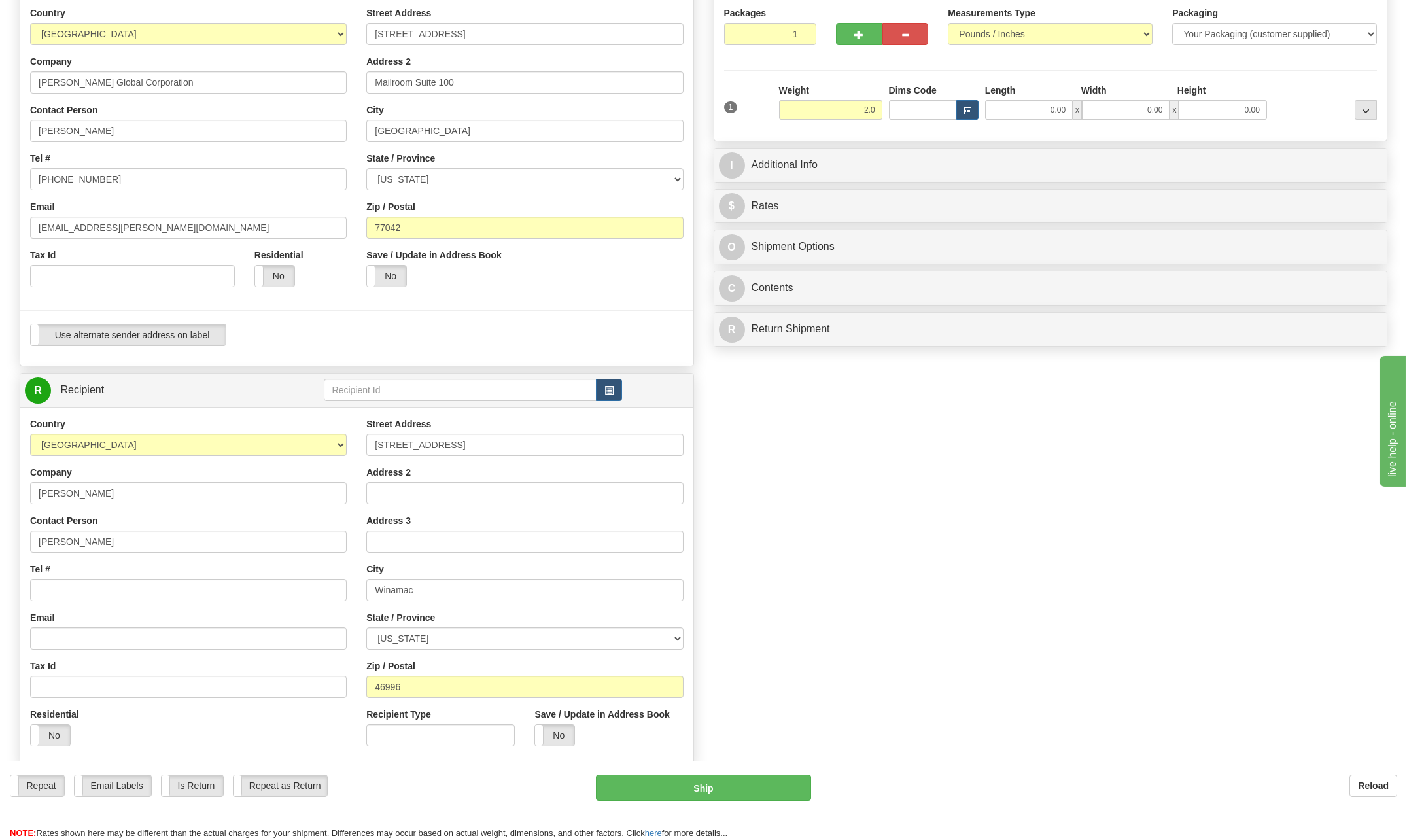
type input "2.00"
click at [902, 149] on div "I Additional Info" at bounding box center [1050, 164] width 673 height 33
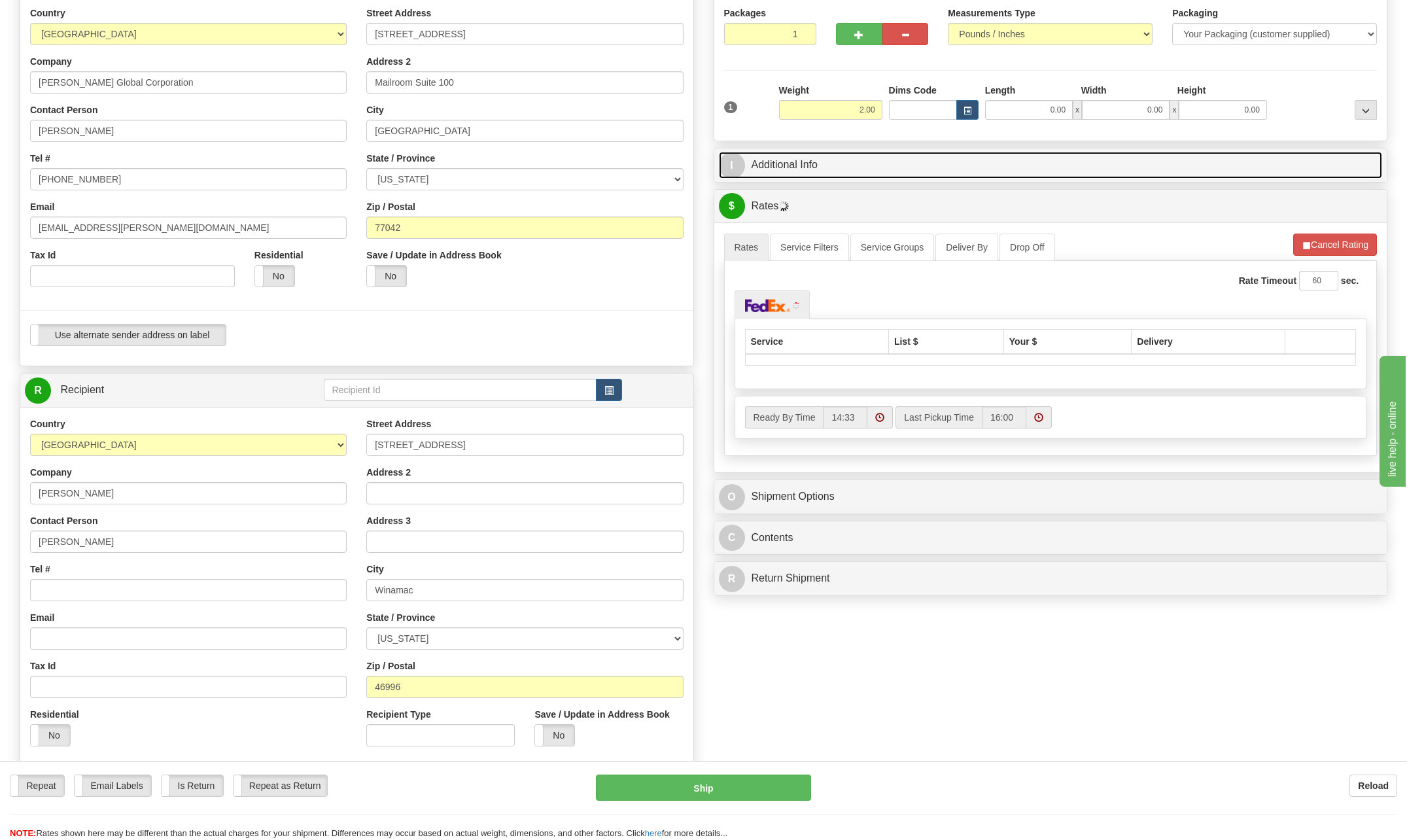
click at [738, 169] on span "I" at bounding box center [732, 165] width 26 height 26
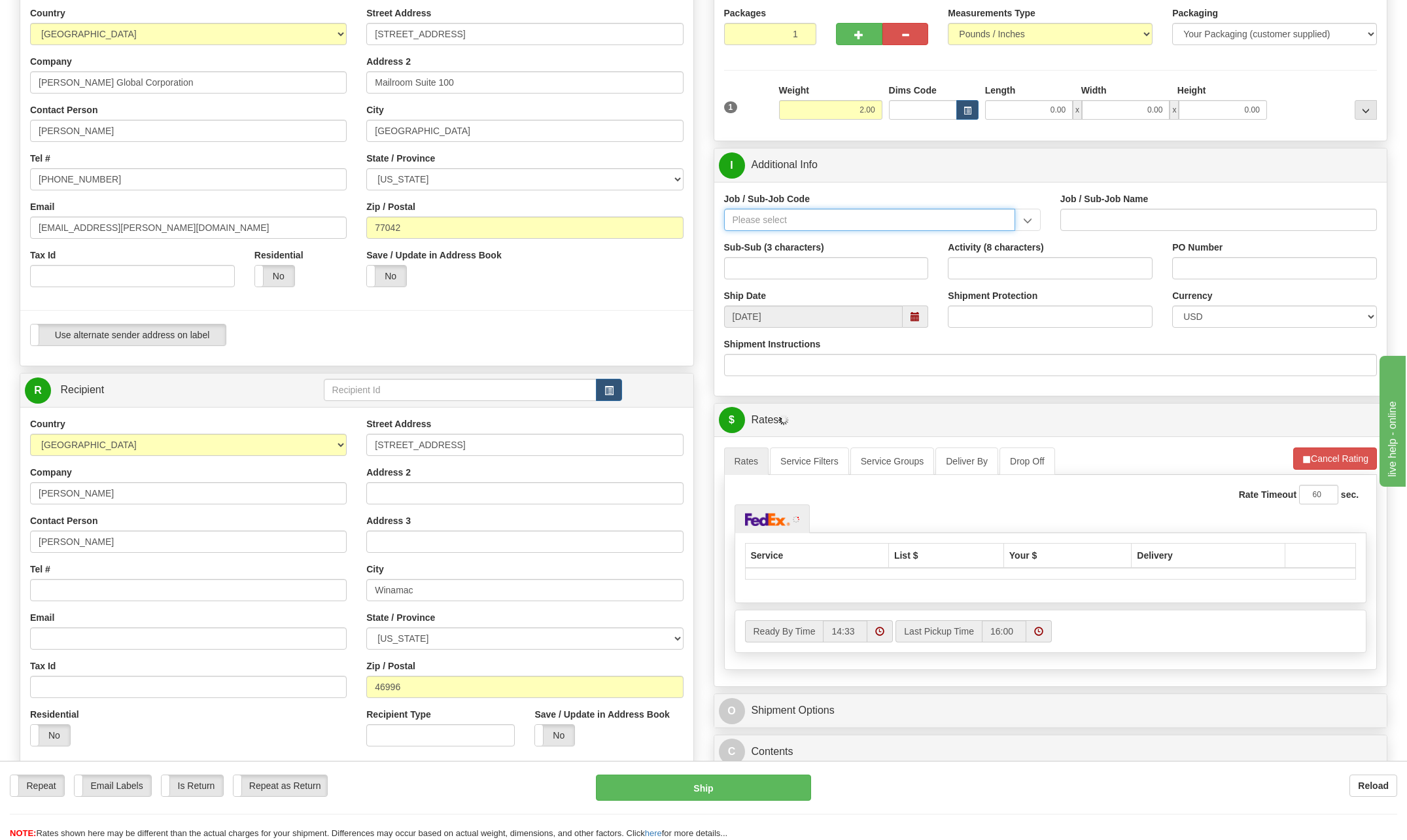
click at [755, 213] on input "Job / Sub-Job Code" at bounding box center [869, 220] width 291 height 22
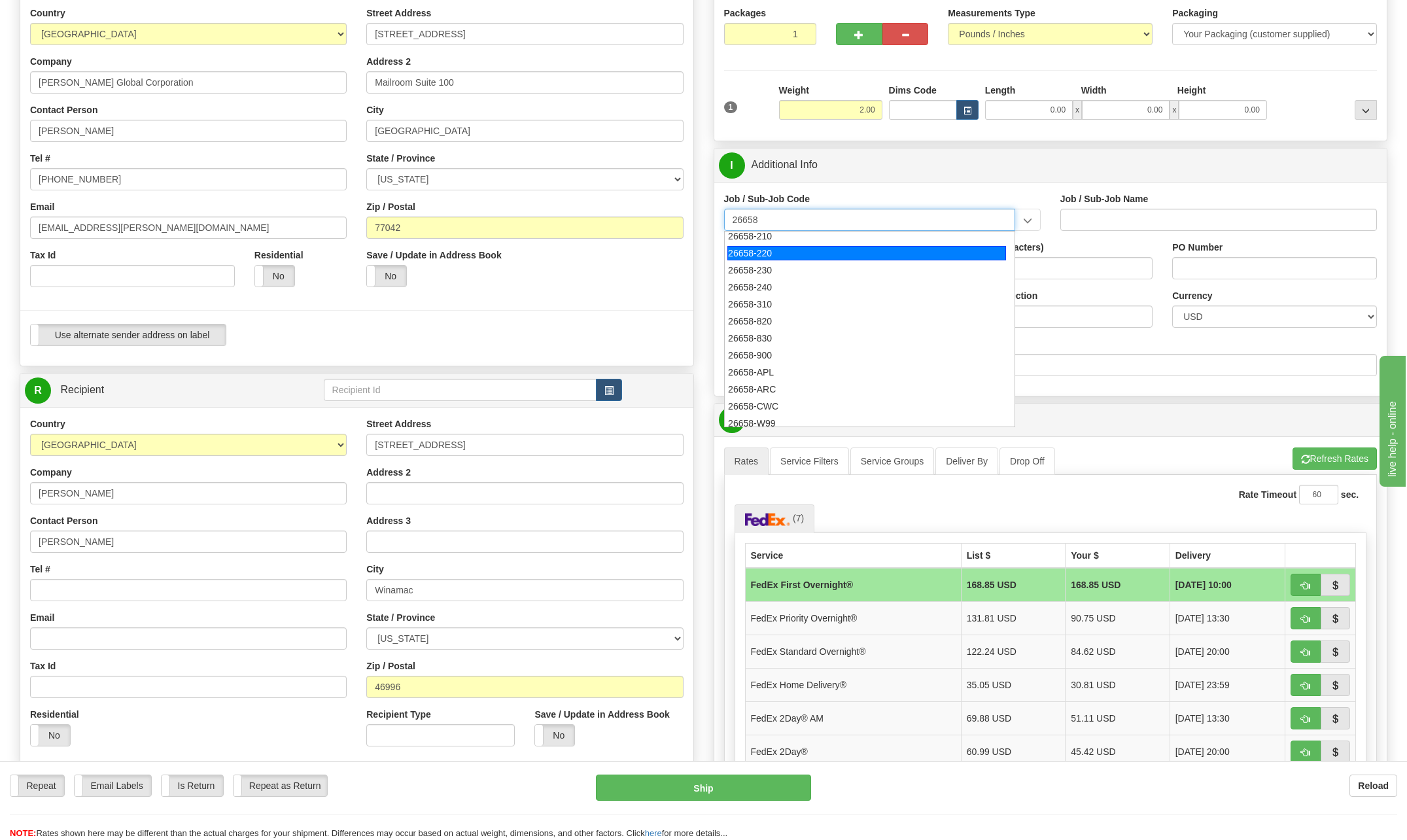
scroll to position [170, 0]
click at [777, 239] on div "26658-210" at bounding box center [866, 240] width 279 height 14
type input "26658-210"
type input "MAMMOTH CENTRAL I SOLAR PROJECT TSA - FIELD NON-M"
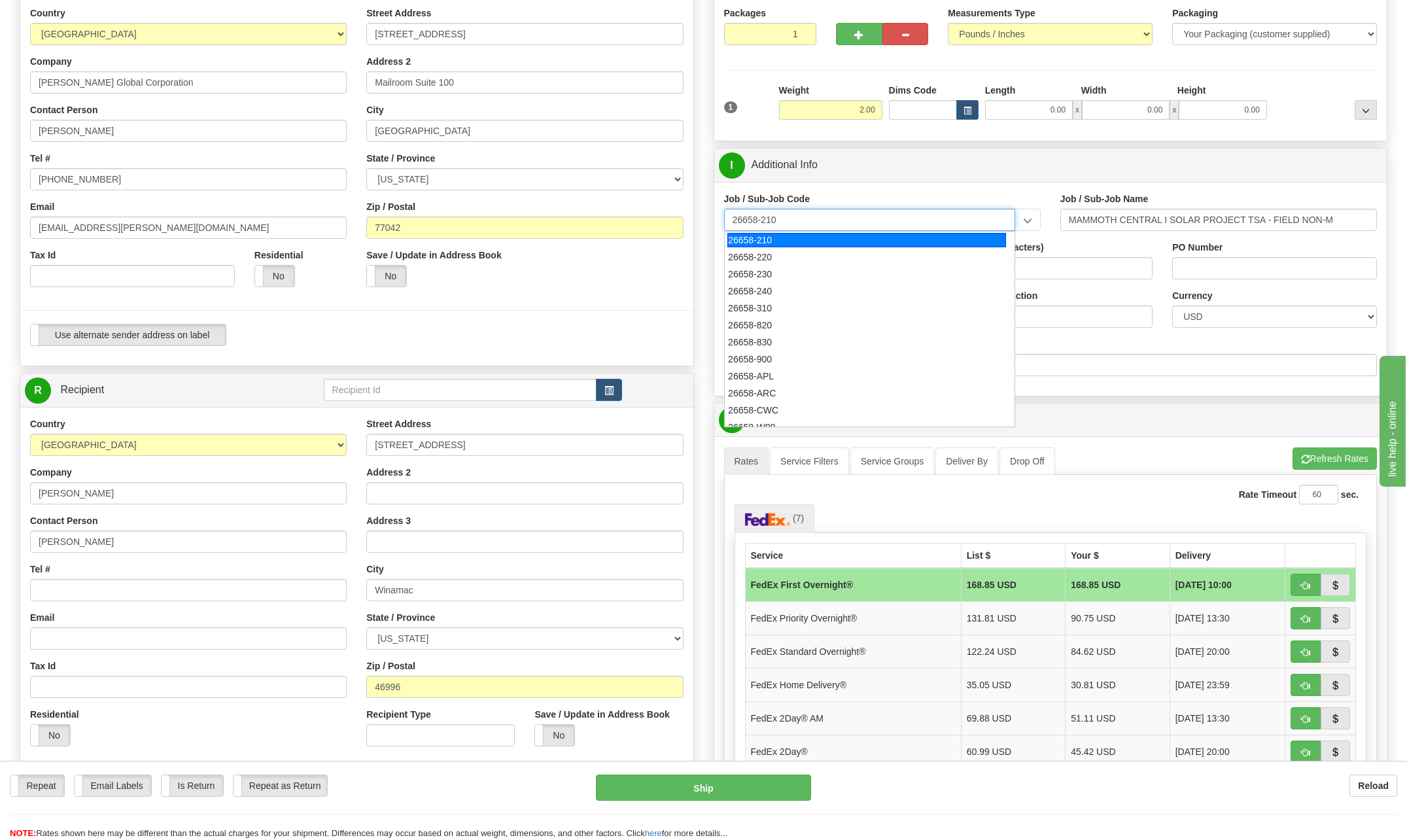
type input "26658-210"
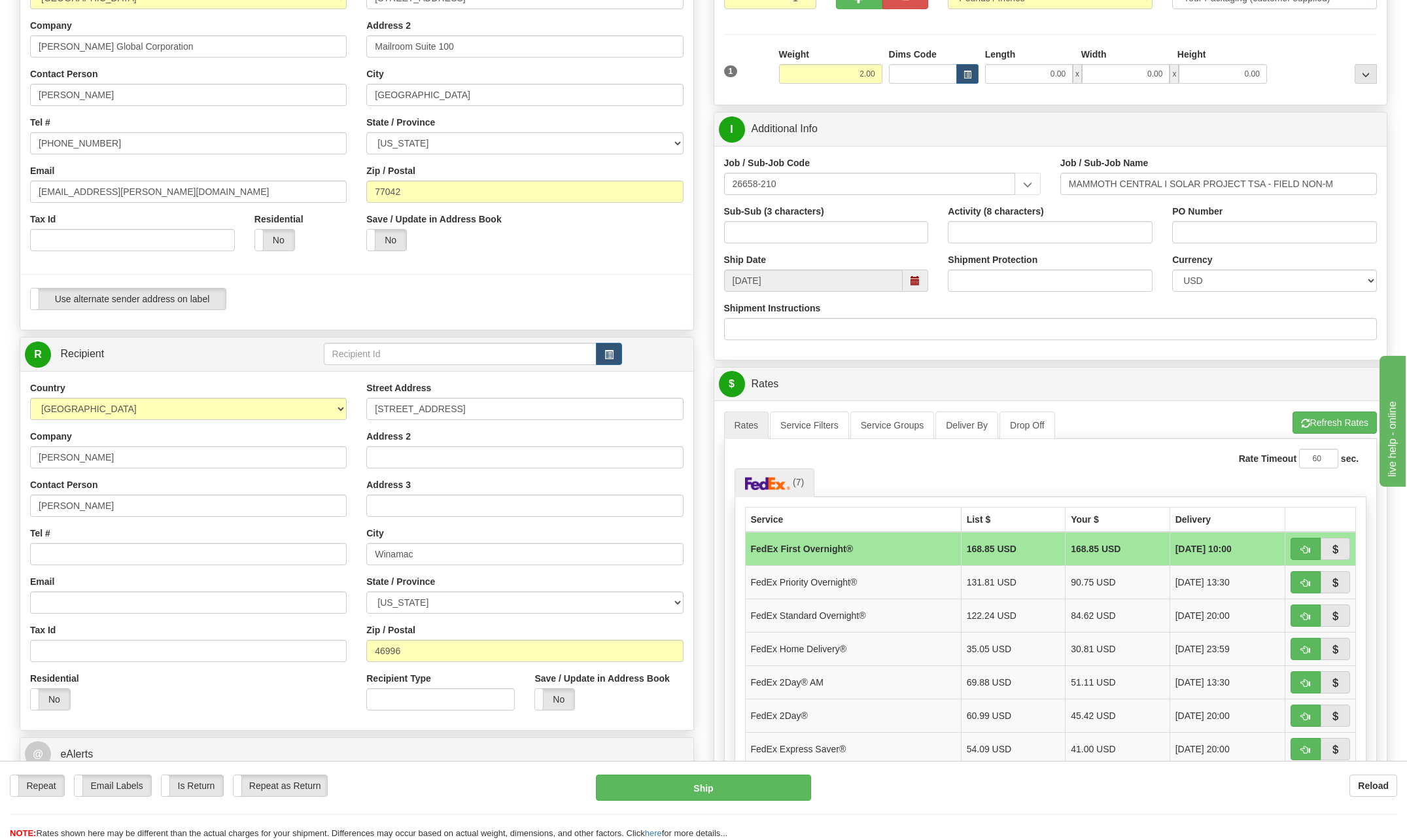
scroll to position [196, 0]
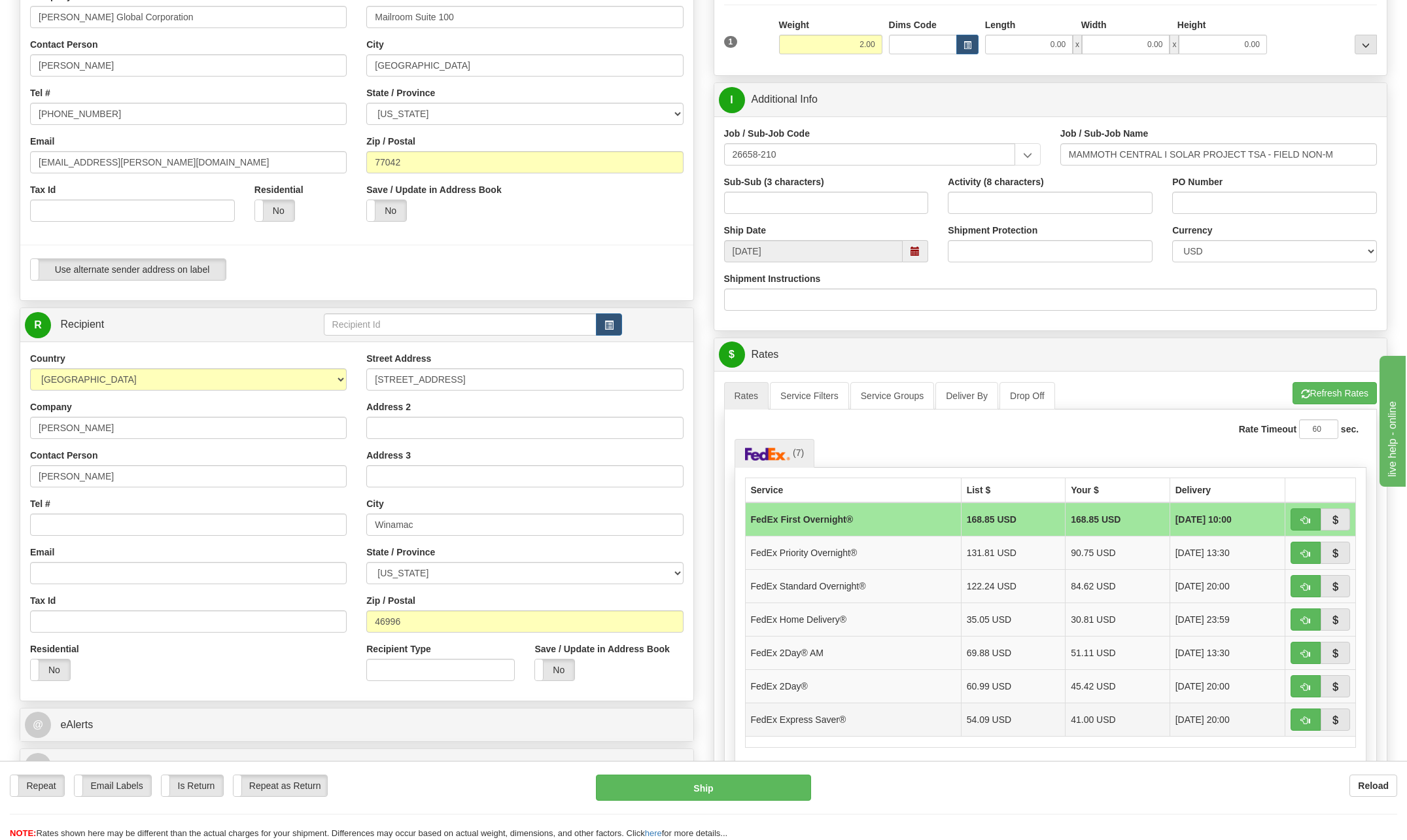
click at [831, 717] on td "FedEx Express Saver®" at bounding box center [853, 718] width 216 height 33
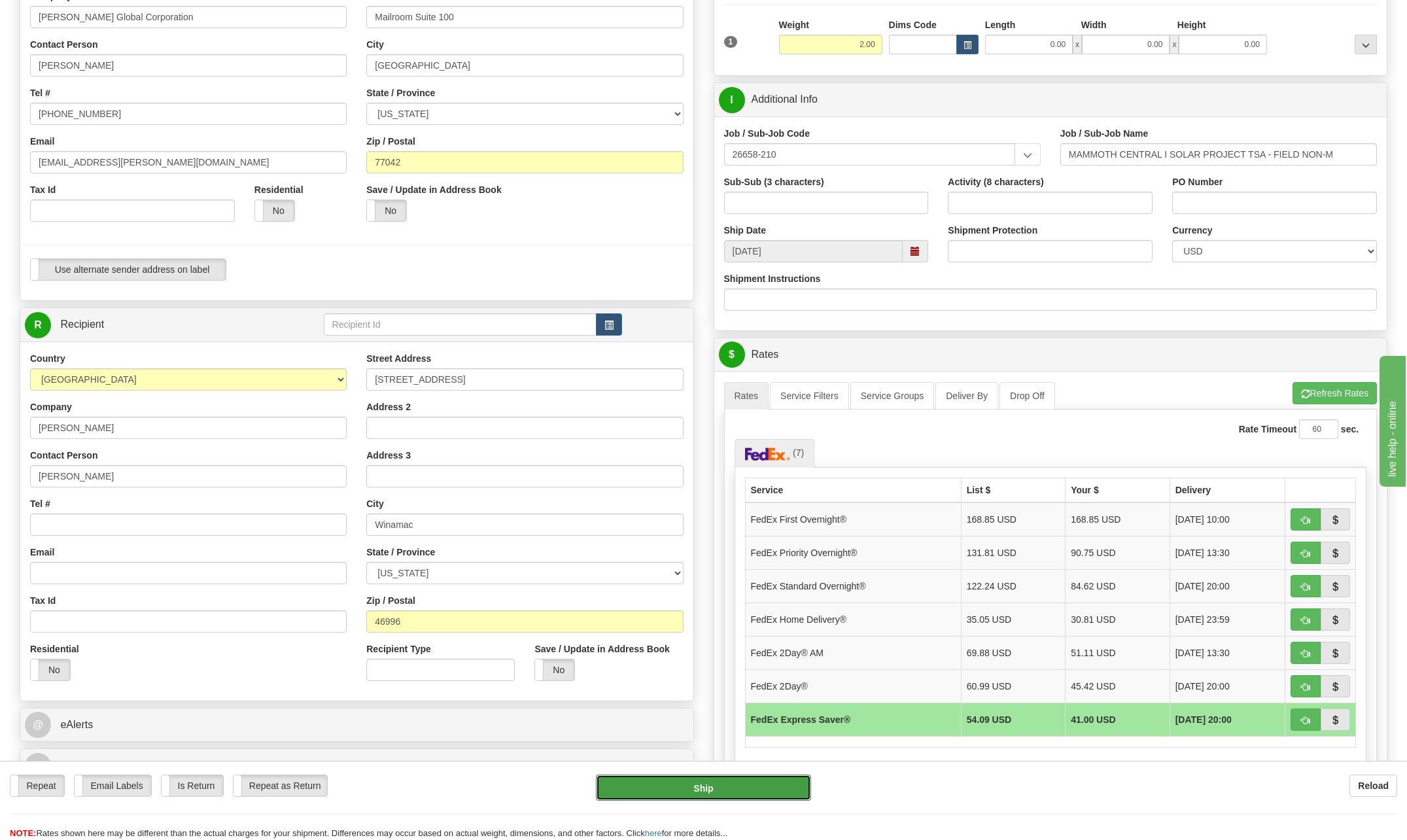
click at [708, 789] on button "Ship" at bounding box center [703, 787] width 215 height 26
type input "20"
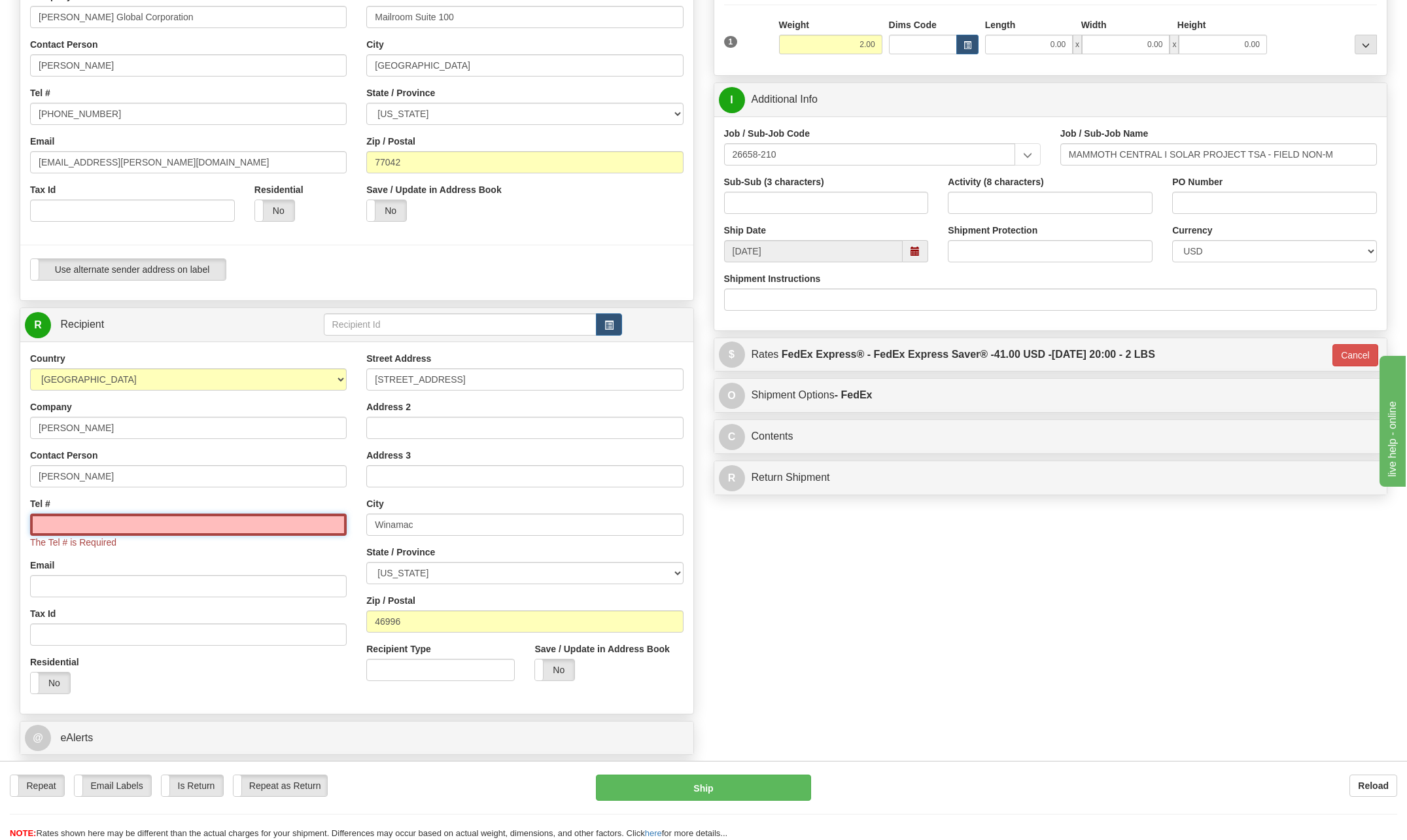
click at [63, 522] on input "Tel #" at bounding box center [188, 524] width 316 height 22
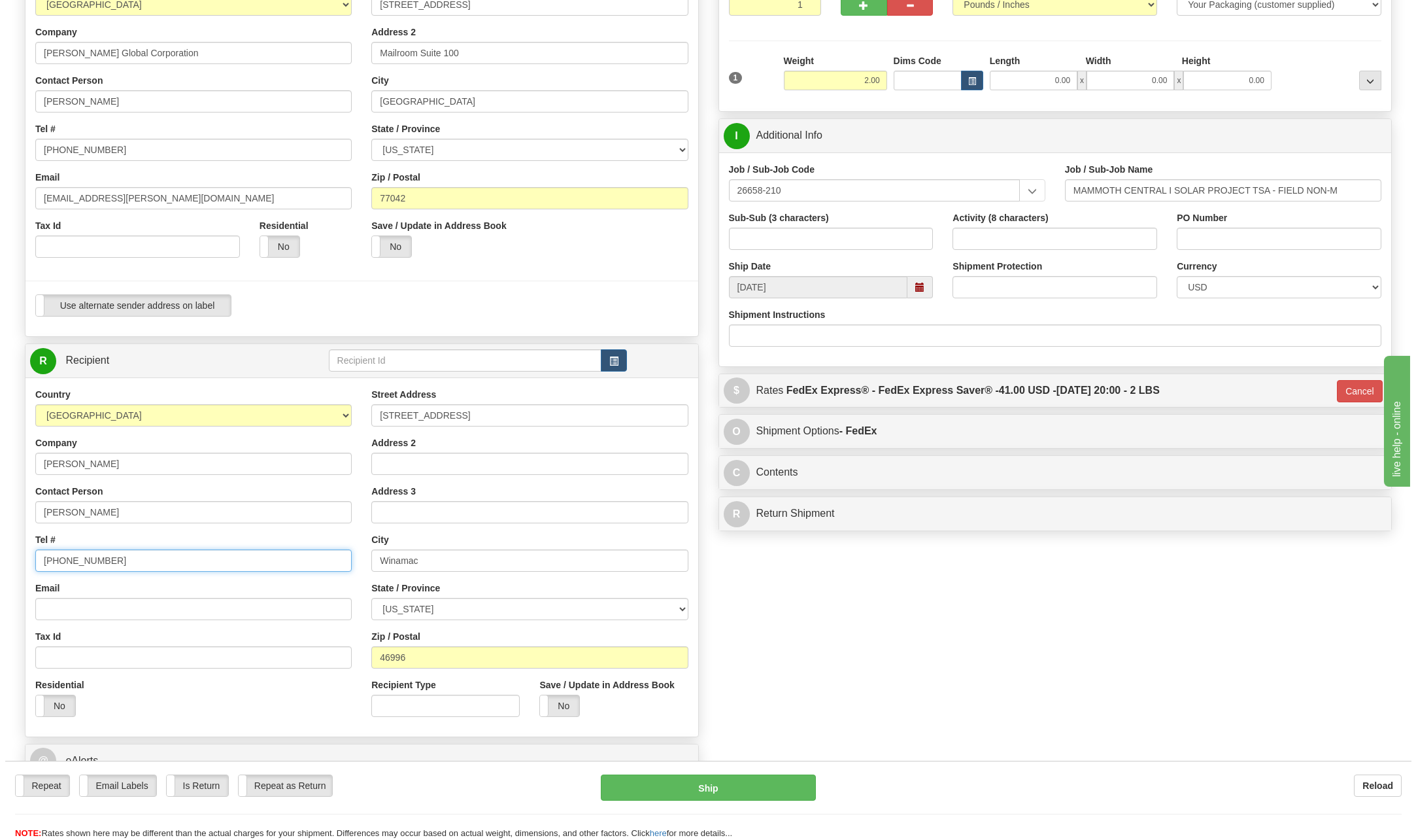
scroll to position [131, 0]
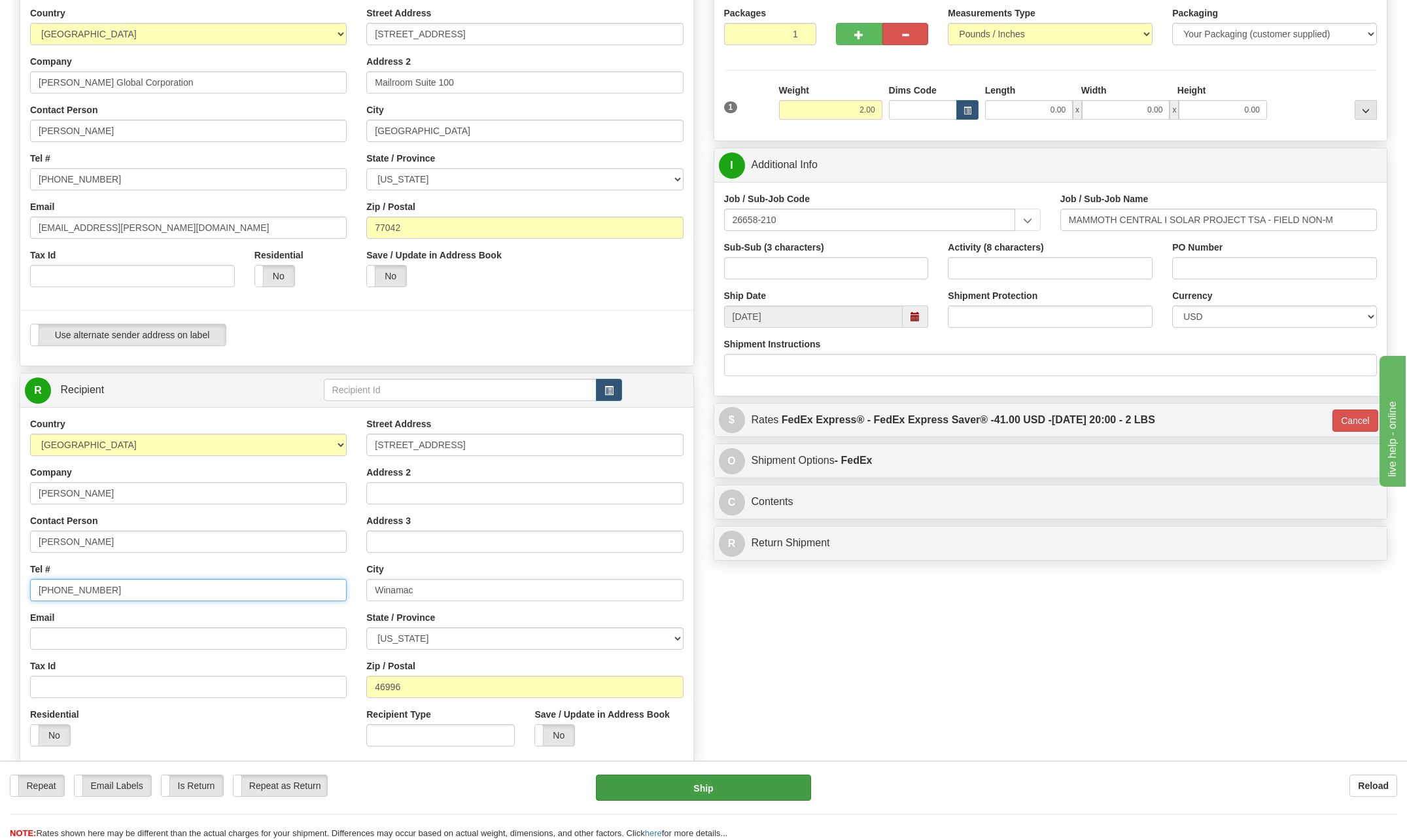
type input "571 392-6568"
click at [732, 784] on button "Ship" at bounding box center [703, 787] width 215 height 26
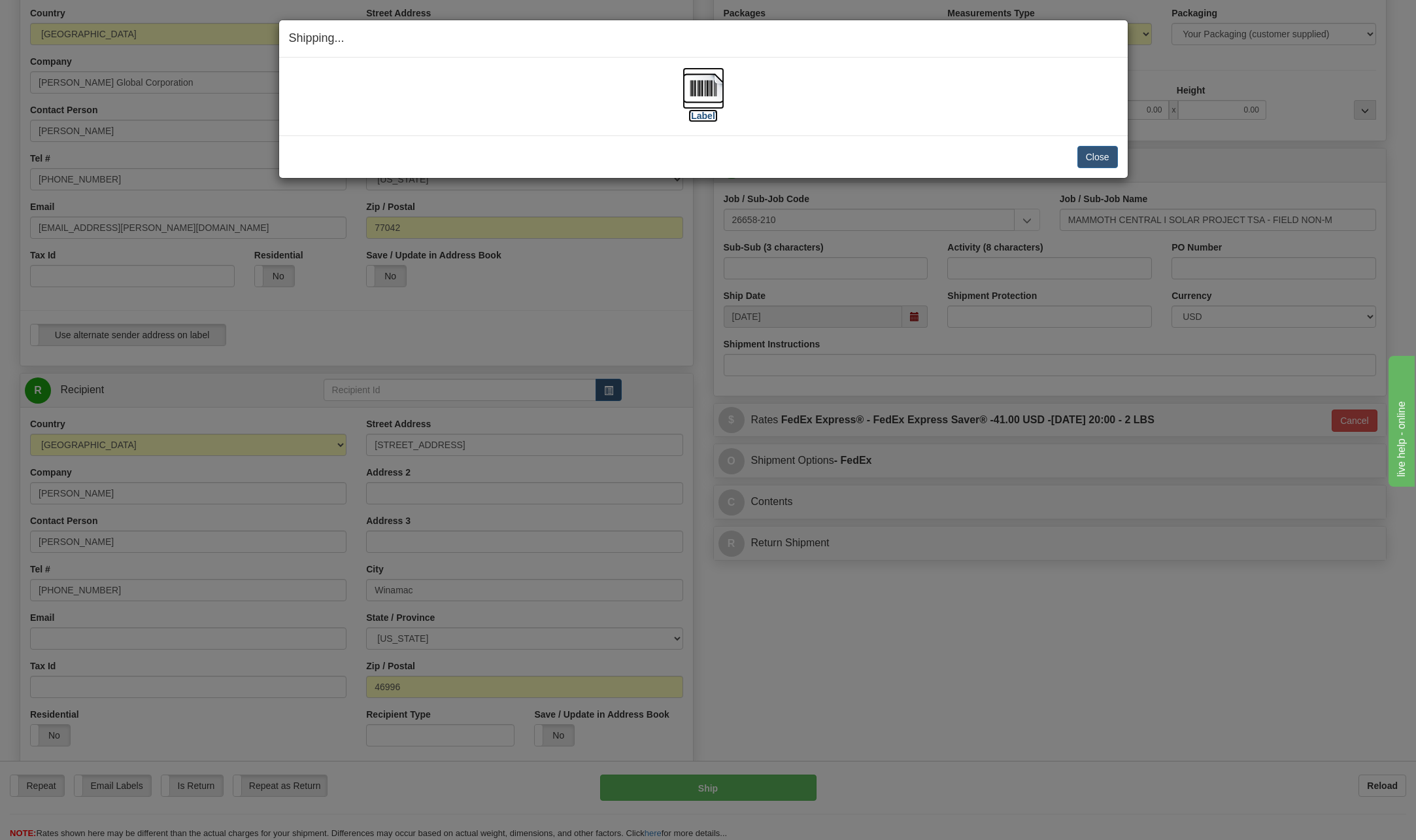
click at [698, 82] on img at bounding box center [704, 88] width 42 height 42
